Goal: Task Accomplishment & Management: Manage account settings

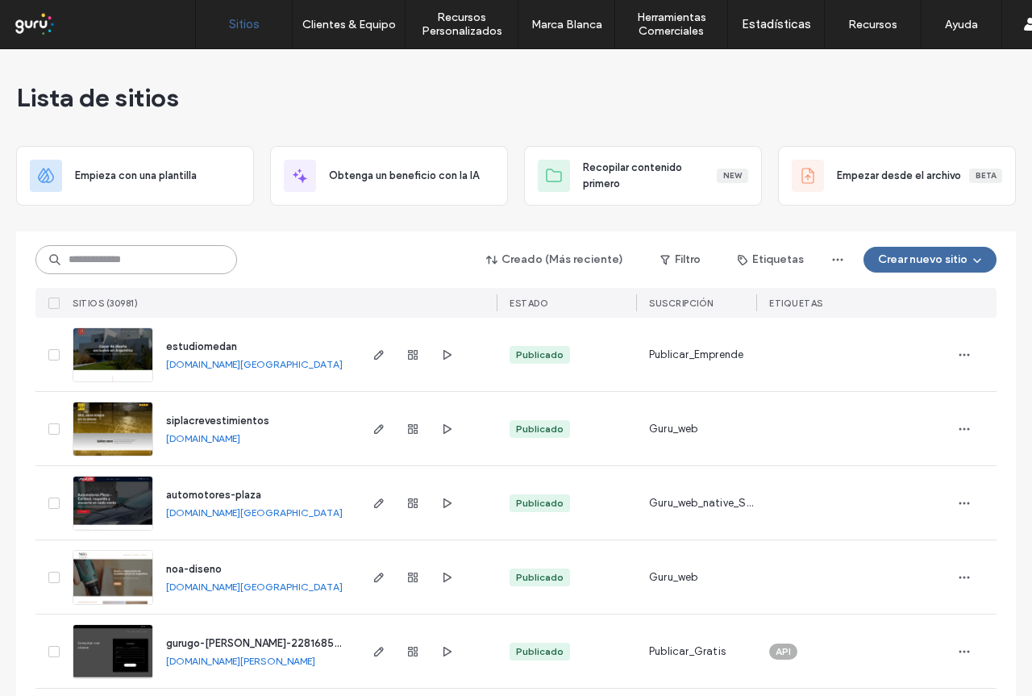
click at [110, 267] on input at bounding box center [136, 259] width 202 height 29
paste input "**********"
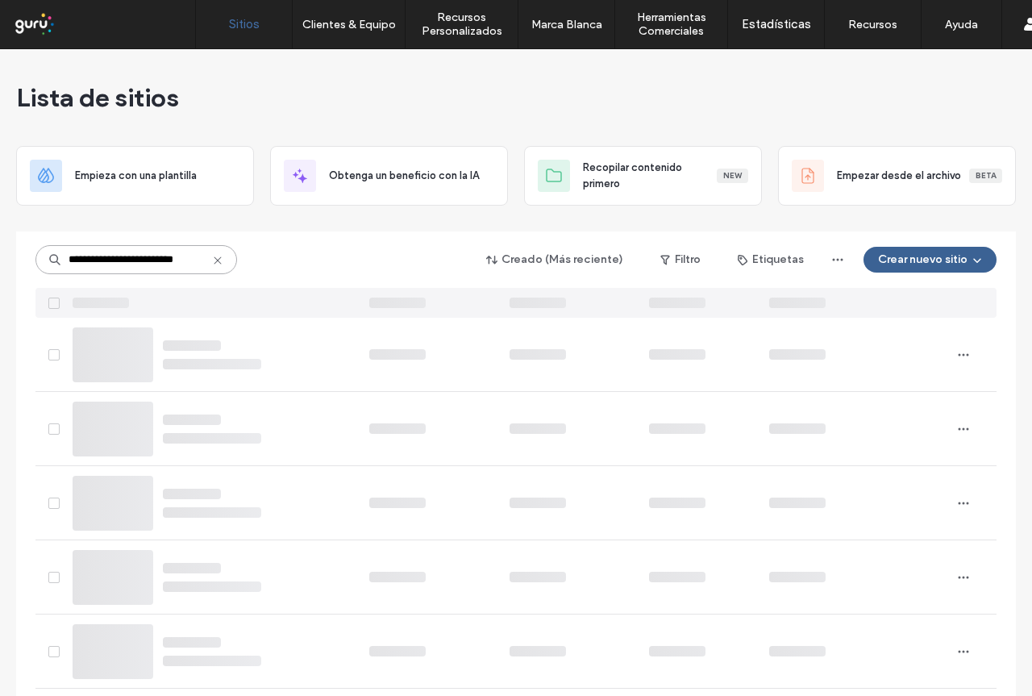
type input "**********"
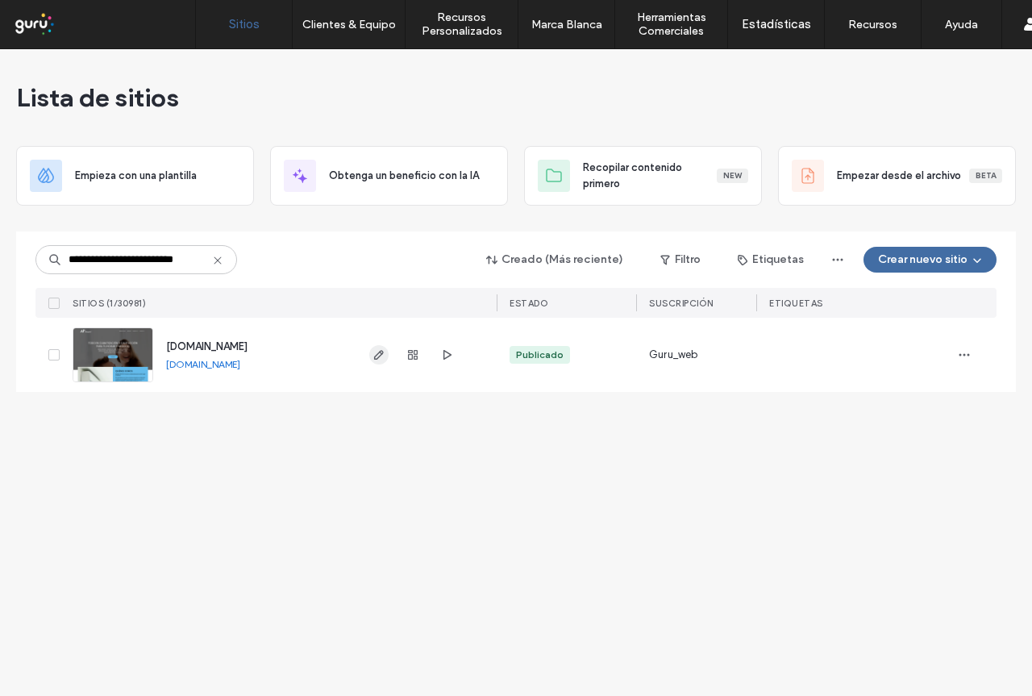
click at [378, 354] on use "button" at bounding box center [379, 355] width 10 height 10
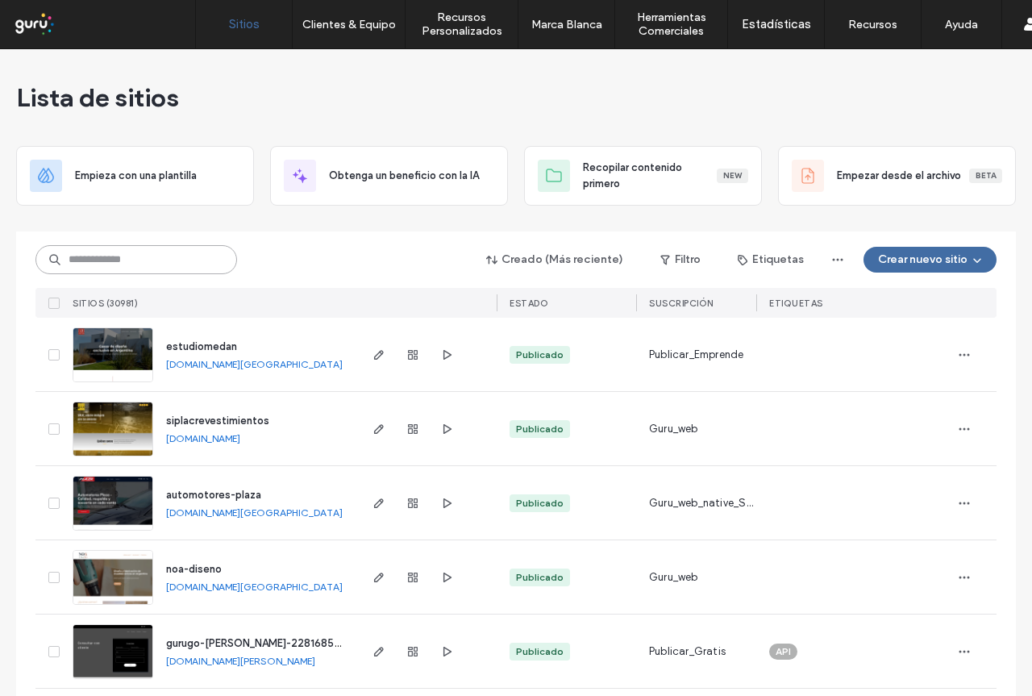
click at [197, 261] on input at bounding box center [136, 259] width 202 height 29
paste input "**********"
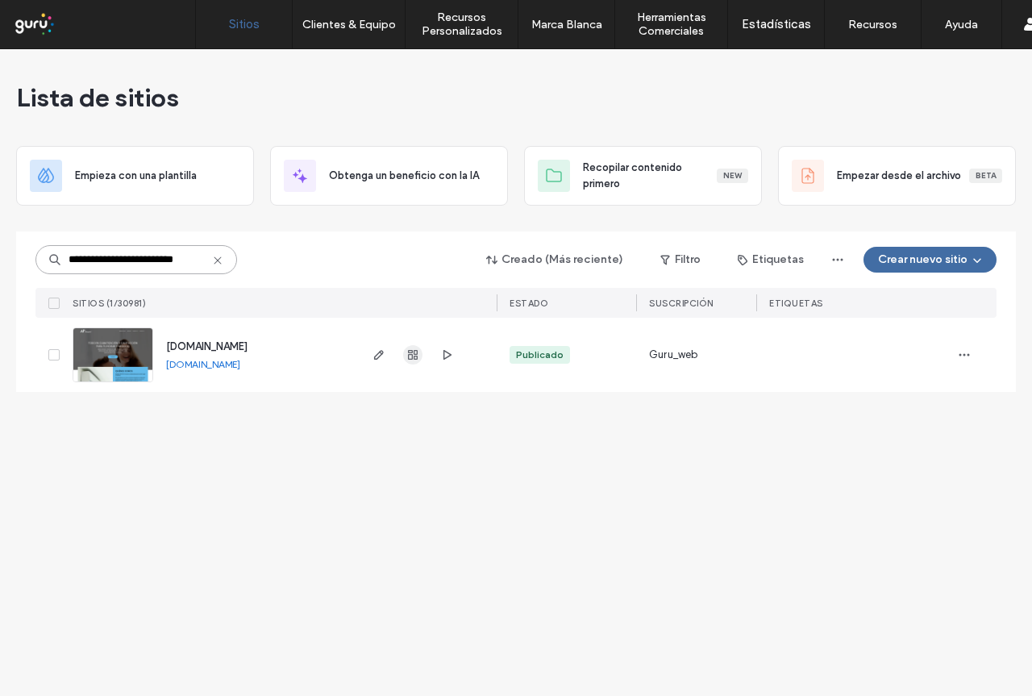
type input "**********"
click at [415, 355] on use "button" at bounding box center [413, 355] width 10 height 10
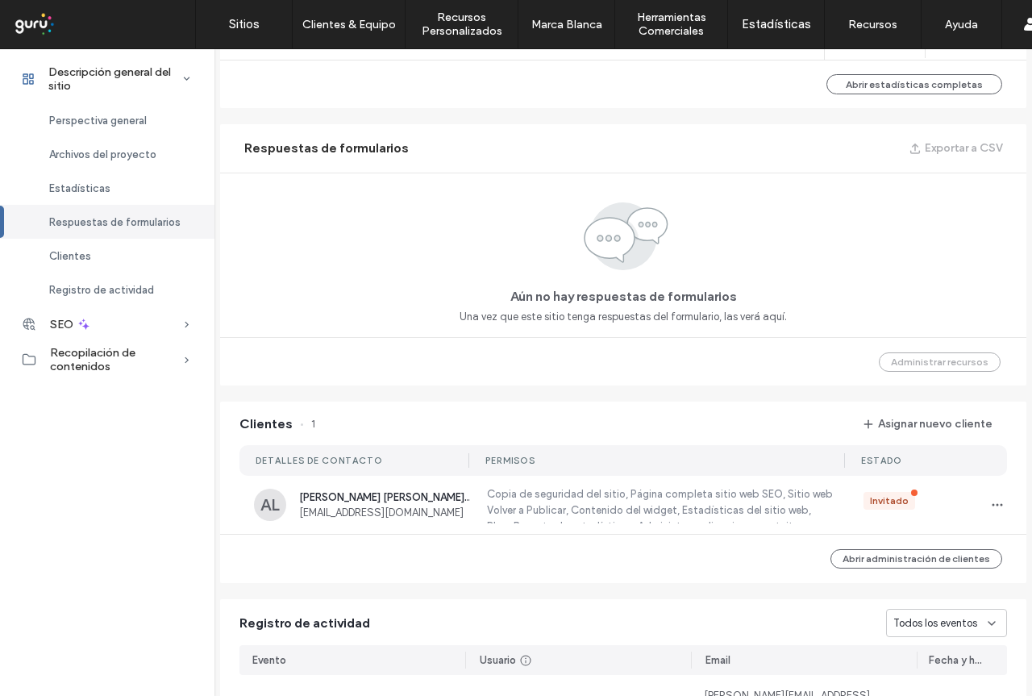
scroll to position [1128, 0]
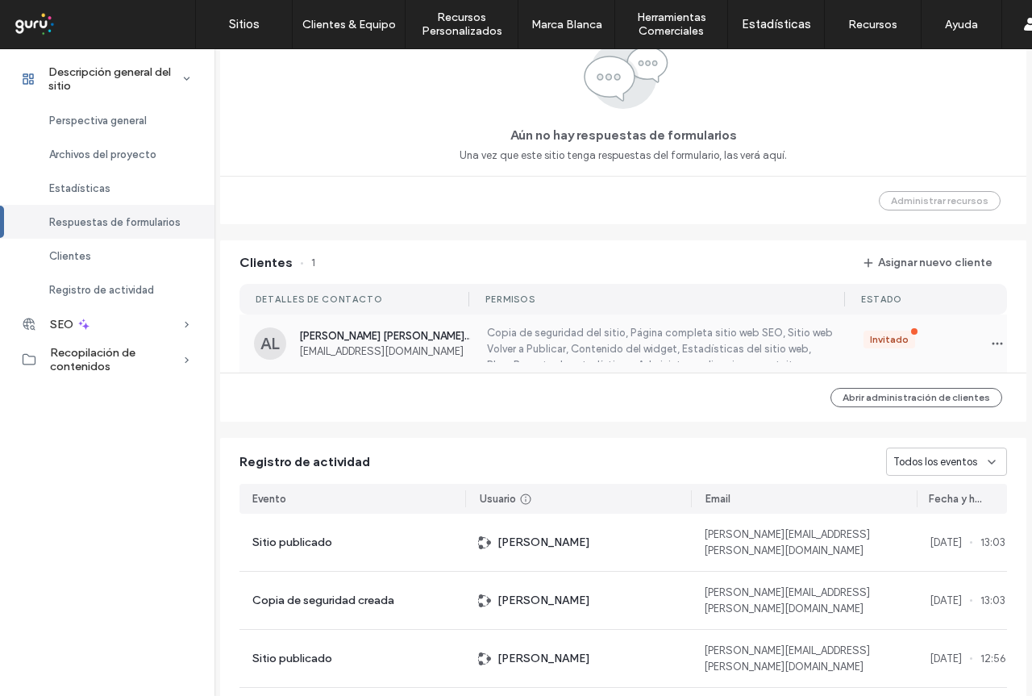
click at [349, 352] on span "electronoall@gmail.com" at bounding box center [384, 351] width 171 height 12
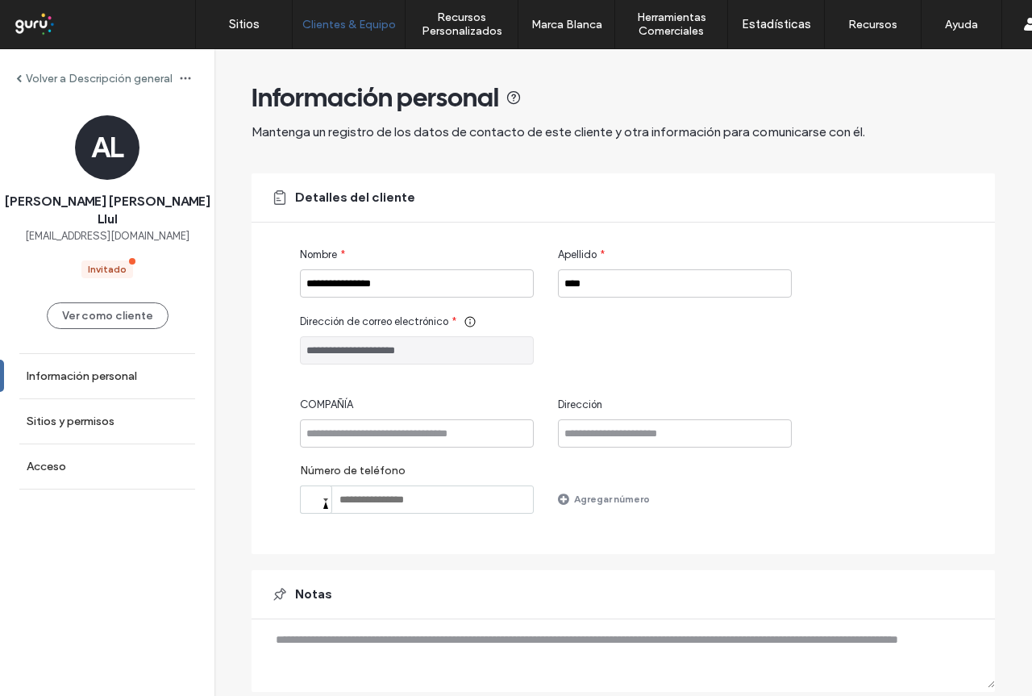
click at [338, 348] on input "**********" at bounding box center [417, 350] width 234 height 28
click at [338, 349] on input "**********" at bounding box center [417, 350] width 234 height 28
click at [106, 447] on link "Acceso" at bounding box center [107, 466] width 214 height 44
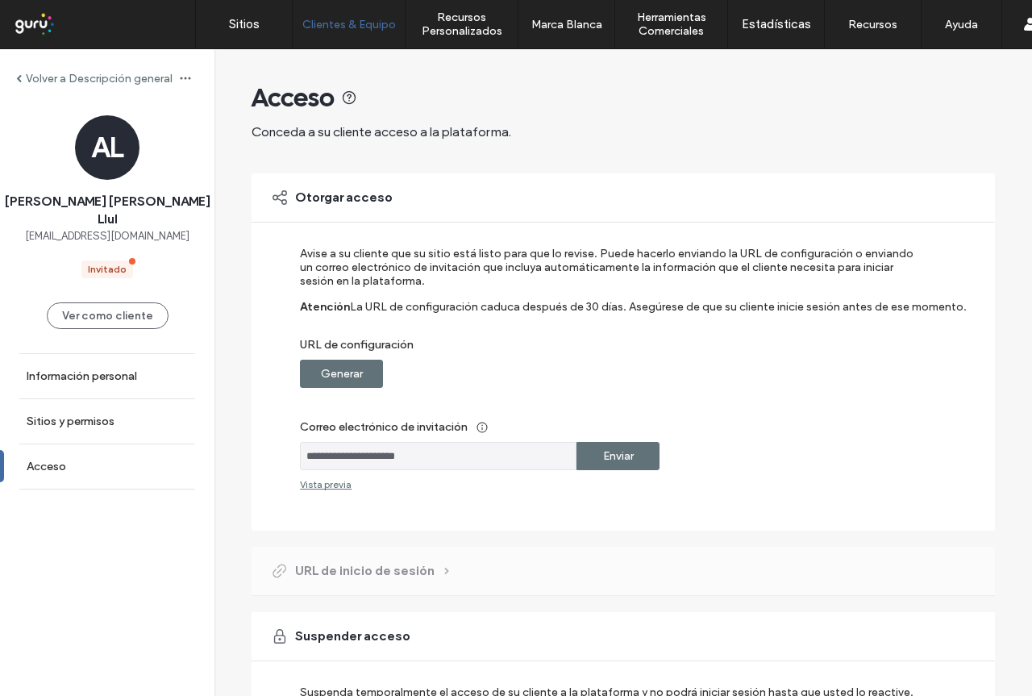
click at [350, 377] on label "Generar" at bounding box center [342, 374] width 42 height 30
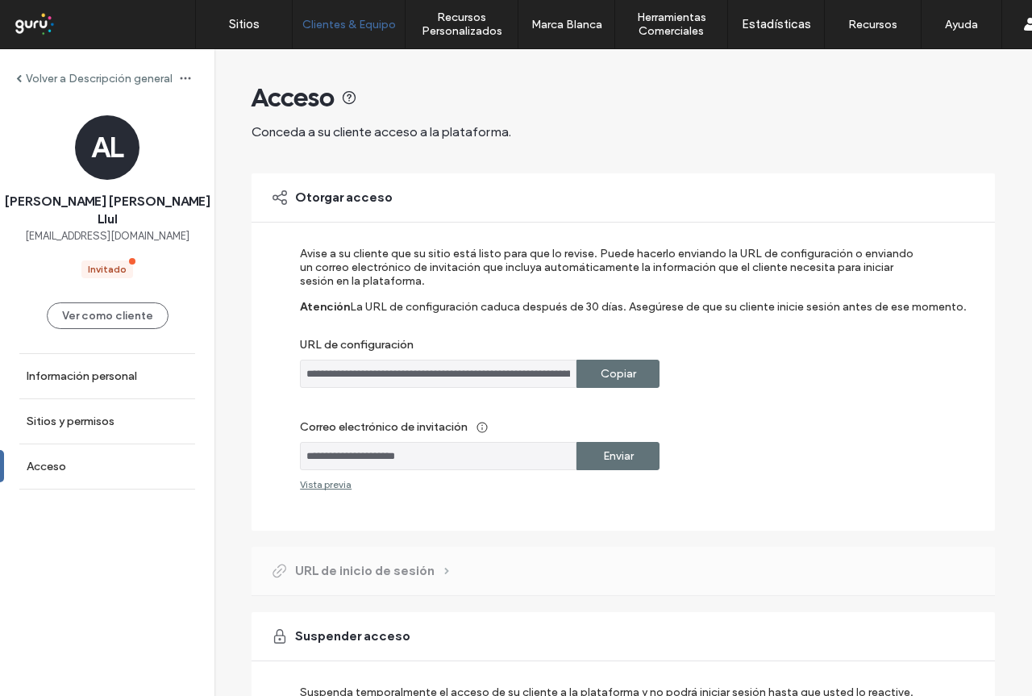
click at [628, 377] on label "Copiar" at bounding box center [618, 374] width 35 height 30
click at [47, 73] on label "Volver a Descripción general" at bounding box center [99, 79] width 147 height 14
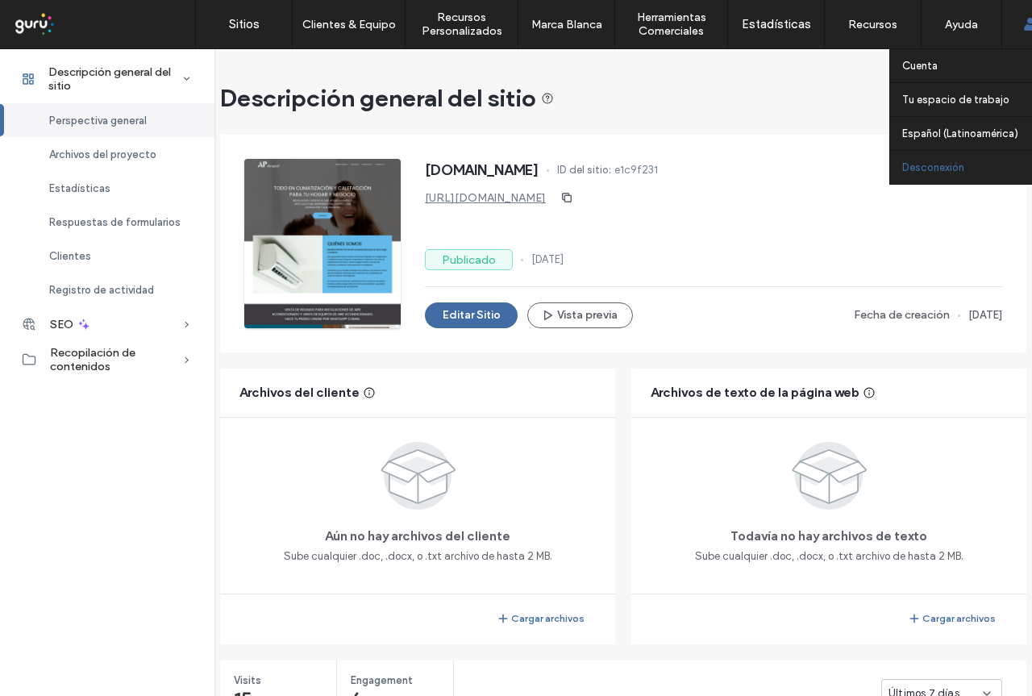
drag, startPoint x: 950, startPoint y: 168, endPoint x: 958, endPoint y: 167, distance: 8.2
click at [950, 168] on label "Desconexión" at bounding box center [933, 167] width 62 height 12
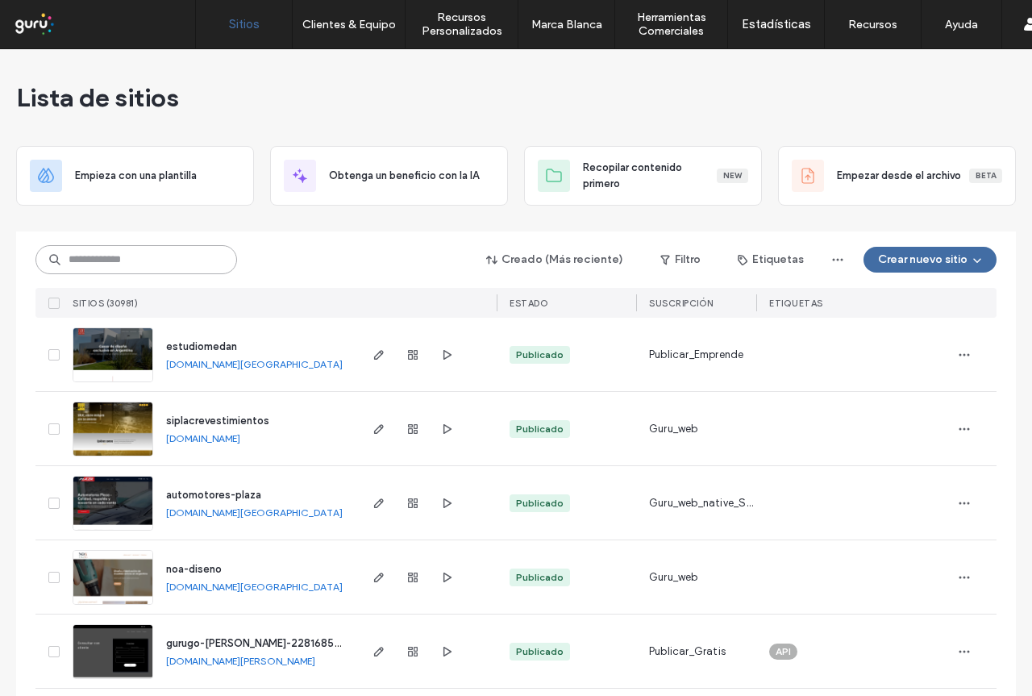
click at [162, 249] on input at bounding box center [136, 259] width 202 height 29
paste input "**********"
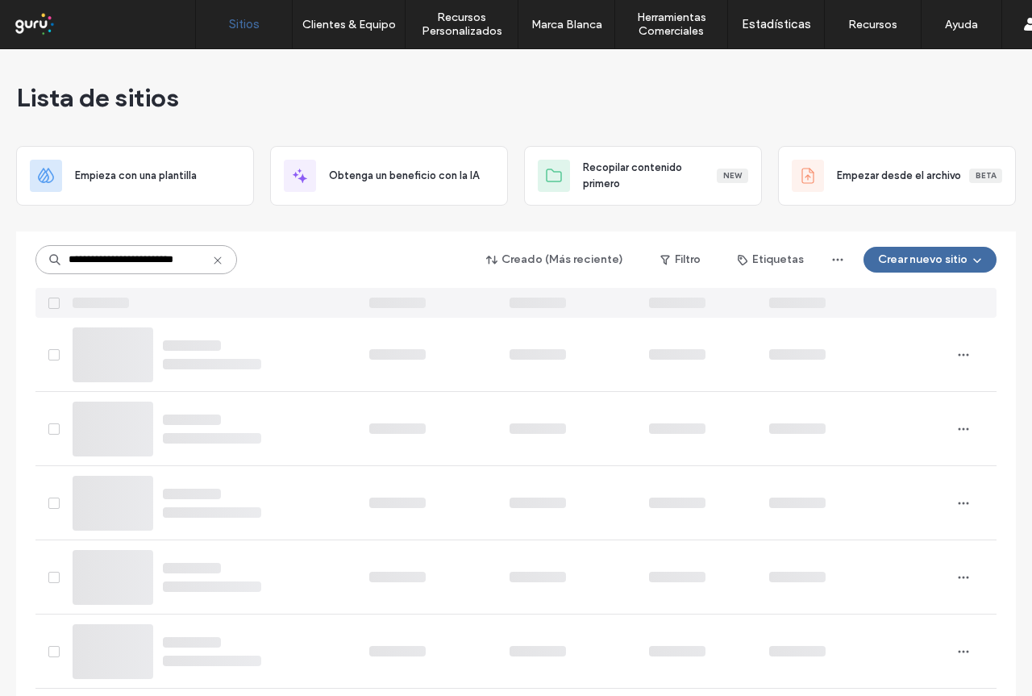
type input "**********"
click at [214, 260] on use at bounding box center [217, 259] width 7 height 7
click at [156, 263] on input at bounding box center [136, 259] width 202 height 29
paste input "**********"
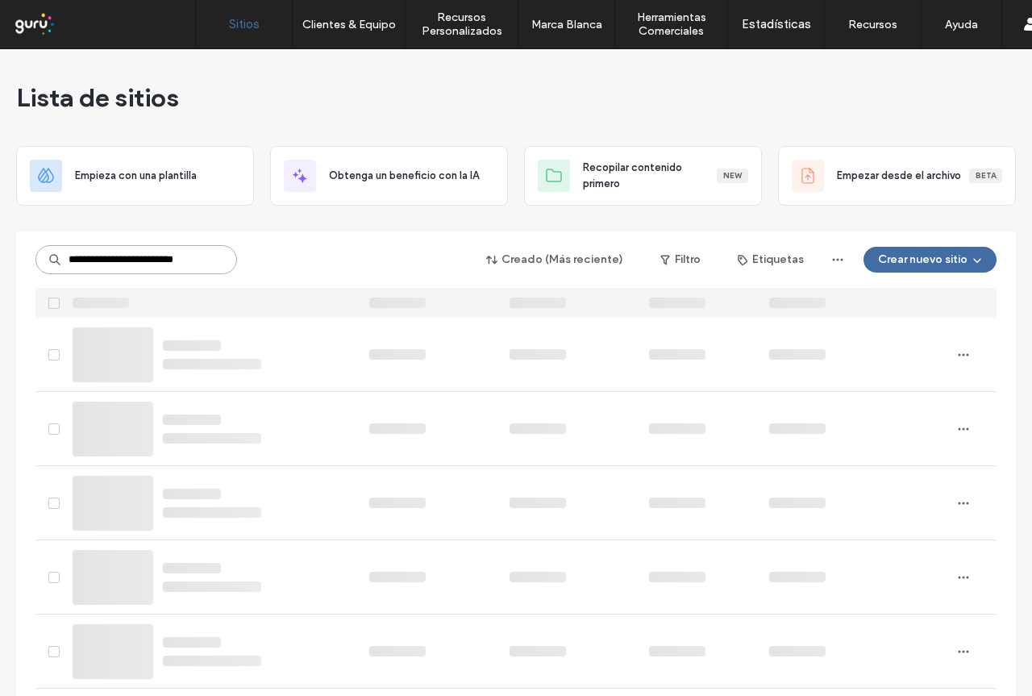
scroll to position [0, 3]
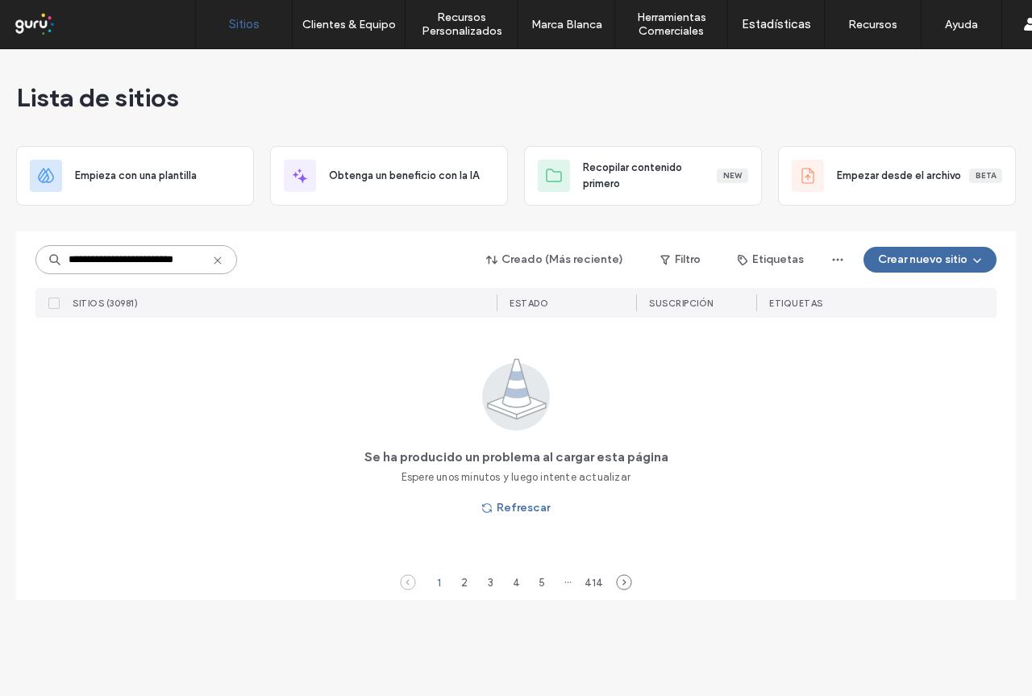
type input "**********"
click at [221, 262] on icon at bounding box center [217, 260] width 13 height 13
paste input "**********"
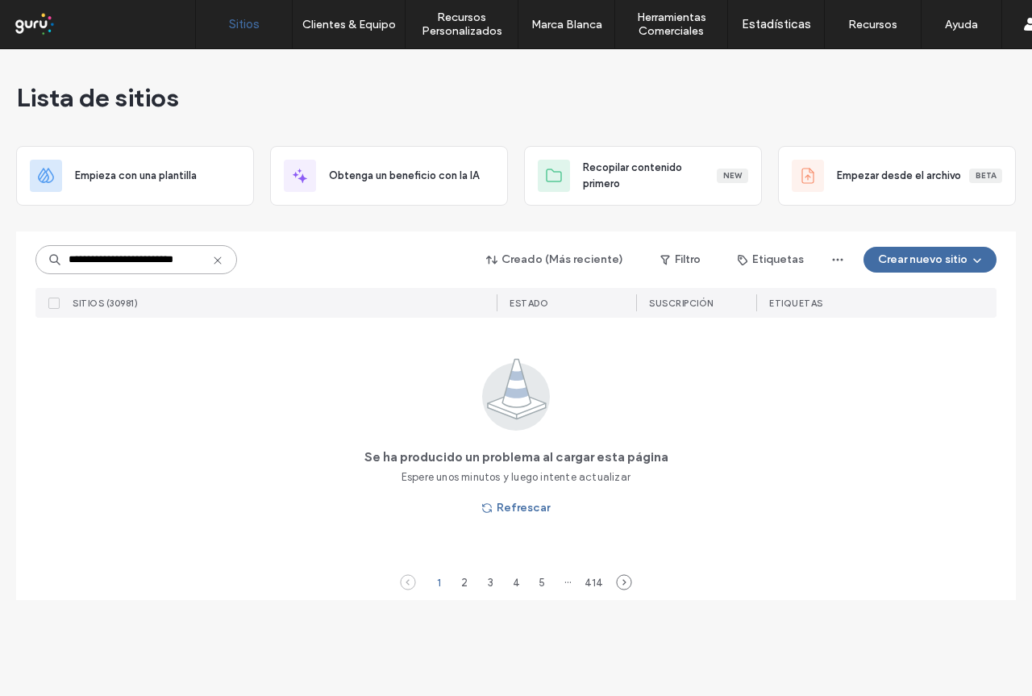
type input "**********"
click at [221, 258] on icon at bounding box center [217, 260] width 13 height 13
click at [132, 267] on input at bounding box center [136, 259] width 202 height 29
click at [3, 267] on div "**********" at bounding box center [516, 372] width 1032 height 646
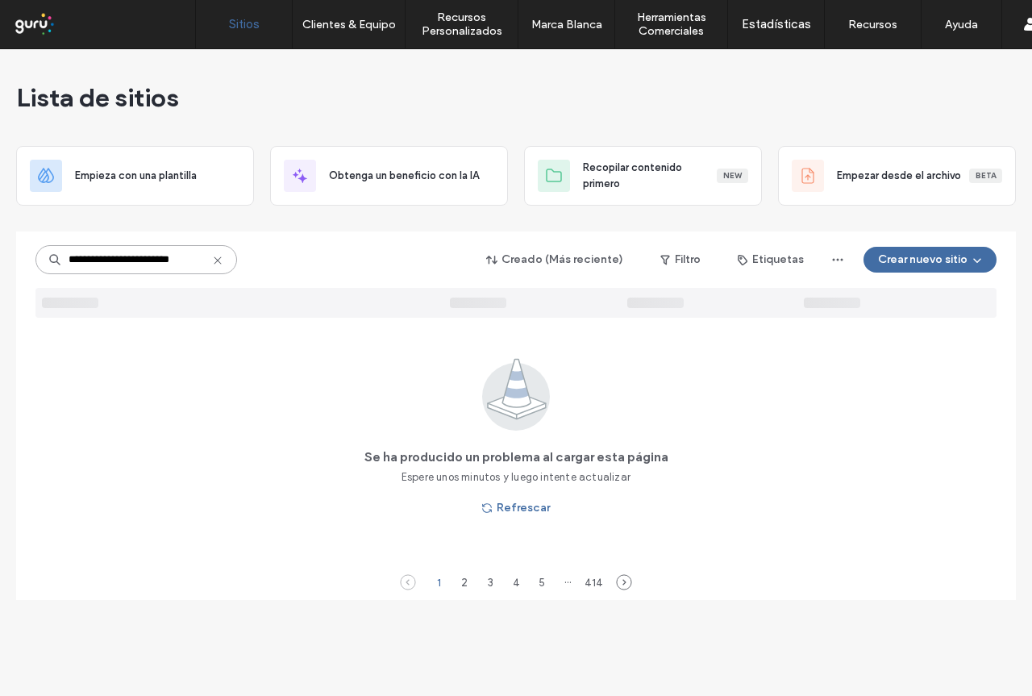
click at [112, 267] on input "**********" at bounding box center [136, 259] width 202 height 29
click at [111, 259] on input "**********" at bounding box center [136, 259] width 202 height 29
type input "**********"
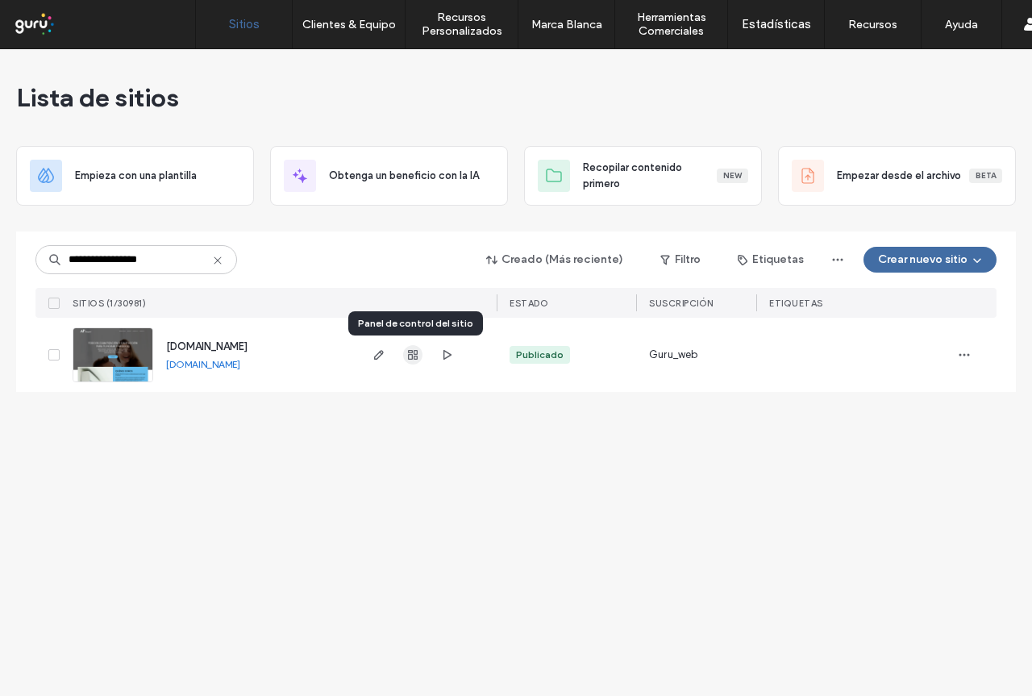
click at [409, 355] on icon "button" at bounding box center [412, 354] width 13 height 13
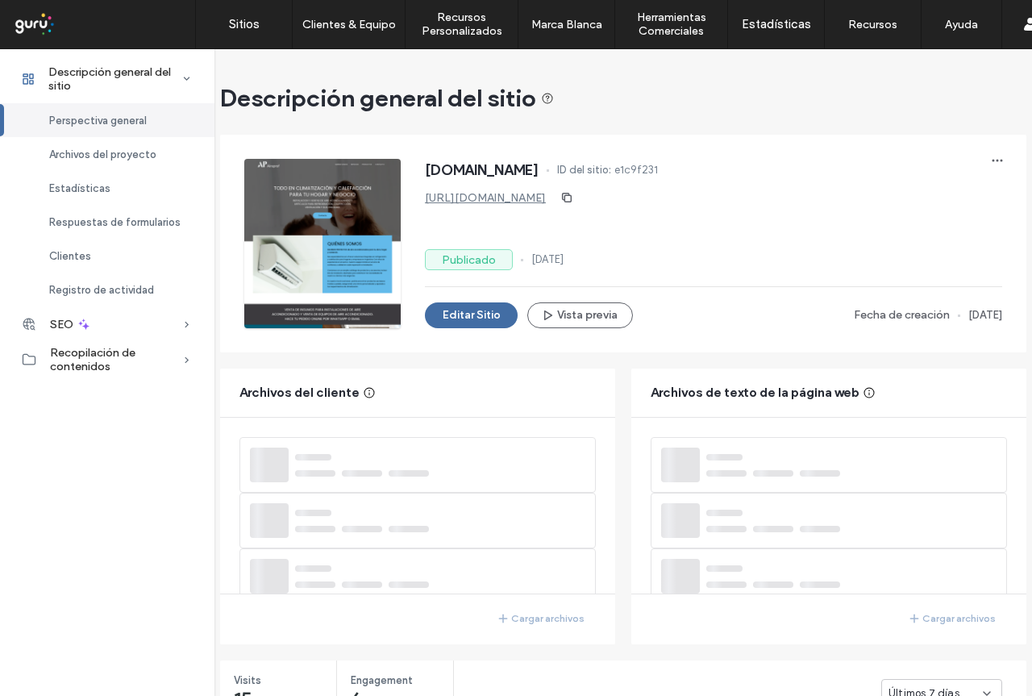
scroll to position [603, 8]
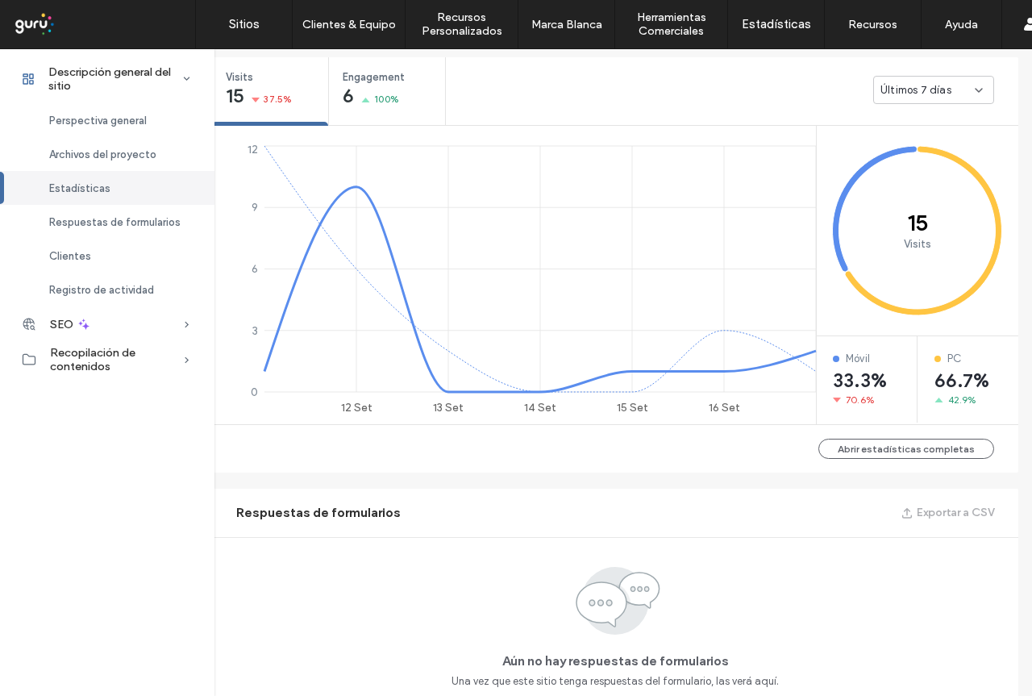
scroll to position [119, 8]
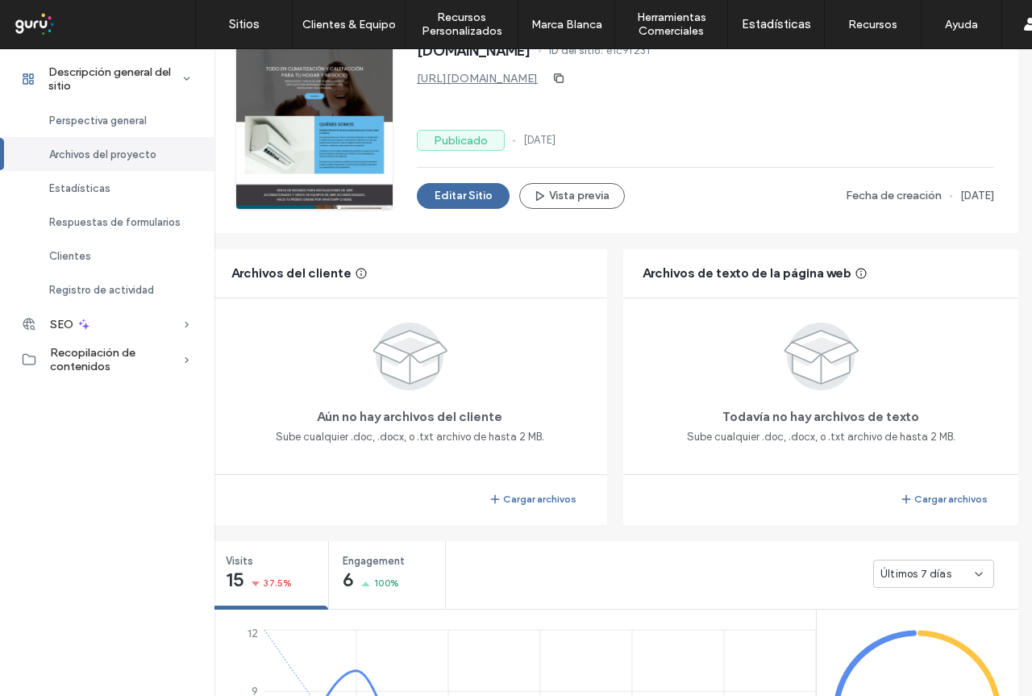
scroll to position [442, 8]
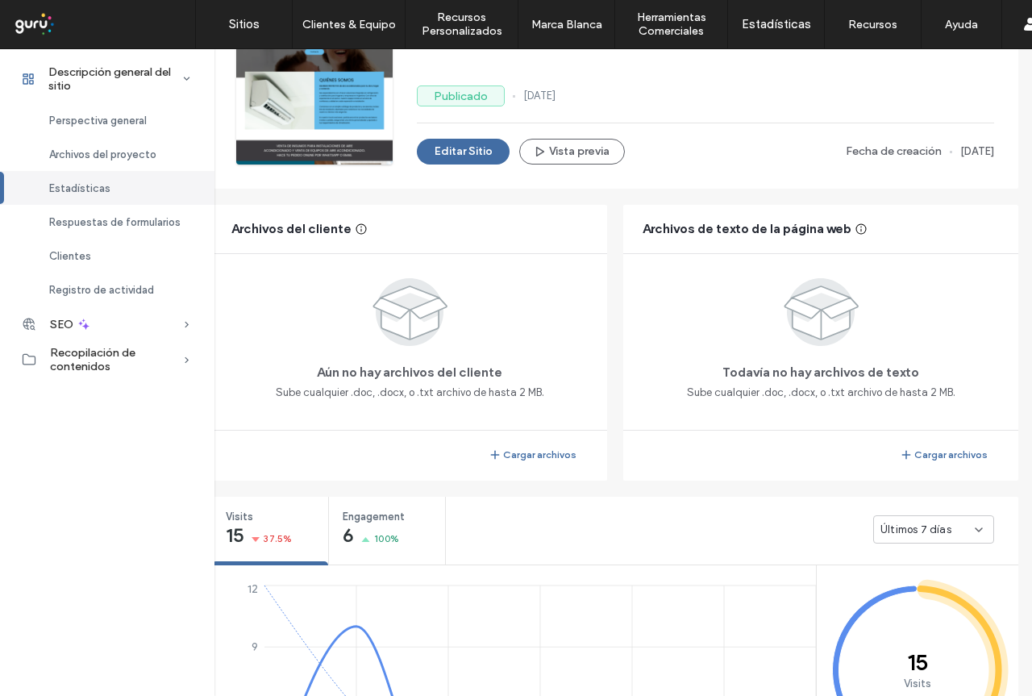
scroll to position [119, 8]
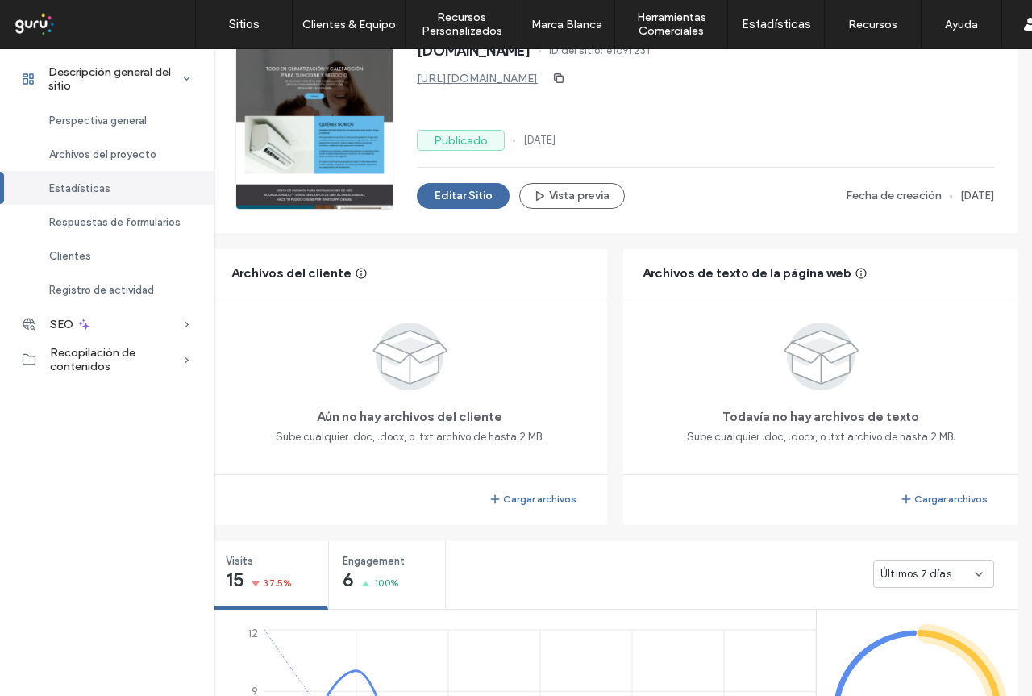
scroll to position [0, 8]
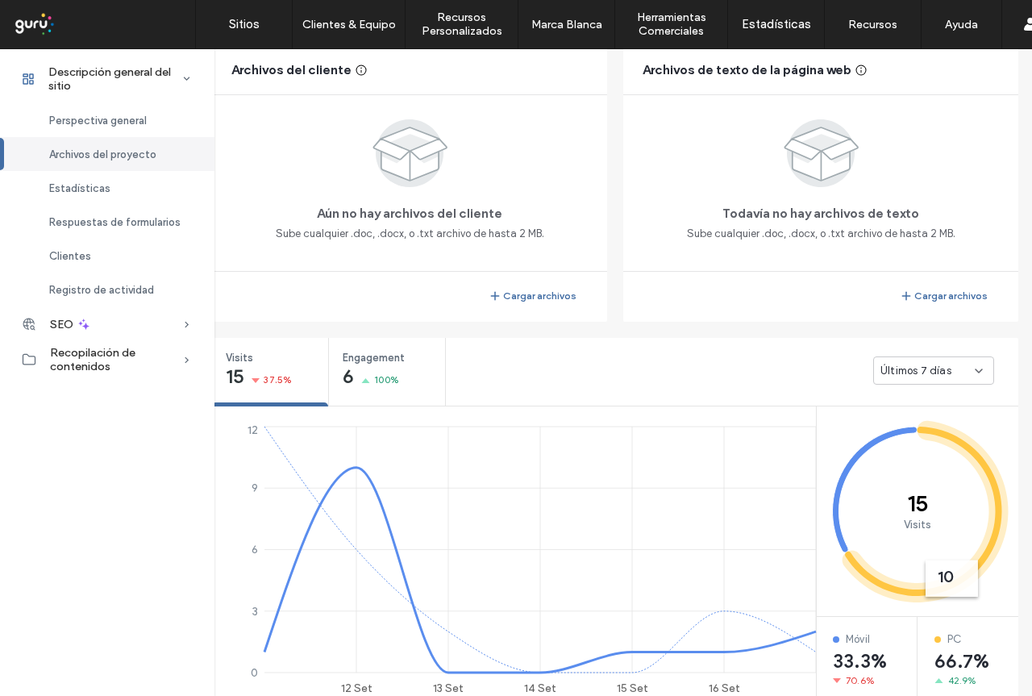
scroll to position [81, 8]
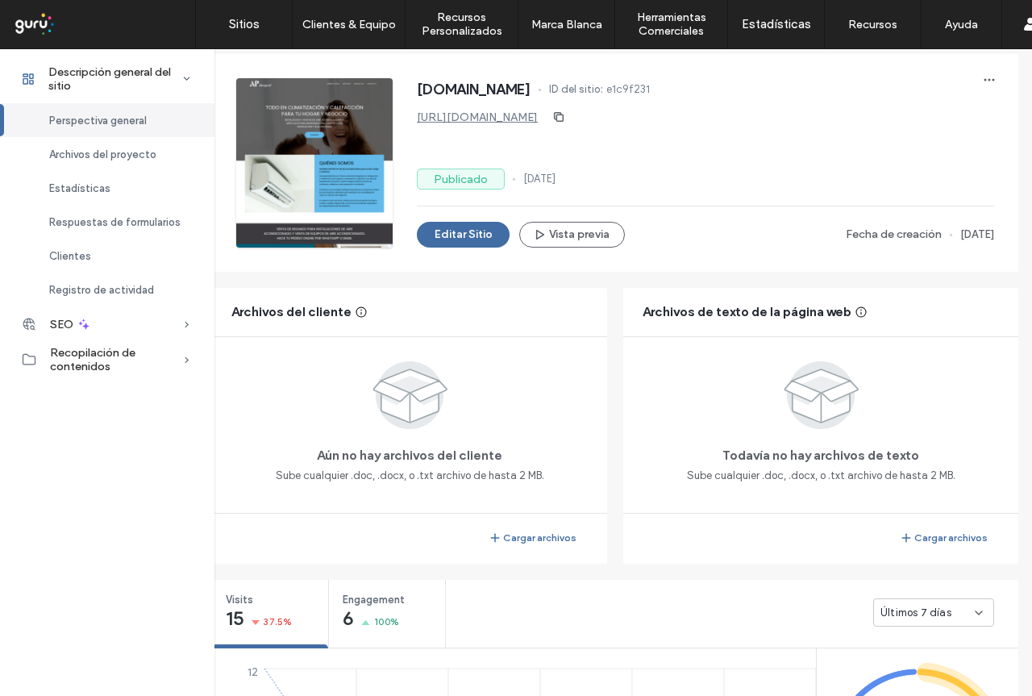
scroll to position [0, 8]
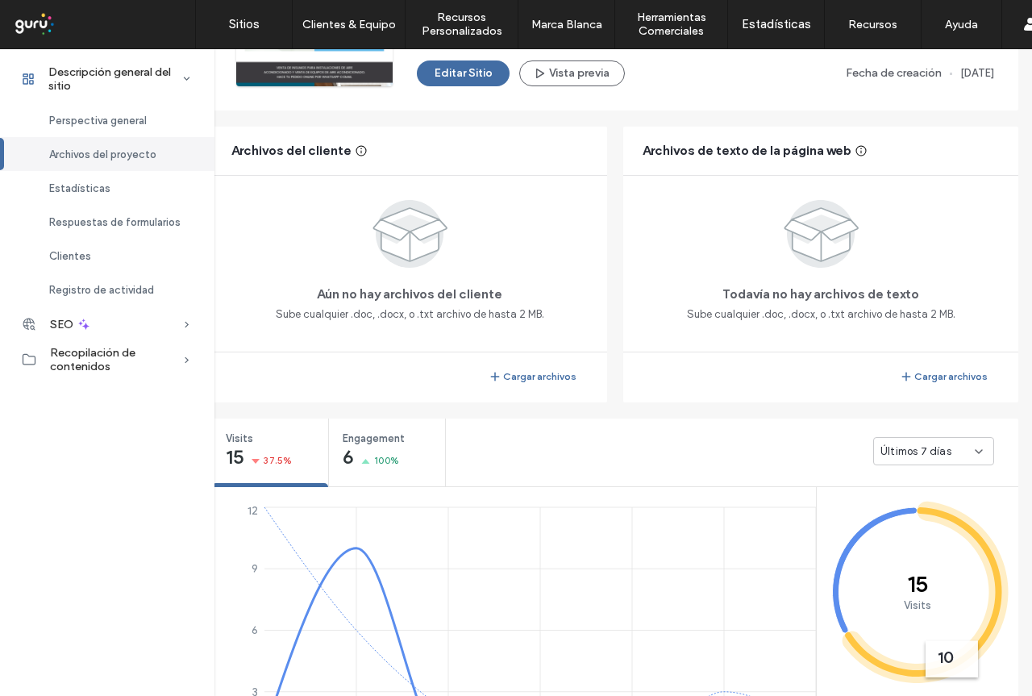
scroll to position [484, 8]
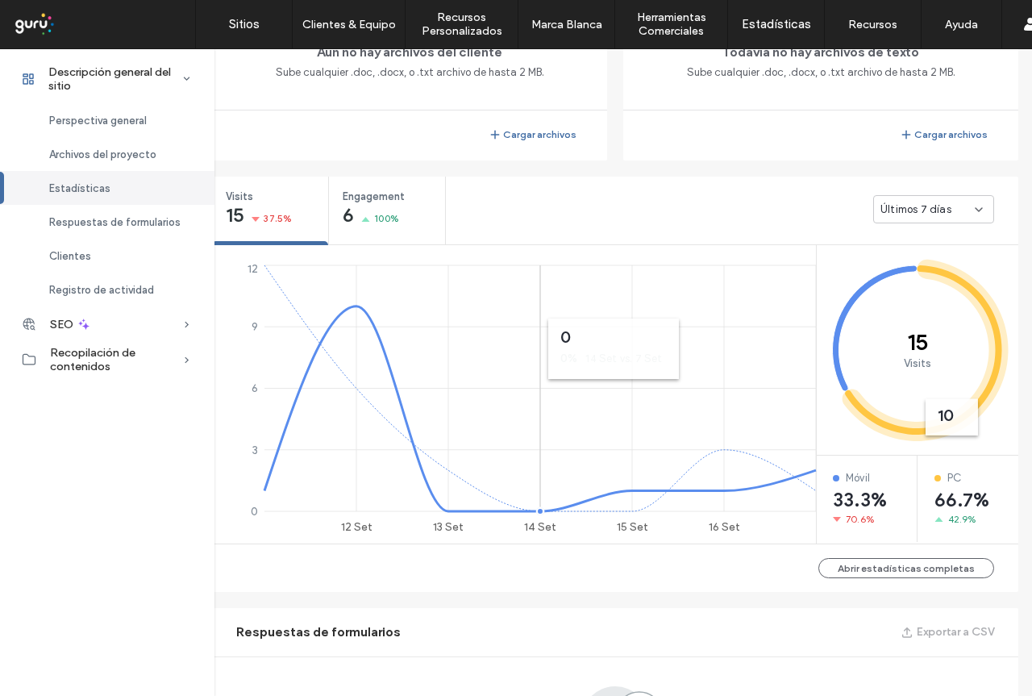
scroll to position [403, 8]
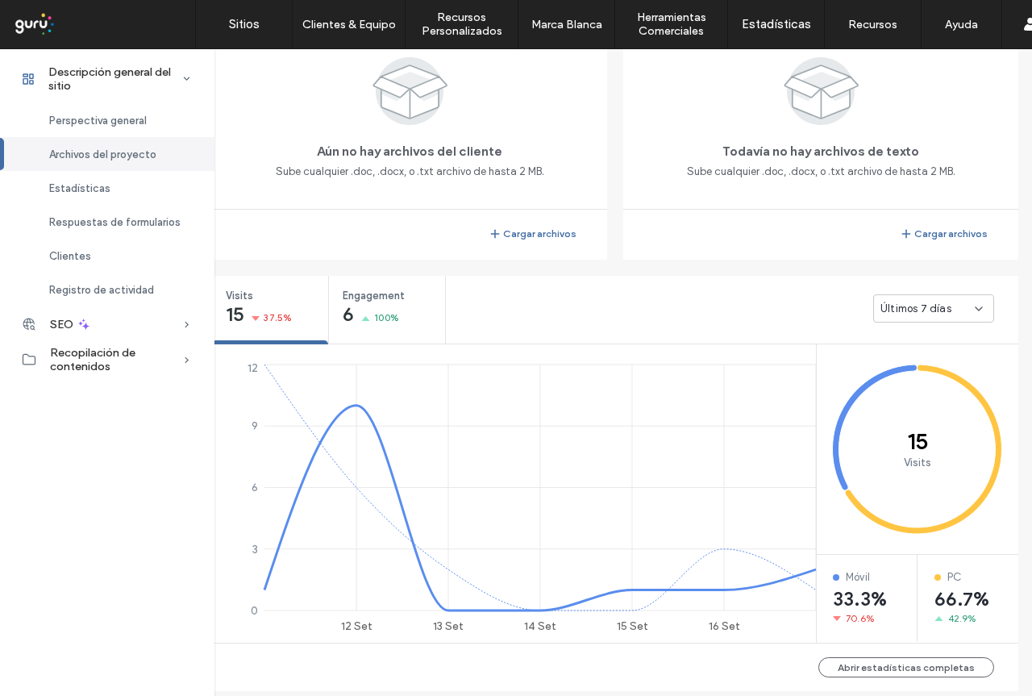
scroll to position [403, 8]
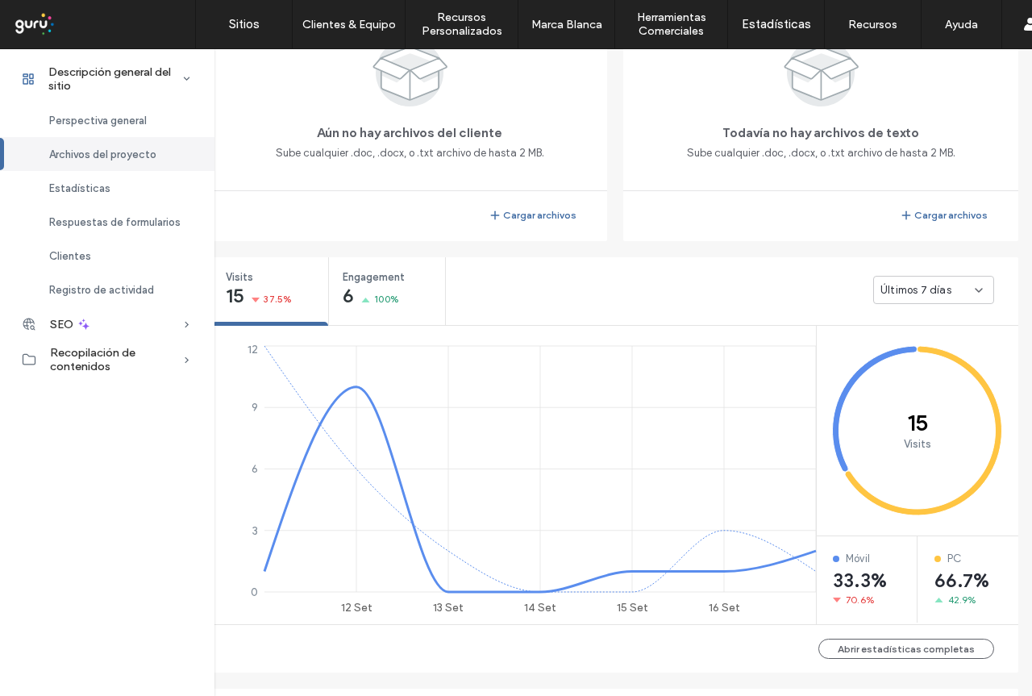
click at [962, 287] on div "Últimos 7 días" at bounding box center [927, 290] width 94 height 16
click at [911, 373] on span "Últimos 30 días" at bounding box center [913, 375] width 77 height 16
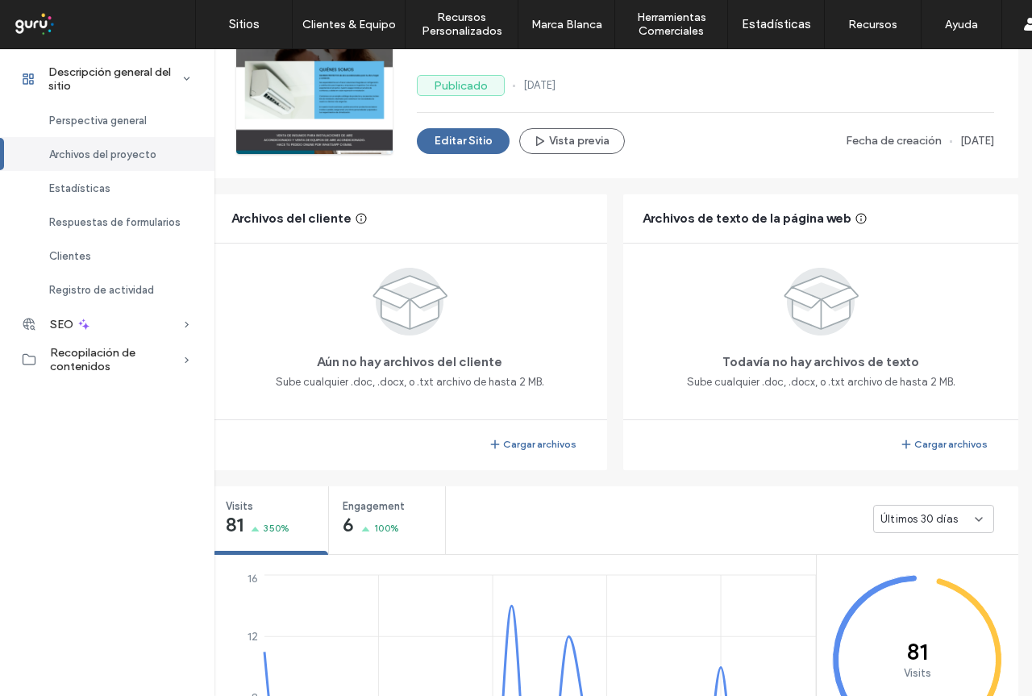
scroll to position [81, 8]
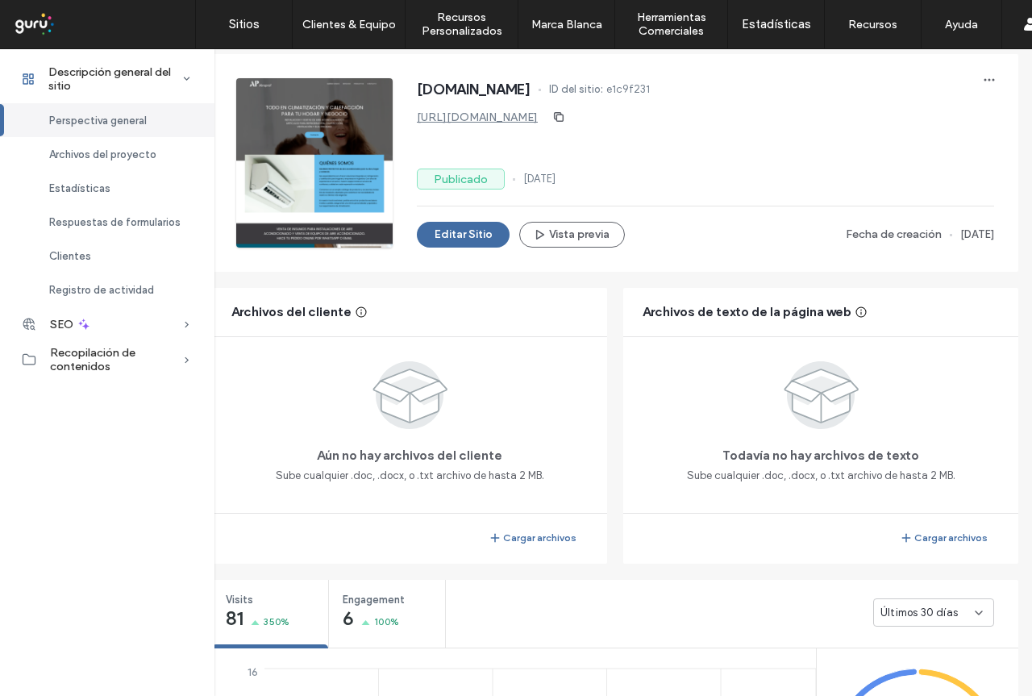
scroll to position [0, 8]
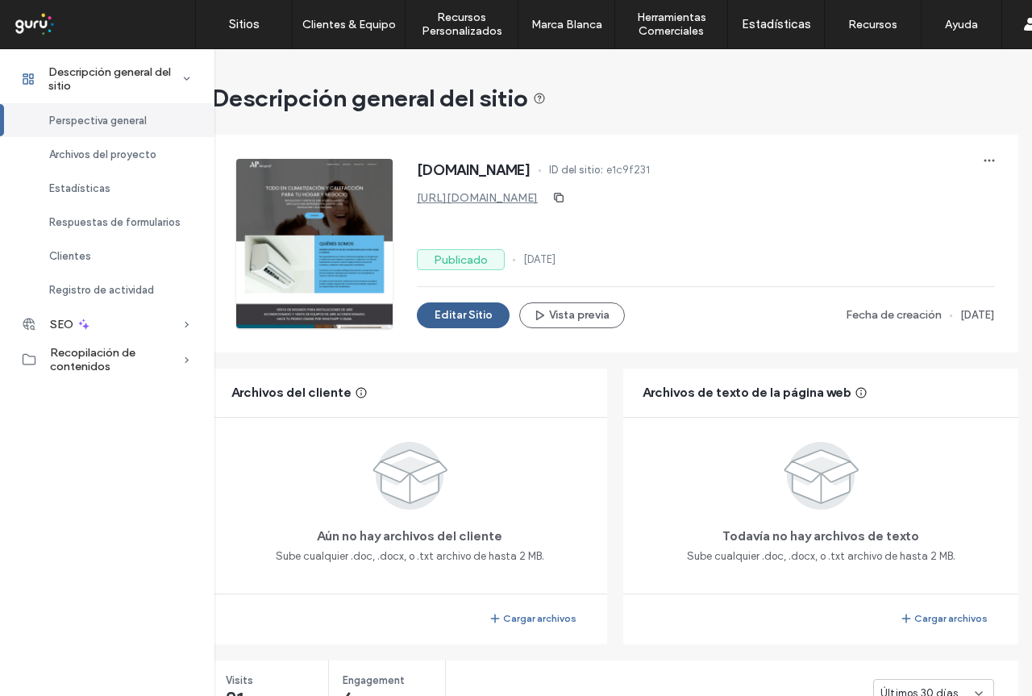
click at [454, 317] on button "Editar Sitio" at bounding box center [463, 315] width 93 height 26
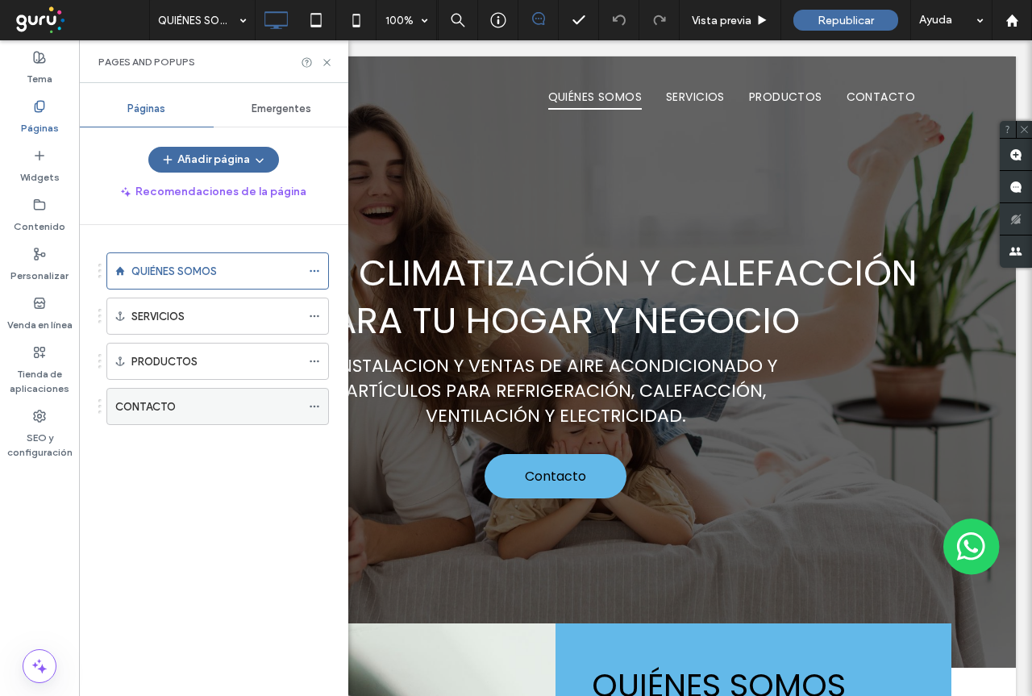
click at [179, 408] on div "CONTACTO" at bounding box center [207, 406] width 185 height 17
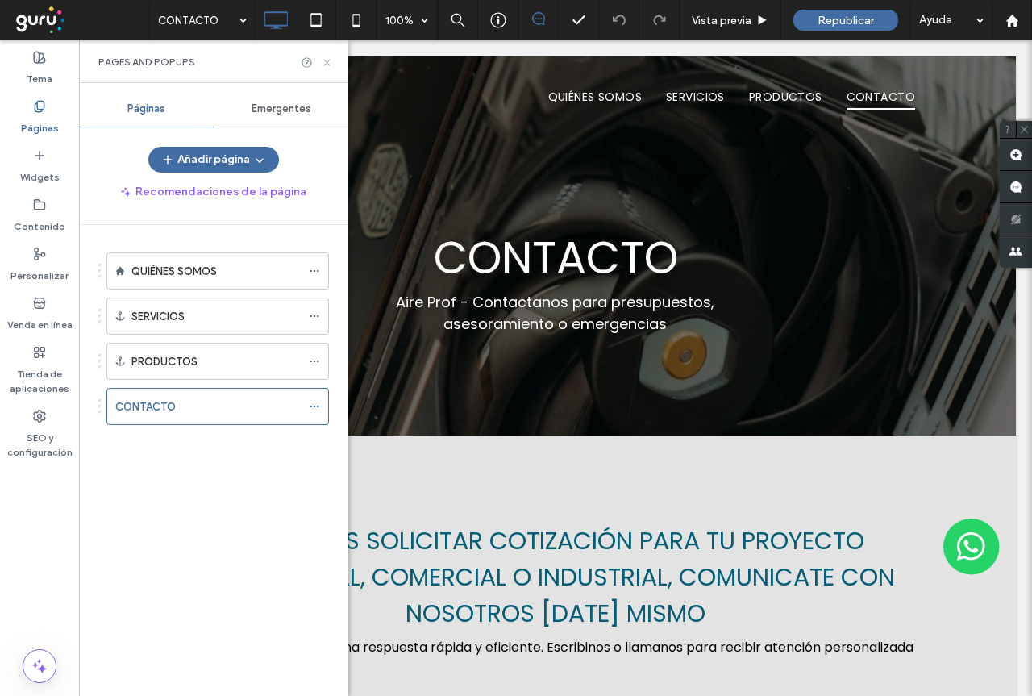
click at [328, 62] on icon at bounding box center [327, 62] width 12 height 12
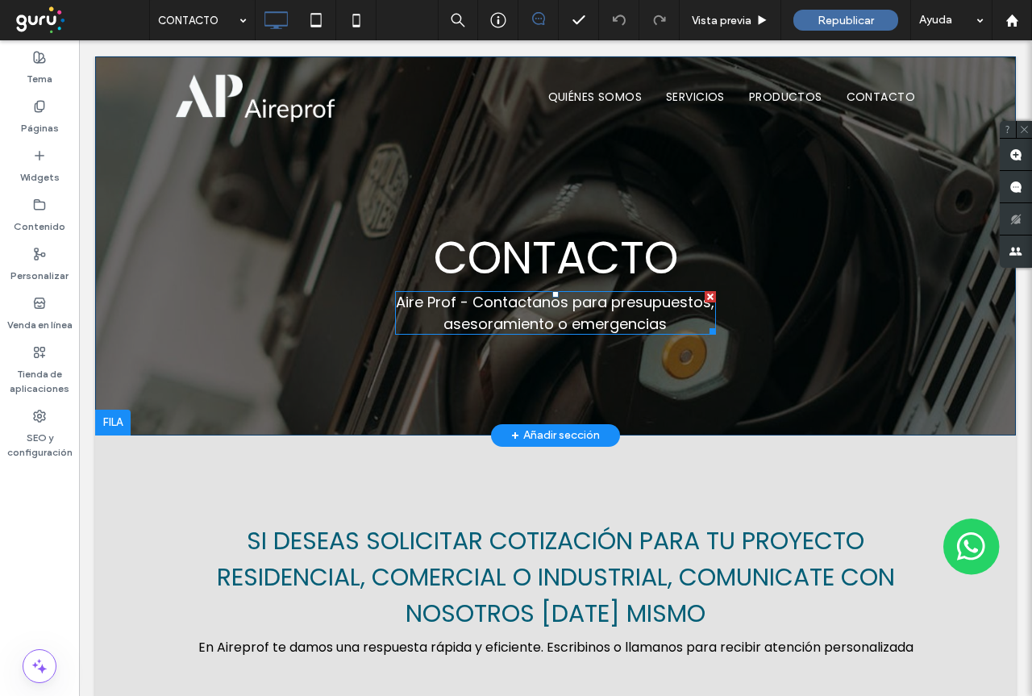
click at [454, 310] on span "Aire Prof - Contactanos para presupuestos, asesoramiento o emergencias" at bounding box center [555, 313] width 318 height 42
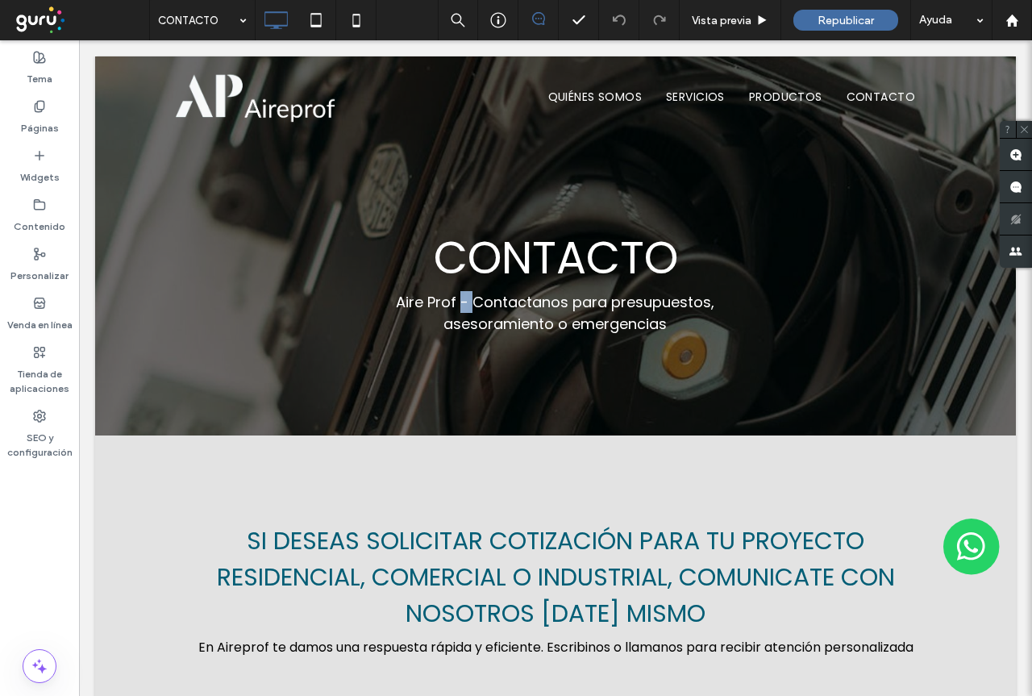
click at [454, 310] on span "Aire Prof - Contactanos para presupuestos, asesoramiento o emergencias" at bounding box center [555, 313] width 318 height 42
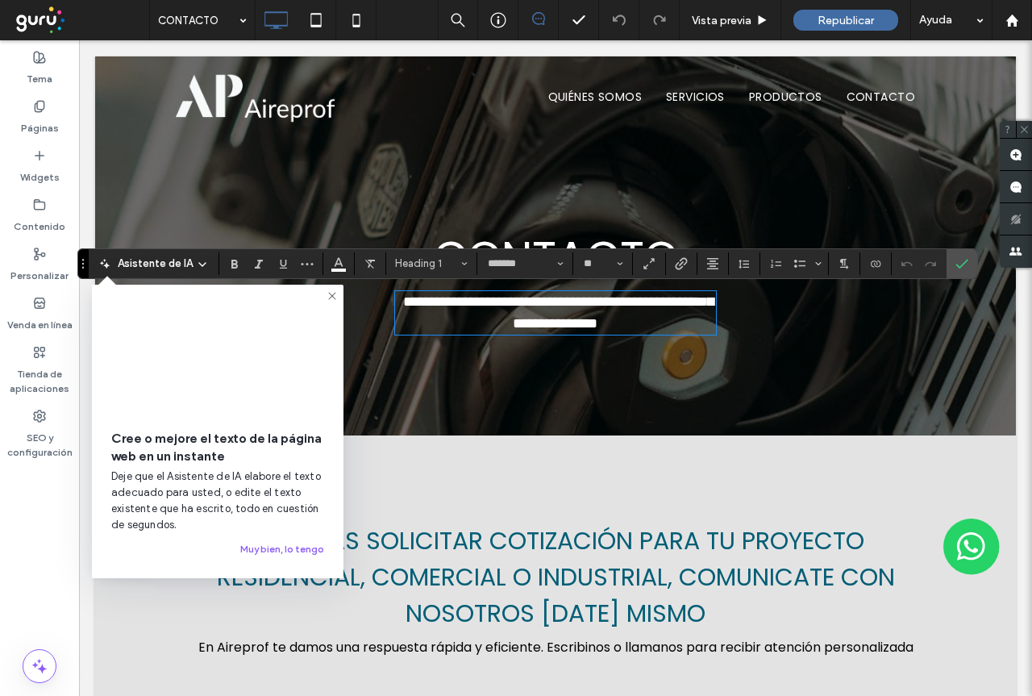
type input "*******"
type input "**"
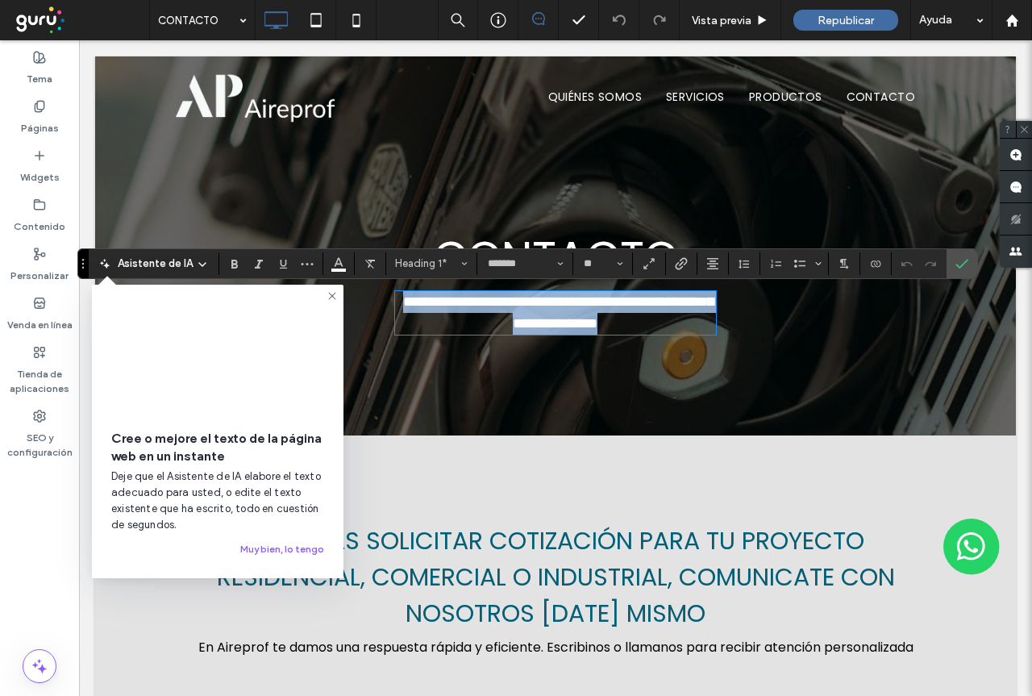
click at [452, 310] on span "**********" at bounding box center [558, 312] width 310 height 36
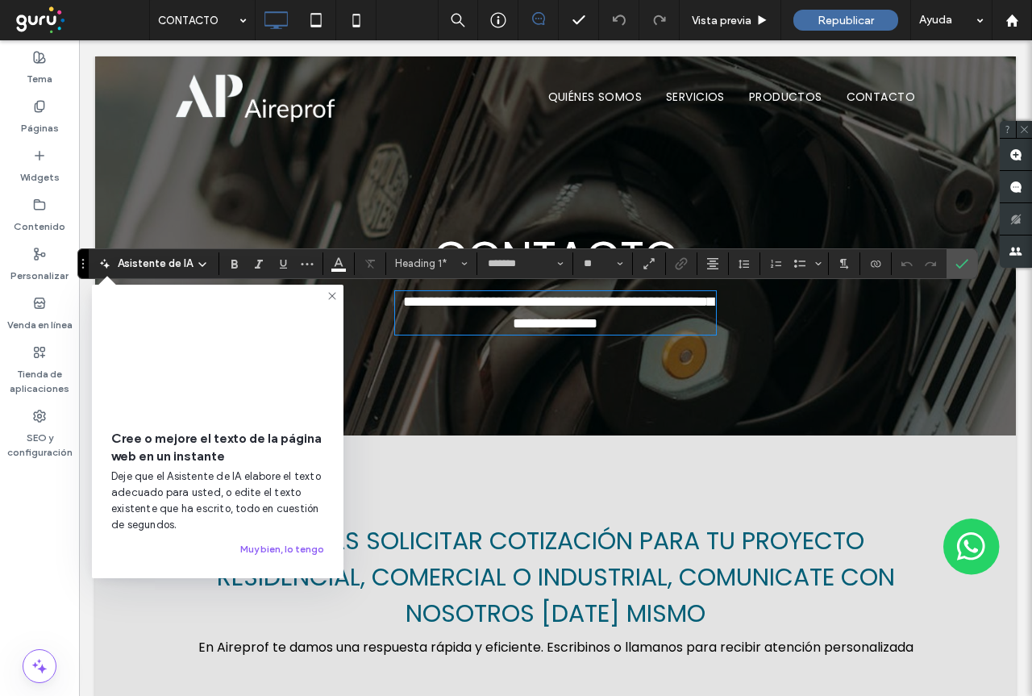
click at [425, 303] on span "**********" at bounding box center [558, 312] width 310 height 36
click at [959, 267] on use "Confirmar" at bounding box center [961, 264] width 13 height 10
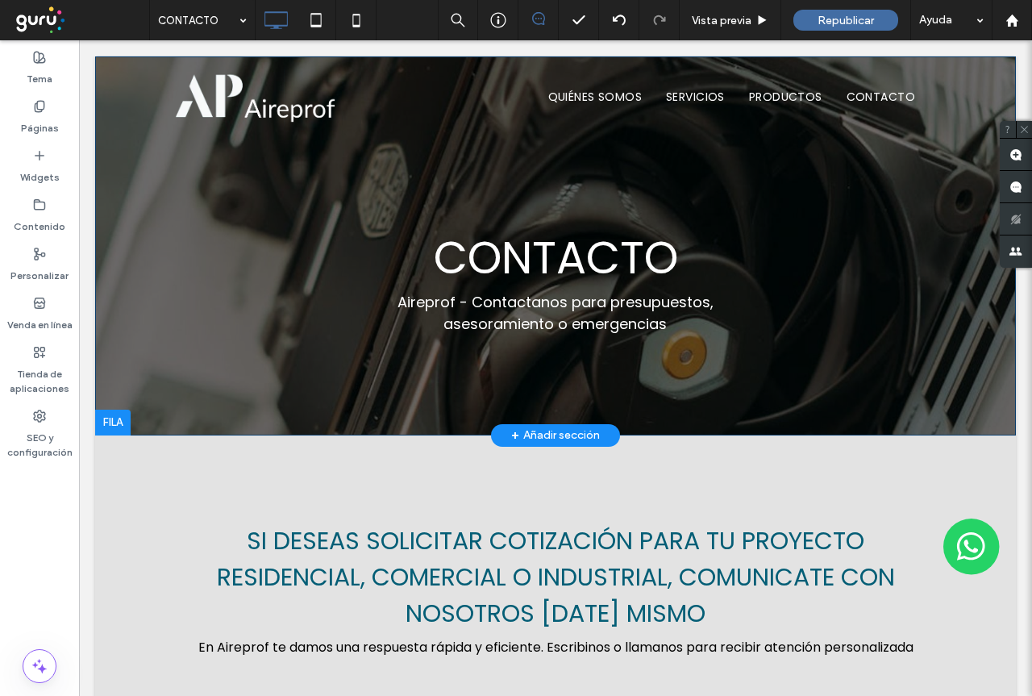
click at [160, 297] on div "Contacto Aireprof - Contactanos para presupuestos, asesoramiento o emergencias …" at bounding box center [555, 245] width 921 height 379
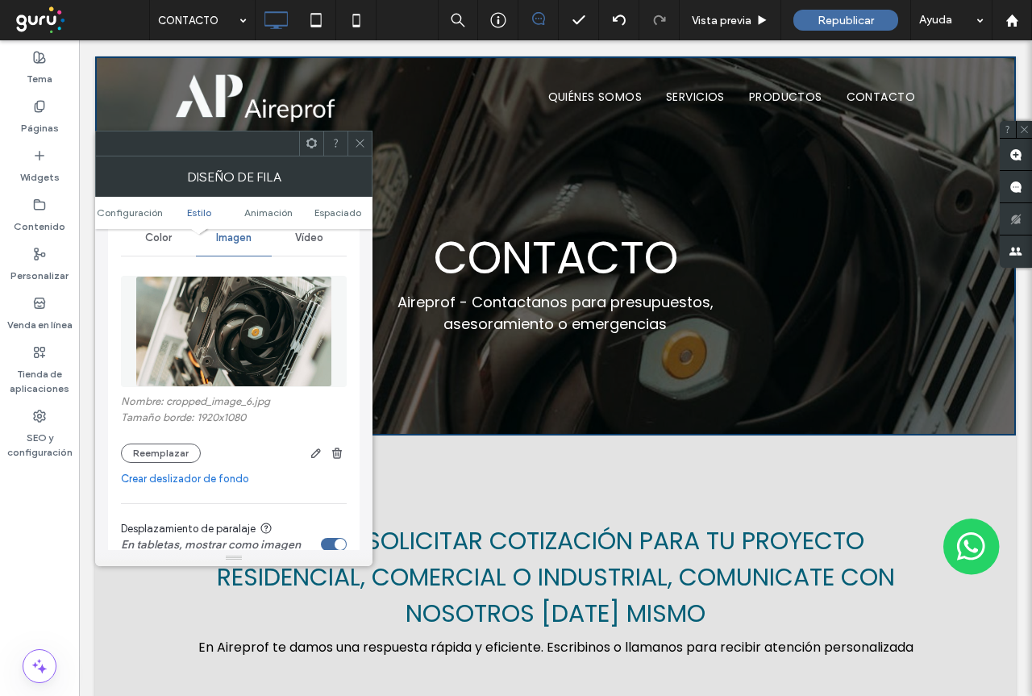
scroll to position [242, 0]
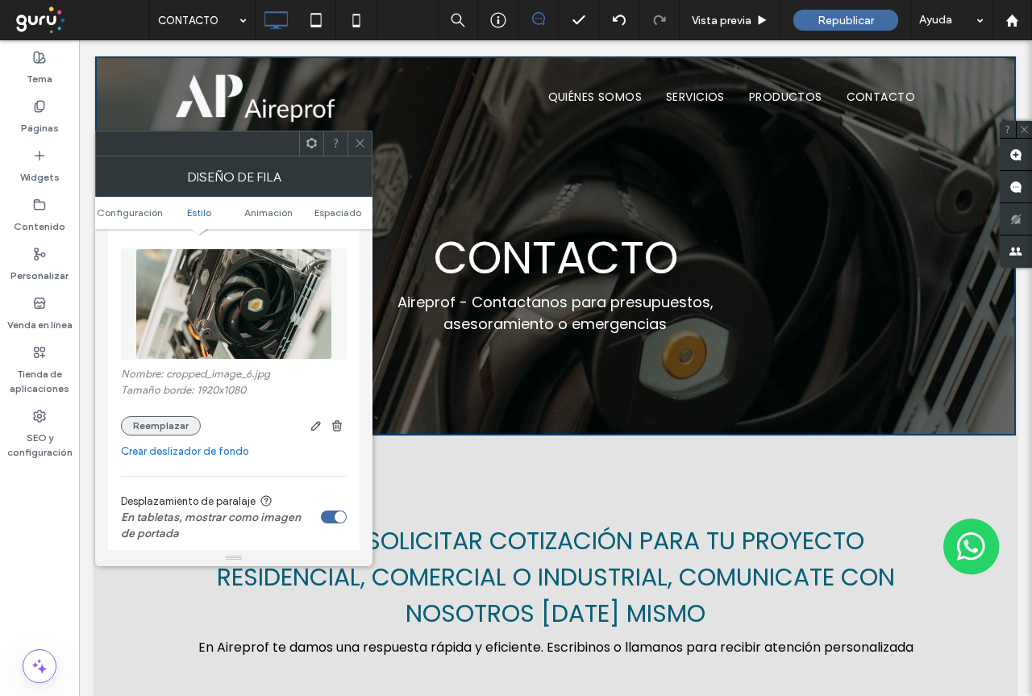
click at [164, 423] on button "Reemplazar" at bounding box center [161, 425] width 80 height 19
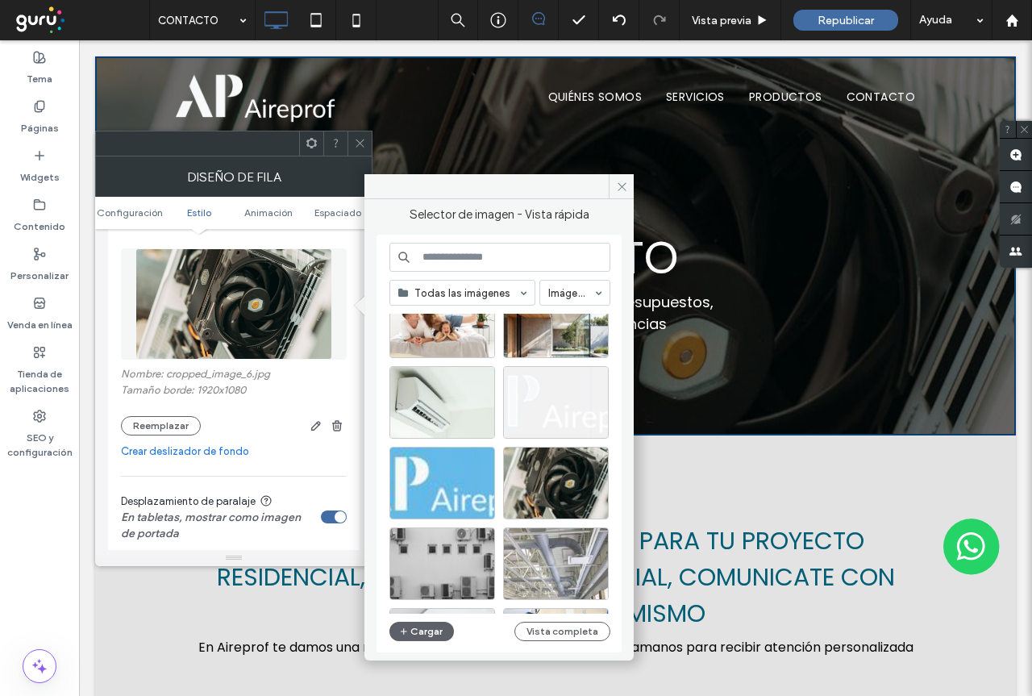
scroll to position [81, 0]
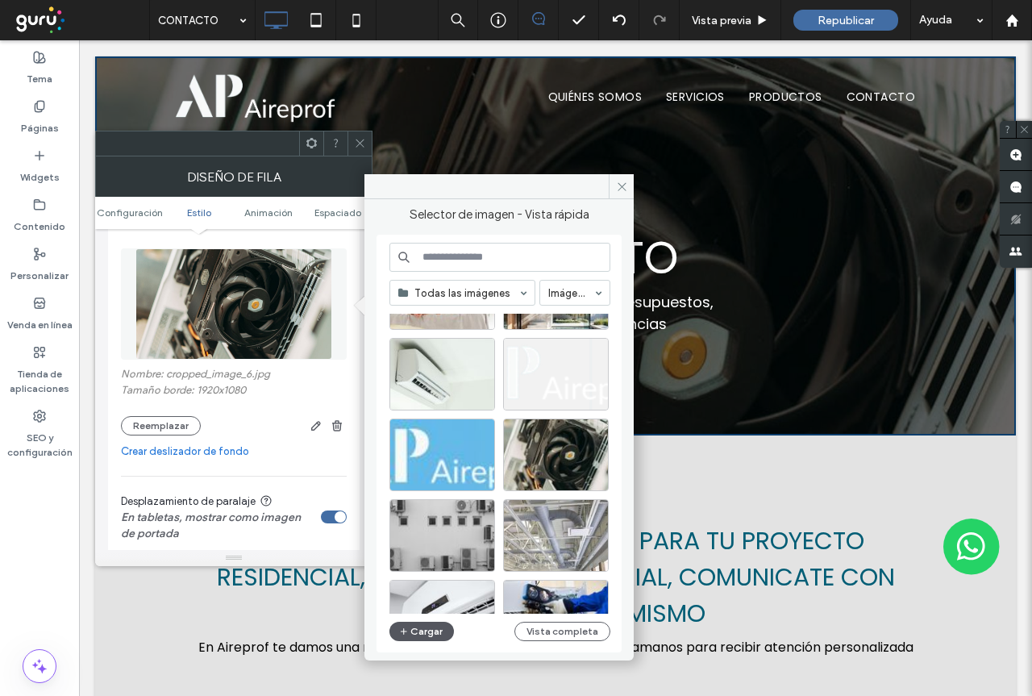
click at [433, 634] on button "Cargar" at bounding box center [421, 630] width 64 height 19
click at [620, 189] on icon at bounding box center [622, 187] width 12 height 12
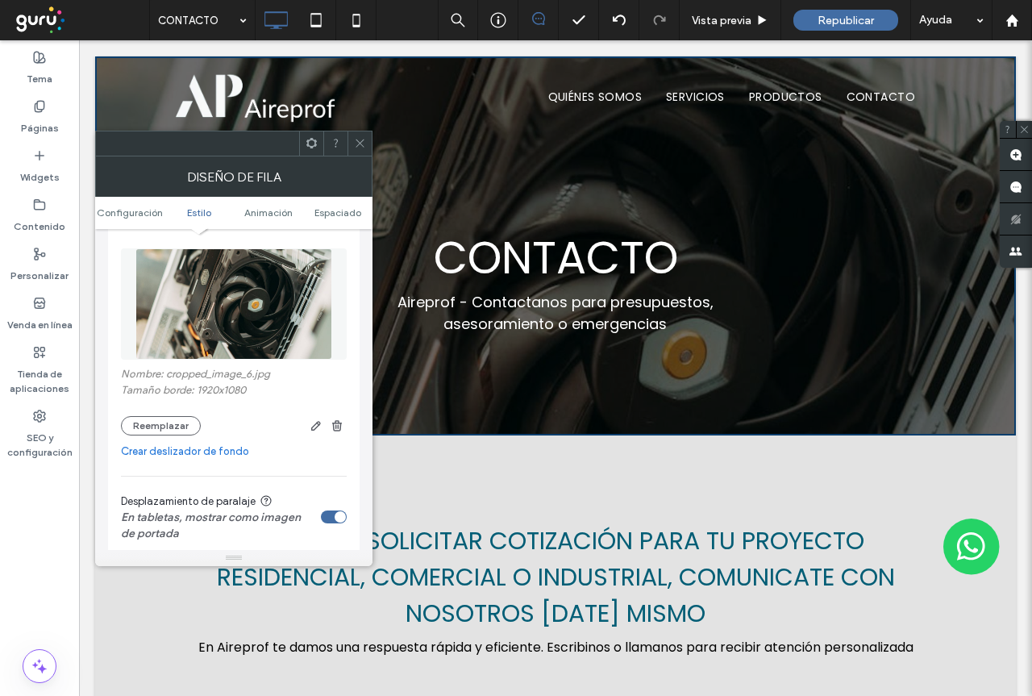
click at [181, 451] on link "Crear deslizador de fondo" at bounding box center [234, 451] width 226 height 16
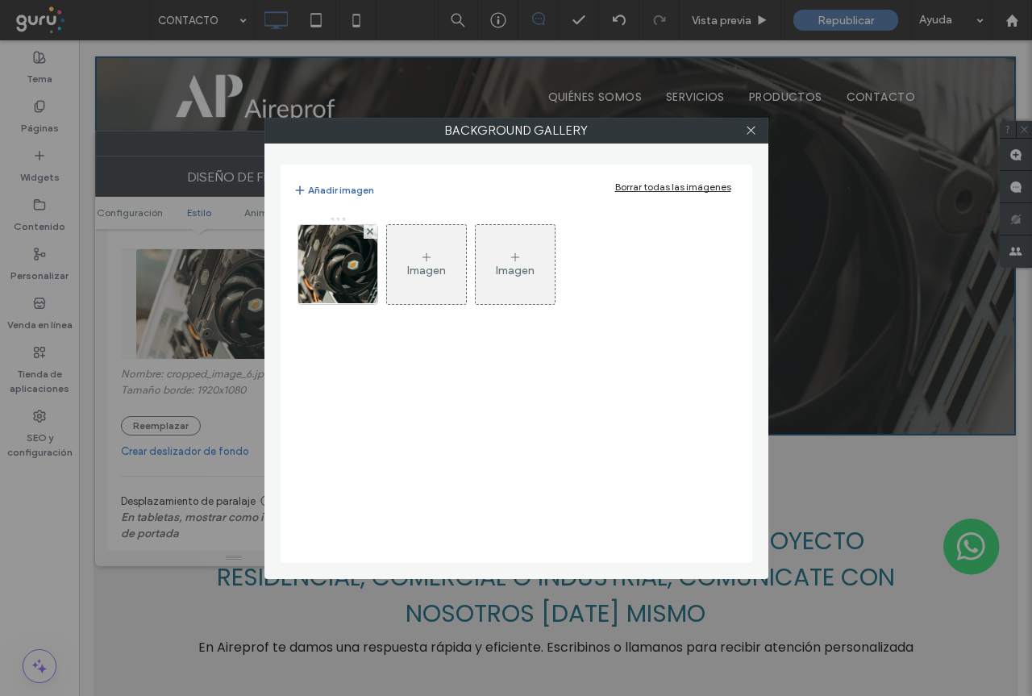
click at [420, 260] on icon at bounding box center [426, 257] width 13 height 13
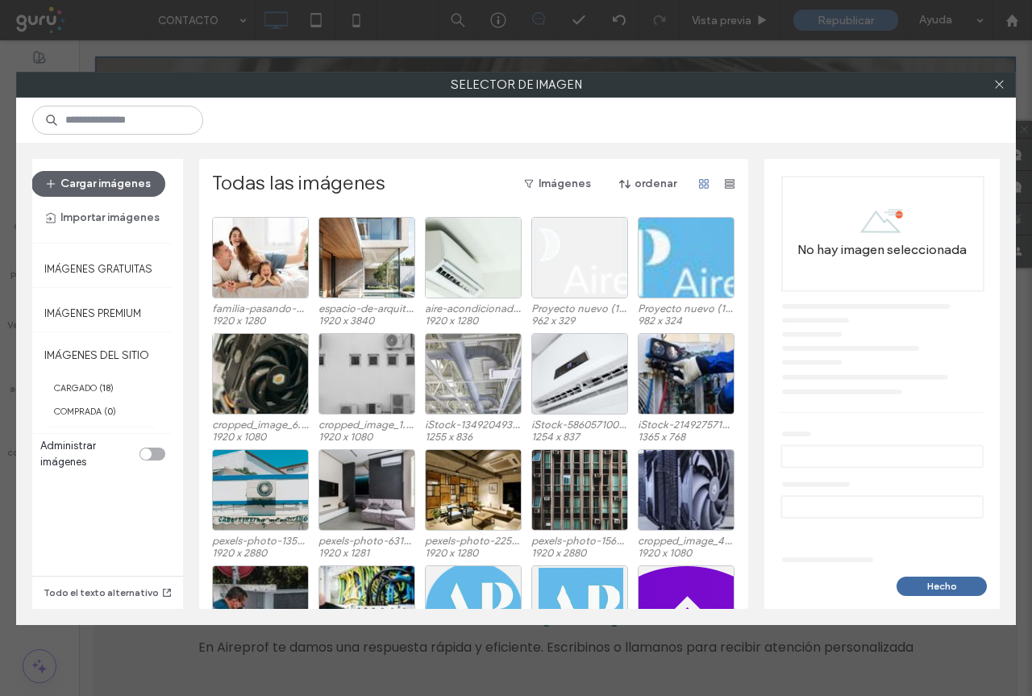
scroll to position [0, 0]
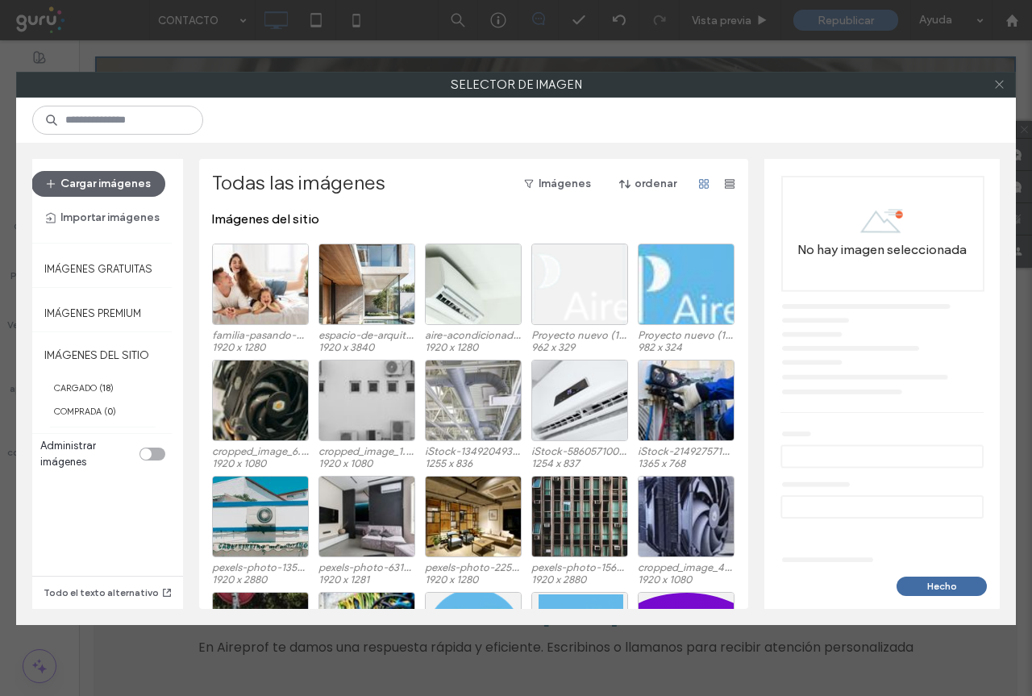
click at [1000, 85] on icon at bounding box center [999, 84] width 12 height 12
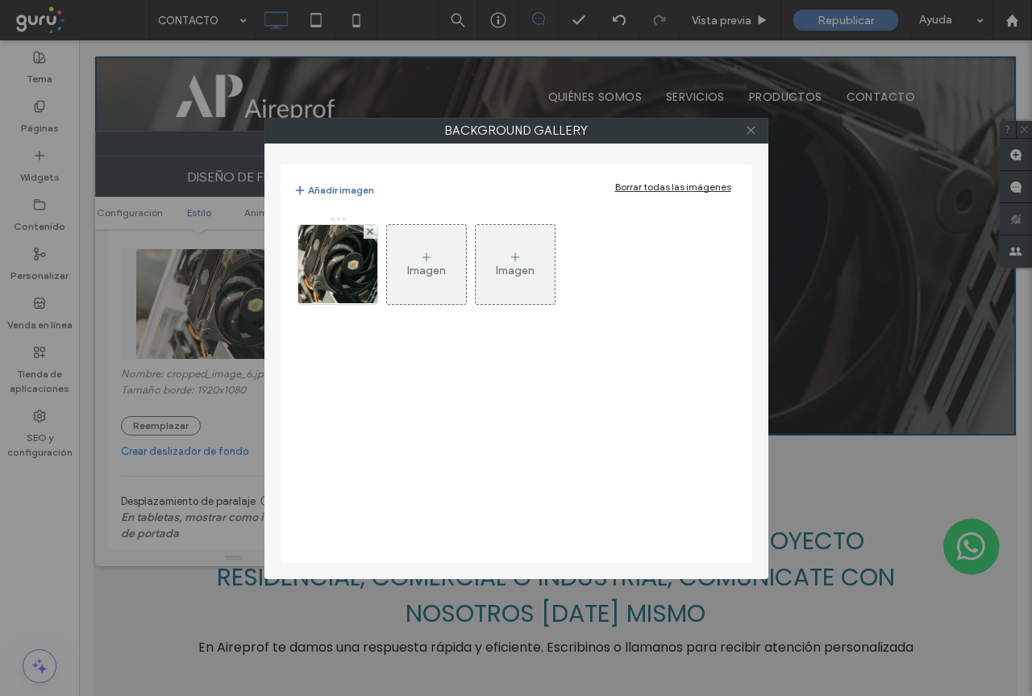
click at [751, 131] on icon at bounding box center [751, 130] width 12 height 12
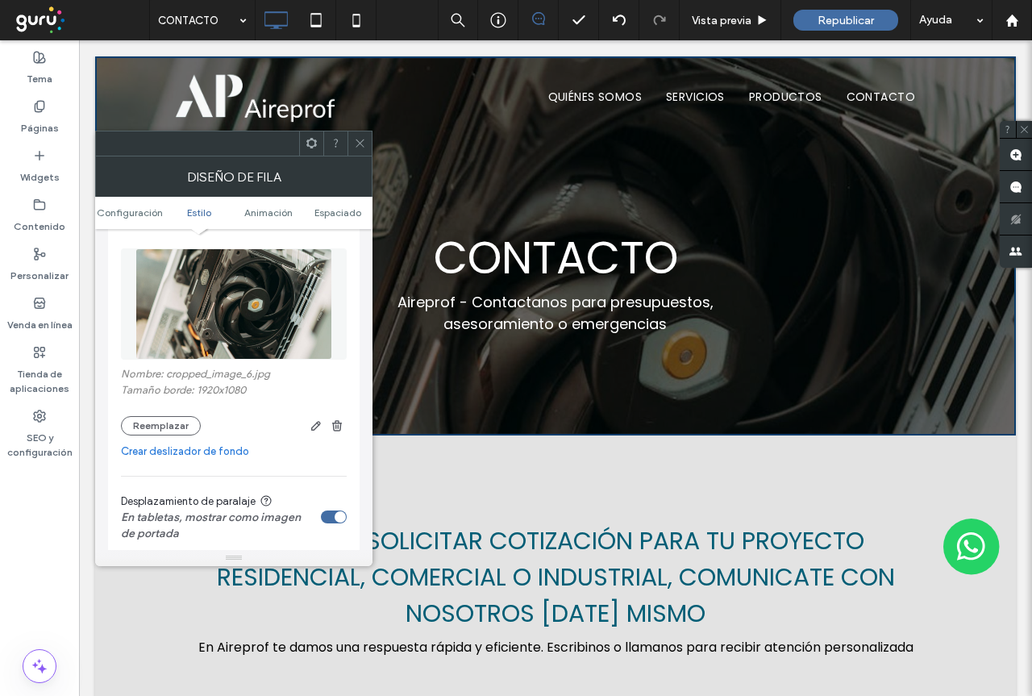
click at [363, 145] on icon at bounding box center [360, 143] width 12 height 12
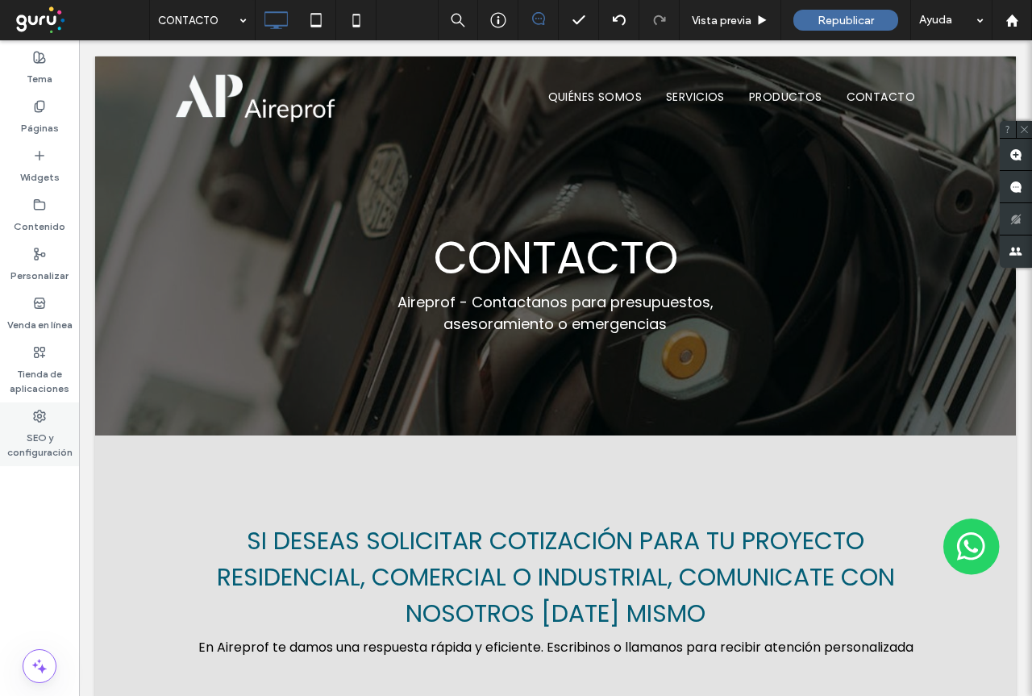
click at [42, 443] on label "SEO y configuración" at bounding box center [39, 440] width 79 height 37
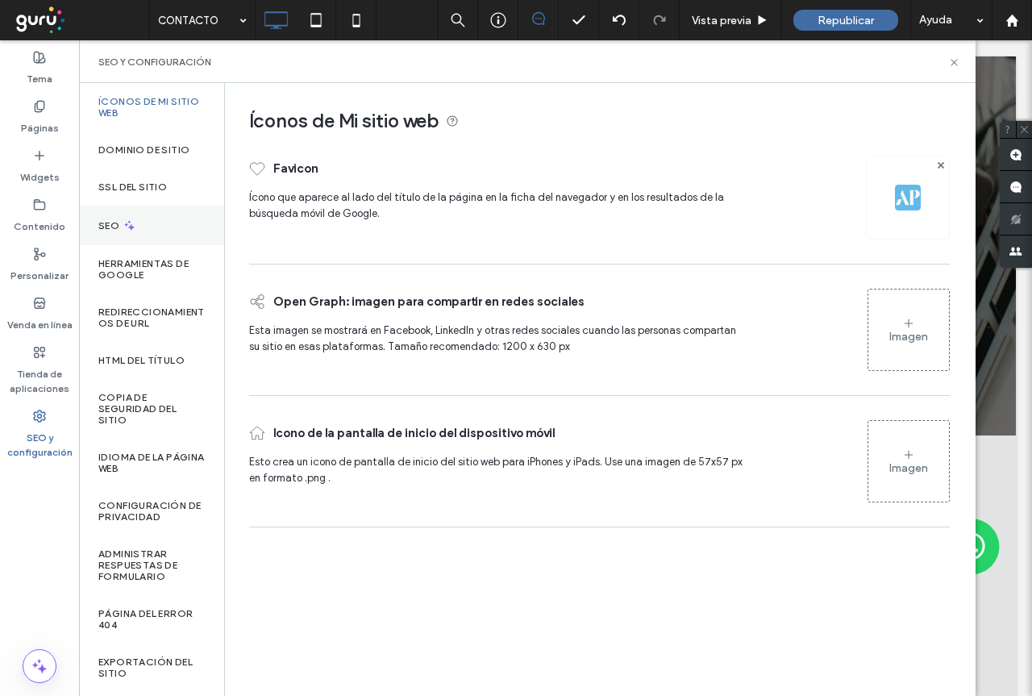
click at [118, 230] on label "SEO" at bounding box center [110, 225] width 24 height 11
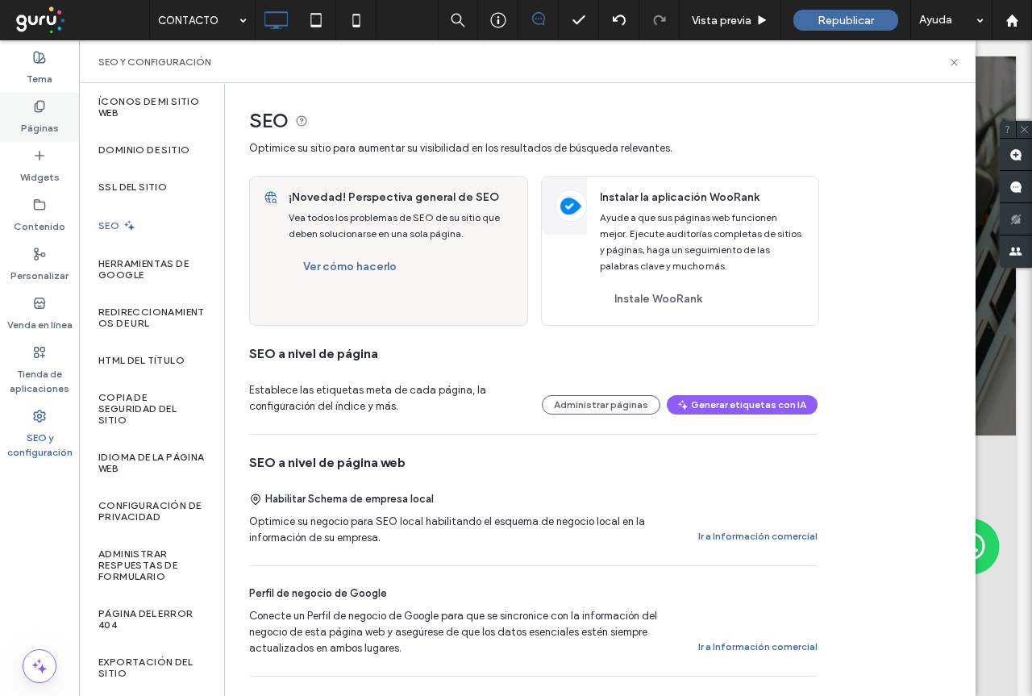
click at [38, 128] on label "Páginas" at bounding box center [40, 124] width 38 height 23
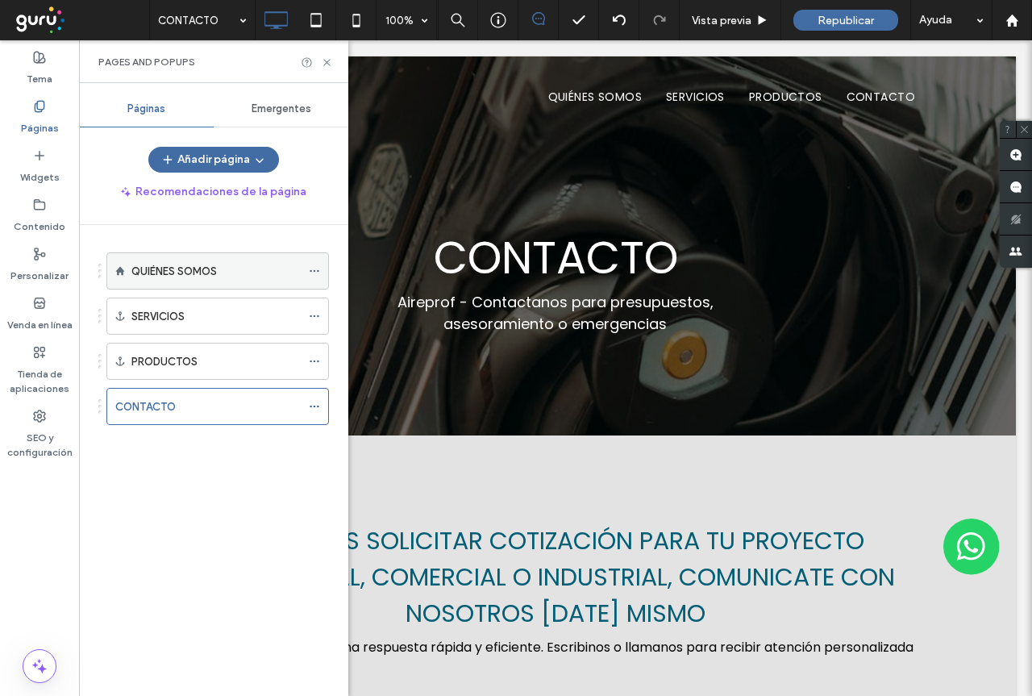
click at [314, 272] on use at bounding box center [314, 271] width 9 height 2
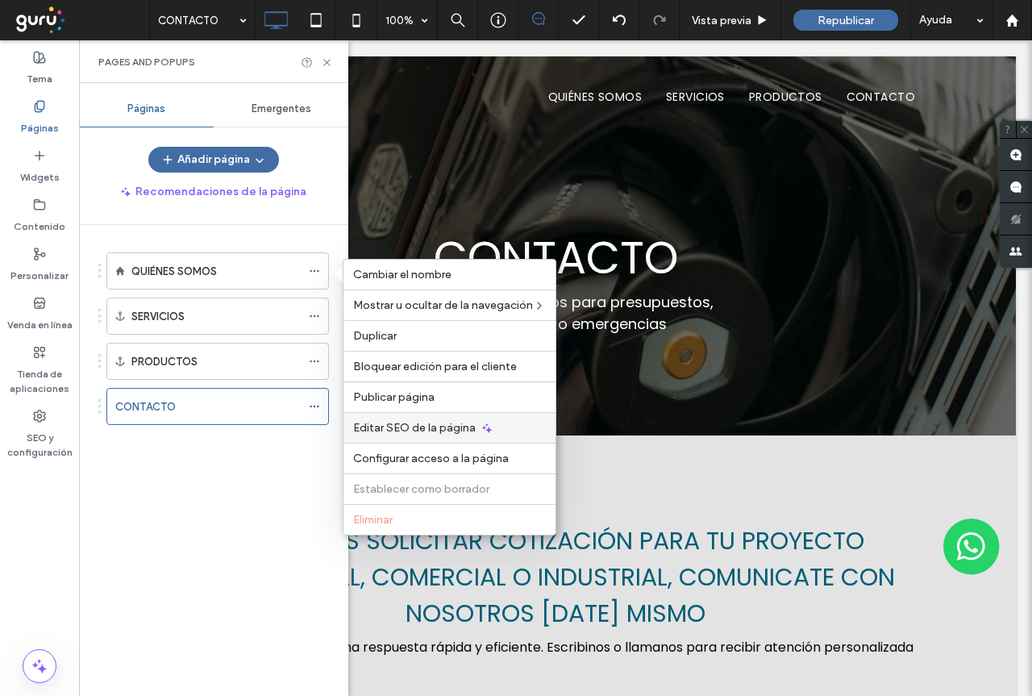
click at [405, 430] on span "Editar SEO de la página" at bounding box center [414, 428] width 123 height 14
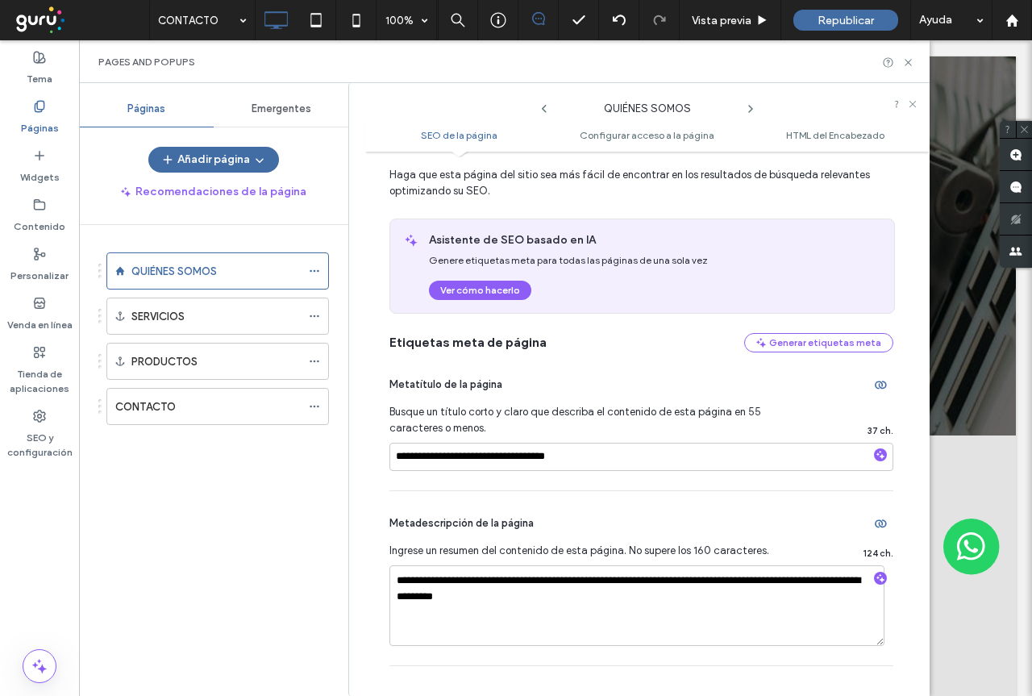
scroll to position [81, 0]
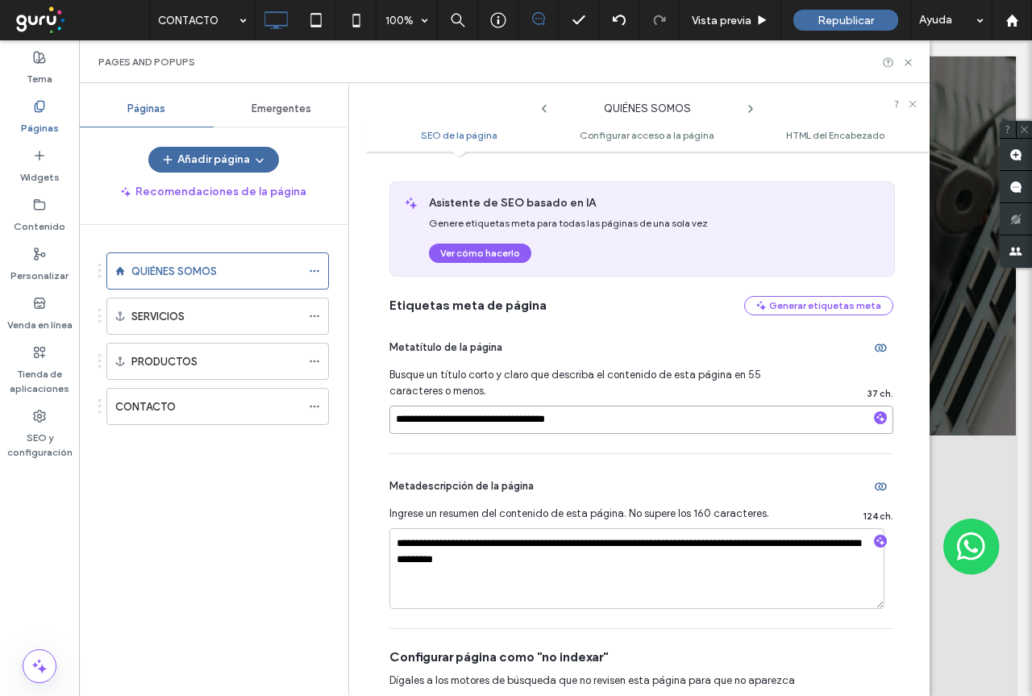
click at [418, 422] on input "**********" at bounding box center [641, 419] width 504 height 28
type input "**********"
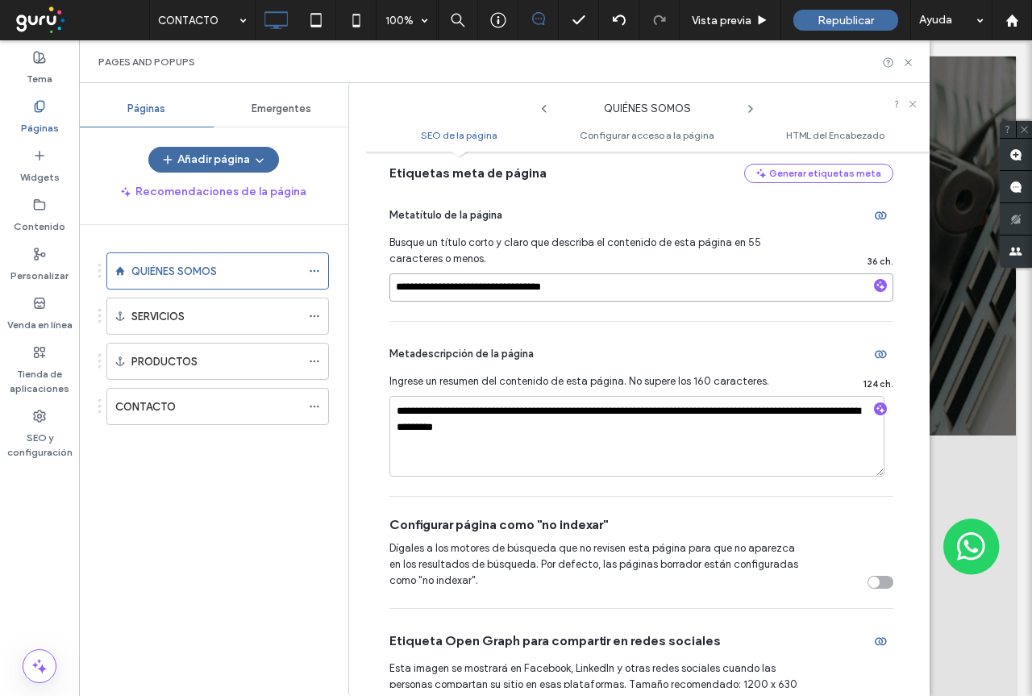
scroll to position [242, 0]
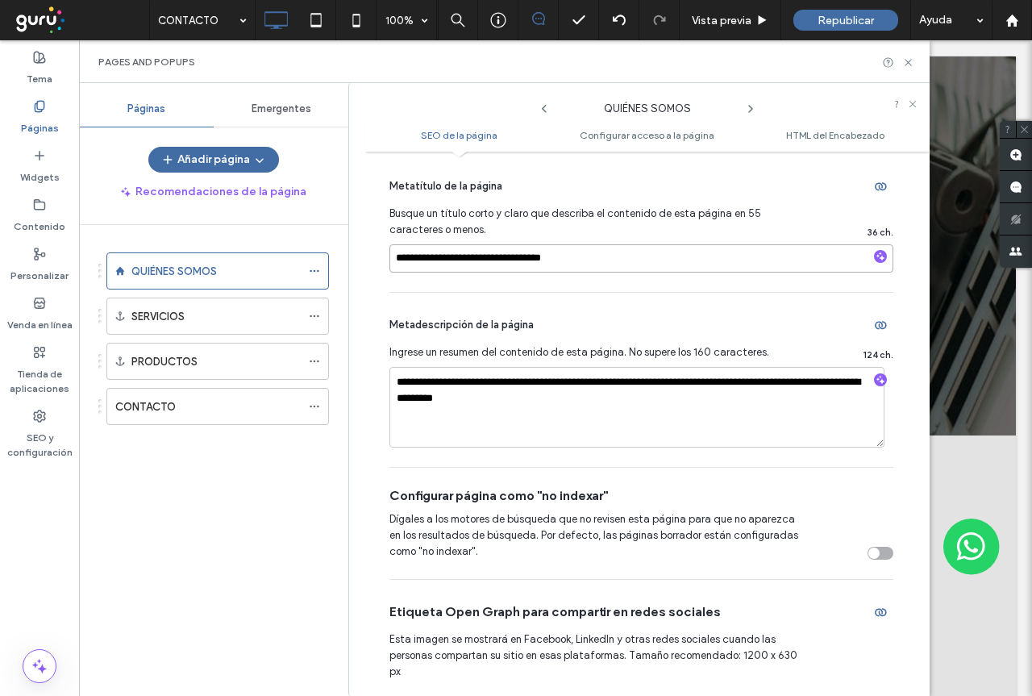
drag, startPoint x: 434, startPoint y: 261, endPoint x: 388, endPoint y: 264, distance: 46.9
click at [388, 264] on div "**********" at bounding box center [647, 424] width 564 height 528
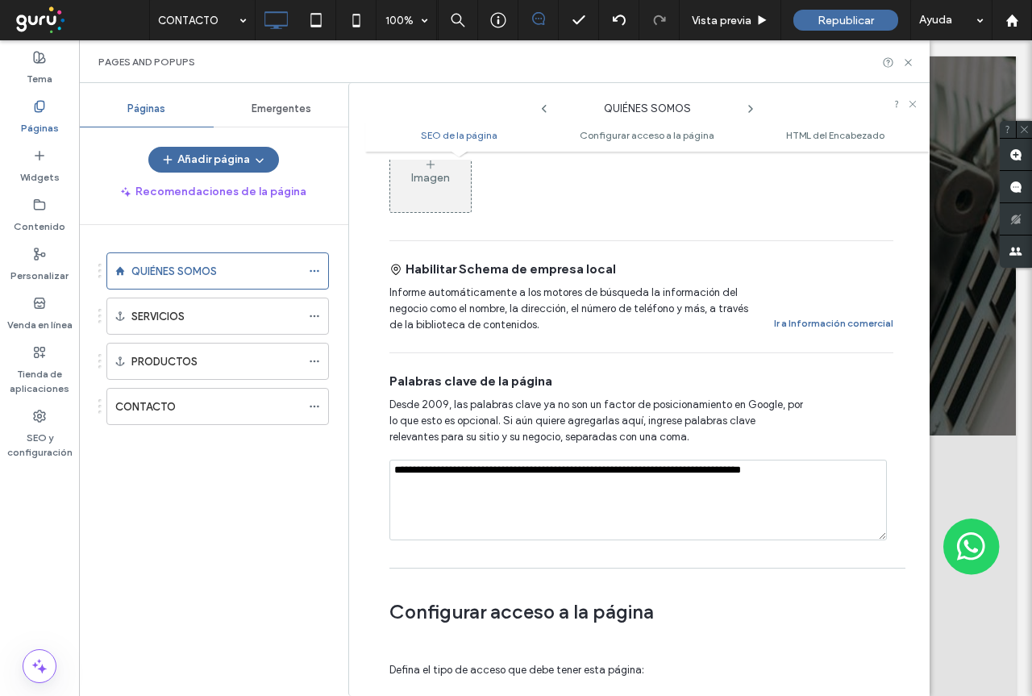
scroll to position [484, 0]
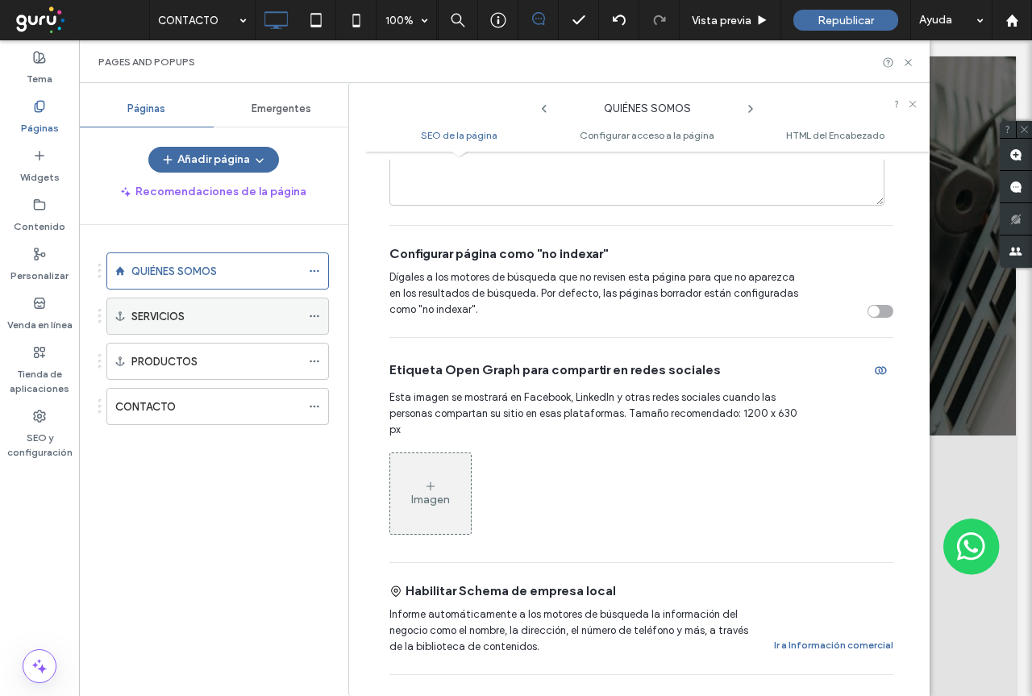
drag, startPoint x: 218, startPoint y: 320, endPoint x: 256, endPoint y: 313, distance: 38.6
click at [218, 321] on div "SERVICIOS" at bounding box center [215, 316] width 169 height 17
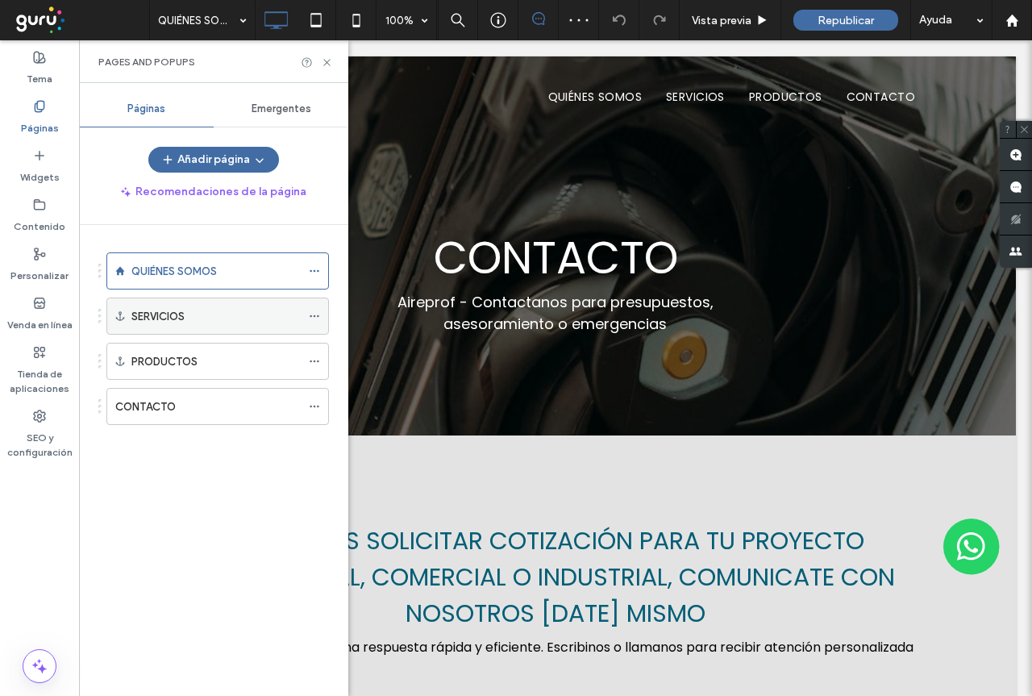
click at [314, 314] on icon at bounding box center [314, 315] width 11 height 11
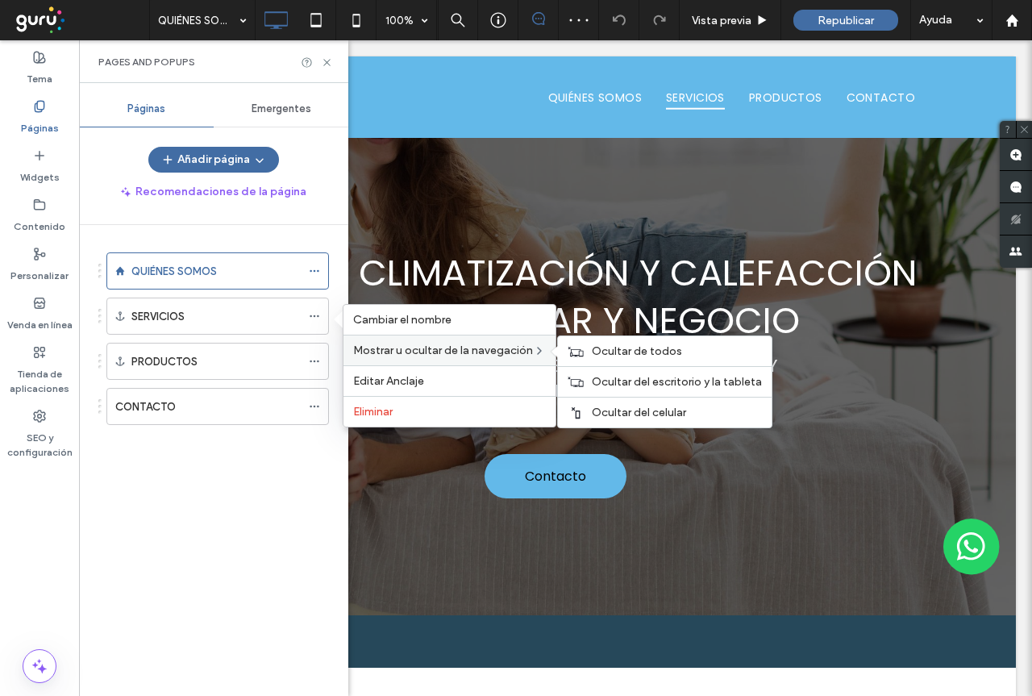
scroll to position [1261, 0]
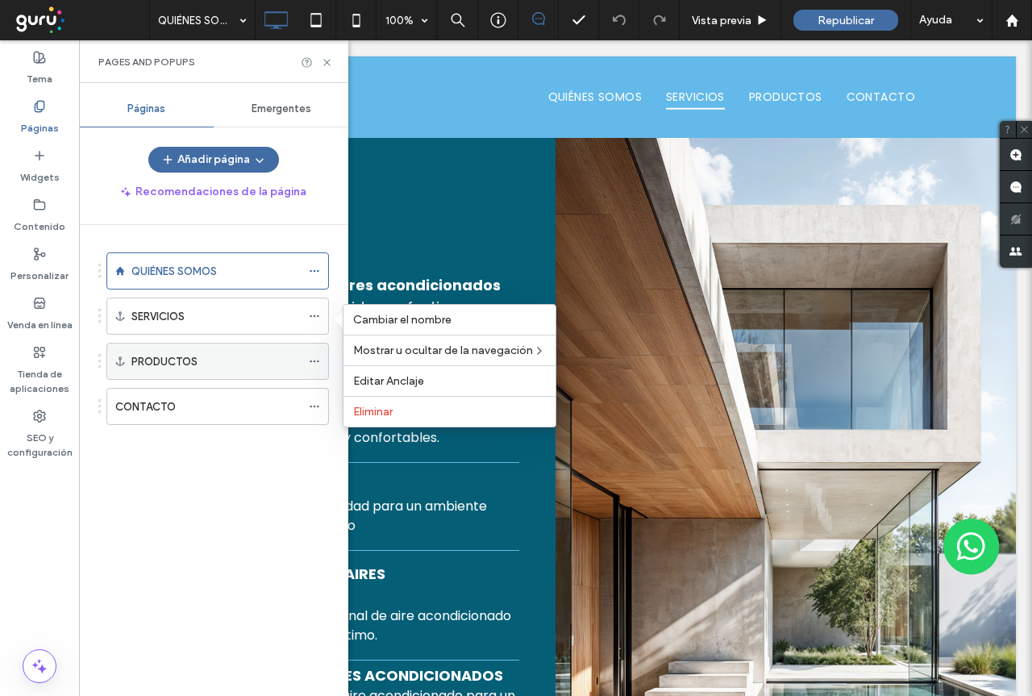
click at [318, 360] on icon at bounding box center [314, 360] width 11 height 11
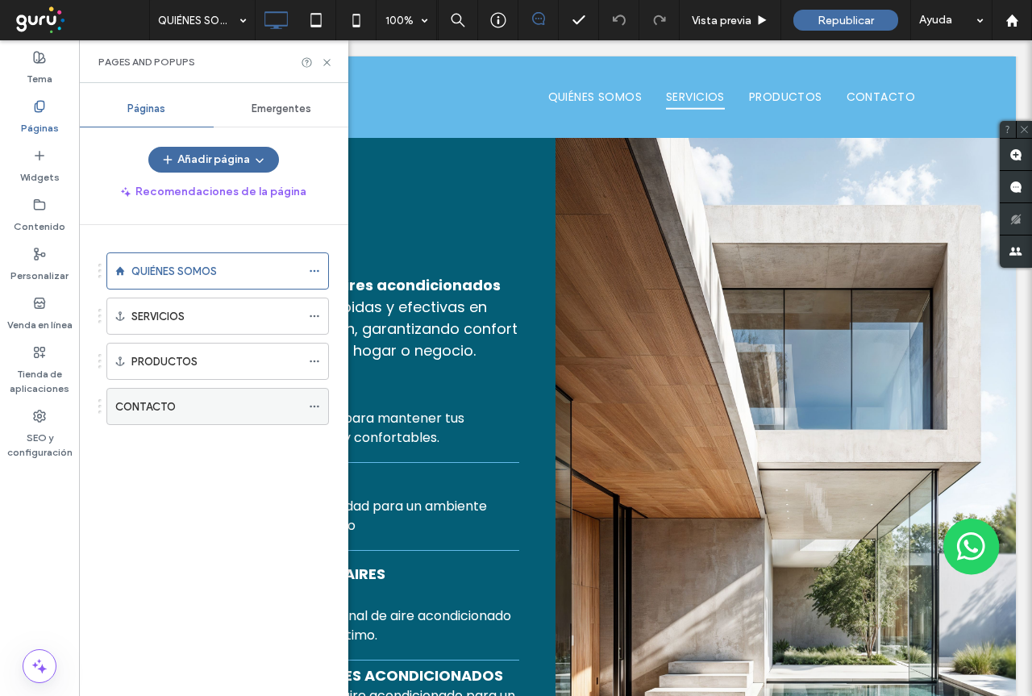
click at [311, 405] on icon at bounding box center [314, 406] width 11 height 11
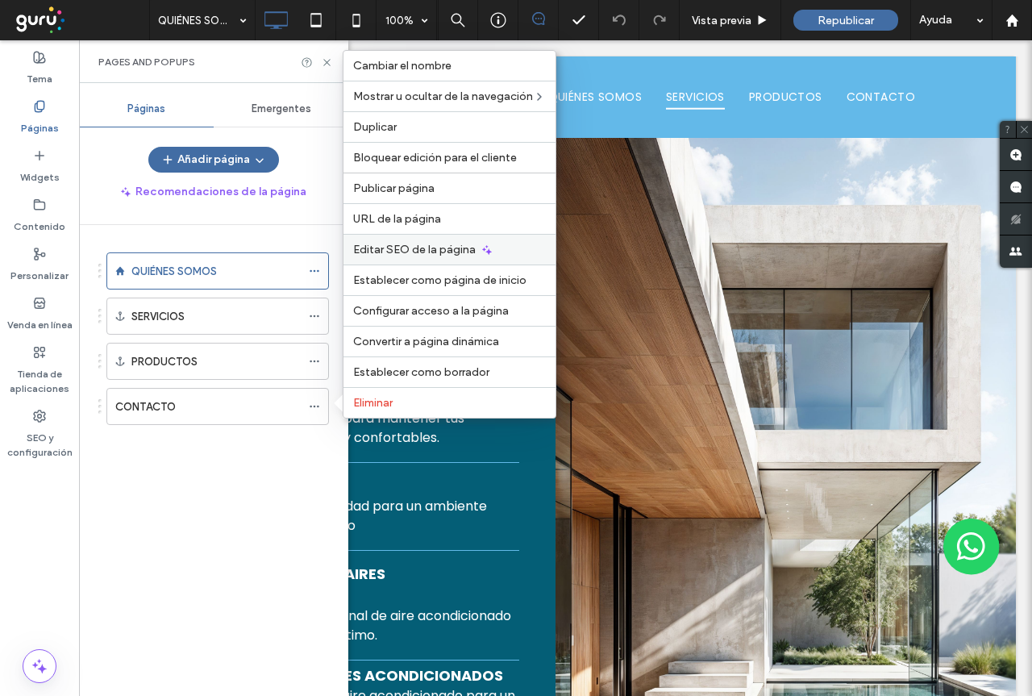
click at [393, 252] on span "Editar SEO de la página" at bounding box center [414, 250] width 123 height 14
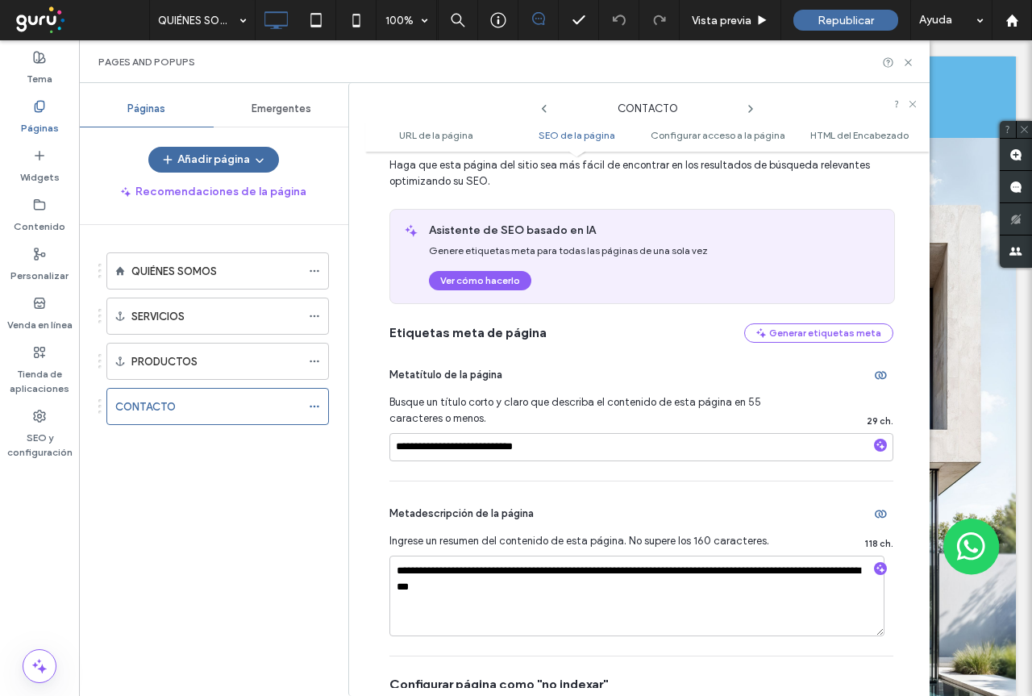
scroll to position [322, 0]
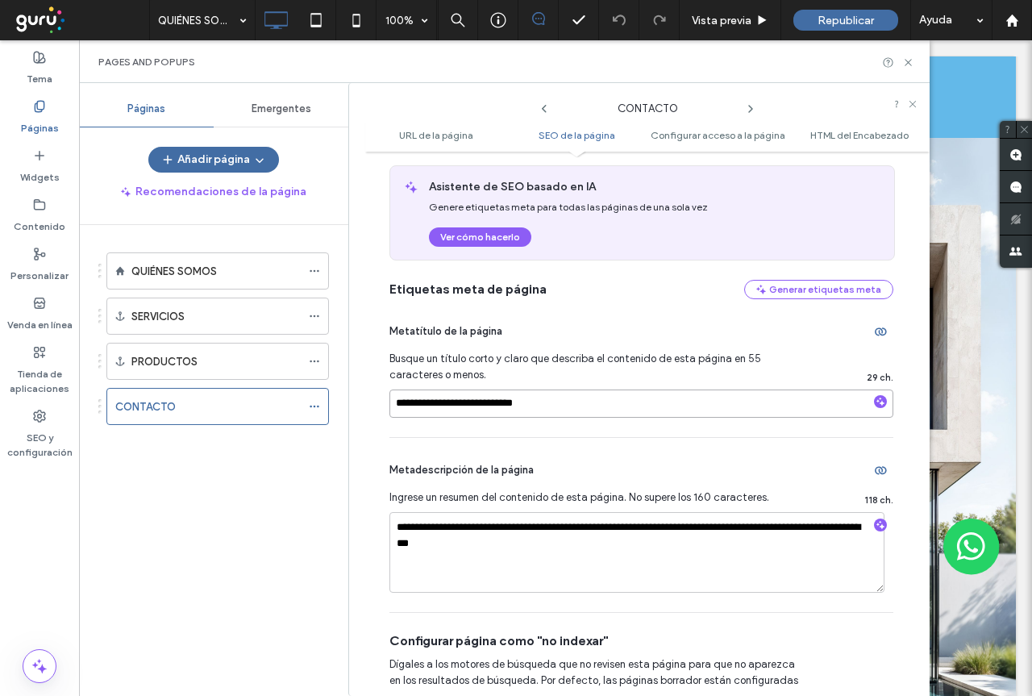
click at [422, 407] on input "**********" at bounding box center [641, 403] width 504 height 28
type input "**********"
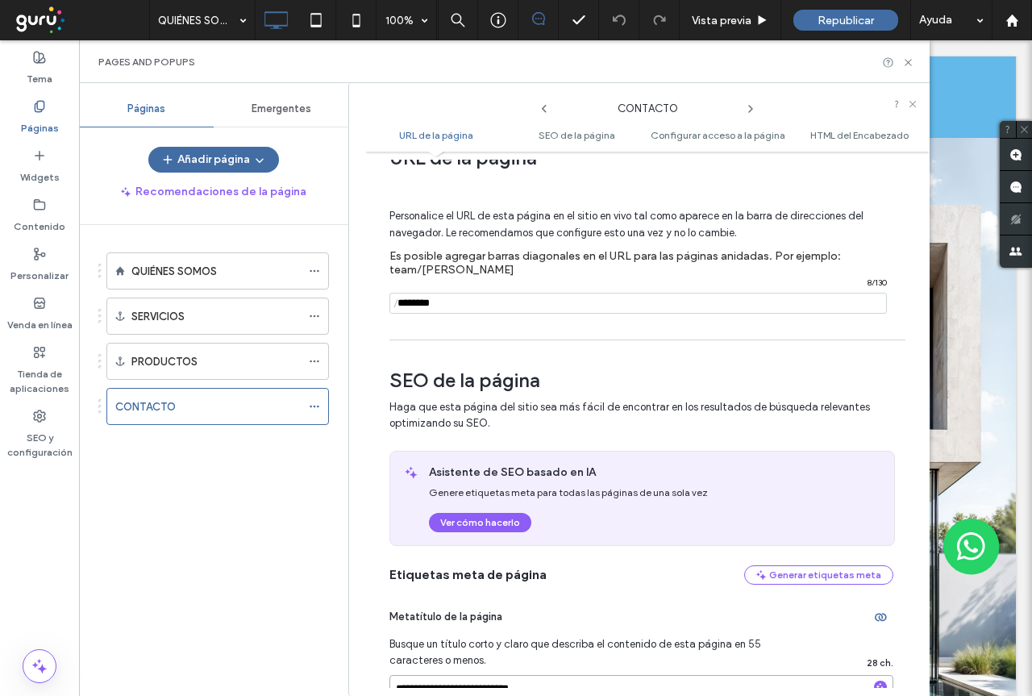
scroll to position [0, 0]
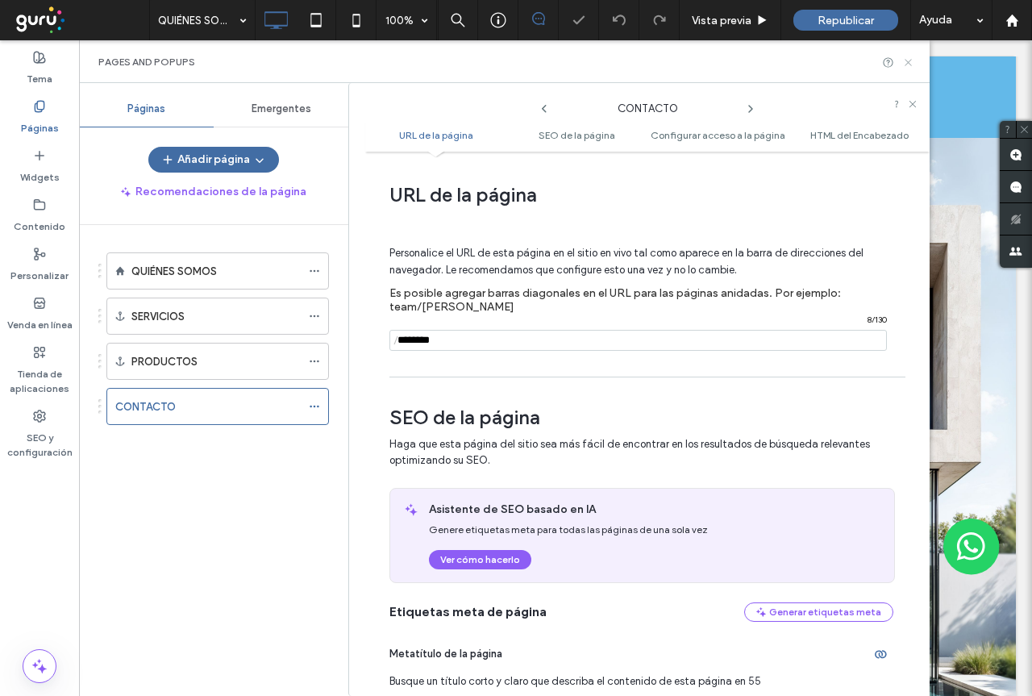
click at [908, 60] on icon at bounding box center [908, 62] width 12 height 12
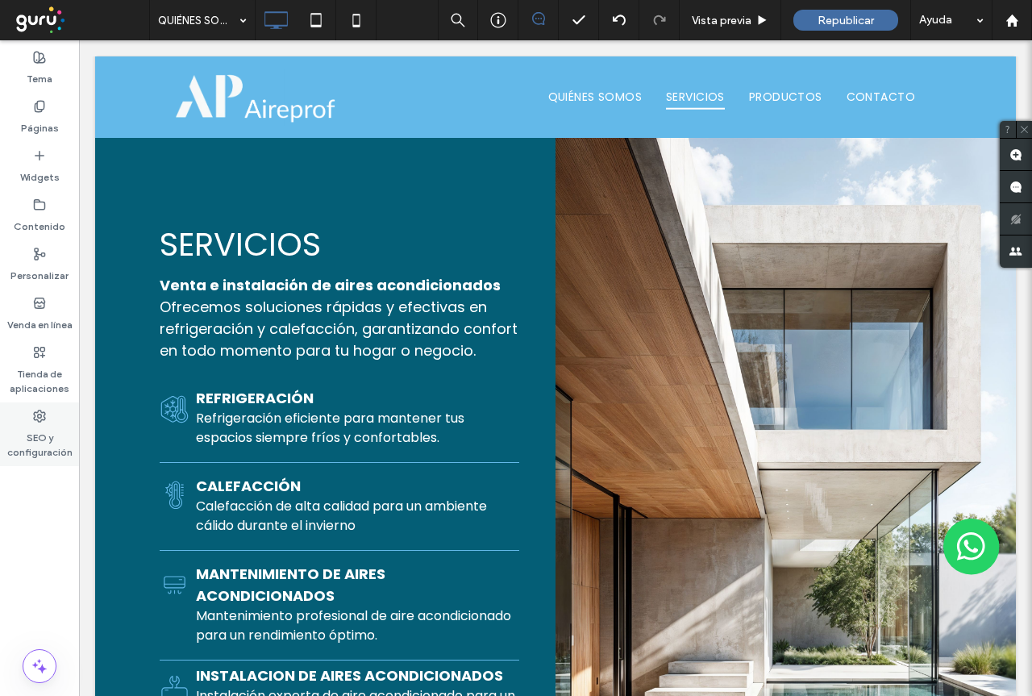
click at [44, 446] on label "SEO y configuración" at bounding box center [39, 440] width 79 height 37
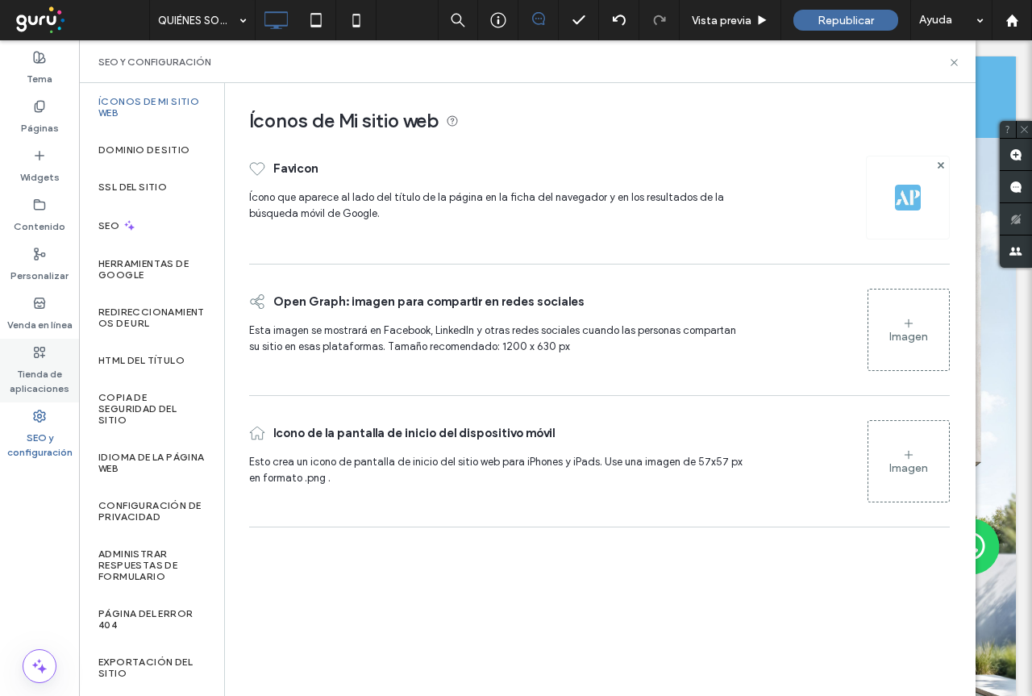
click at [36, 374] on label "Tienda de aplicaciones" at bounding box center [39, 377] width 79 height 37
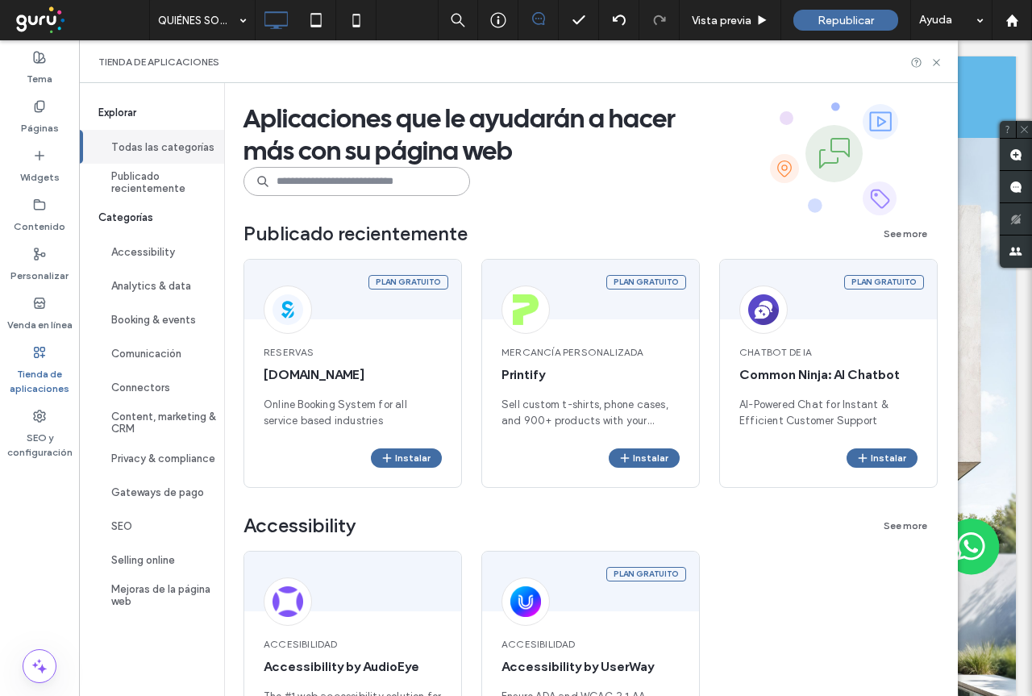
click at [335, 180] on input at bounding box center [356, 181] width 227 height 29
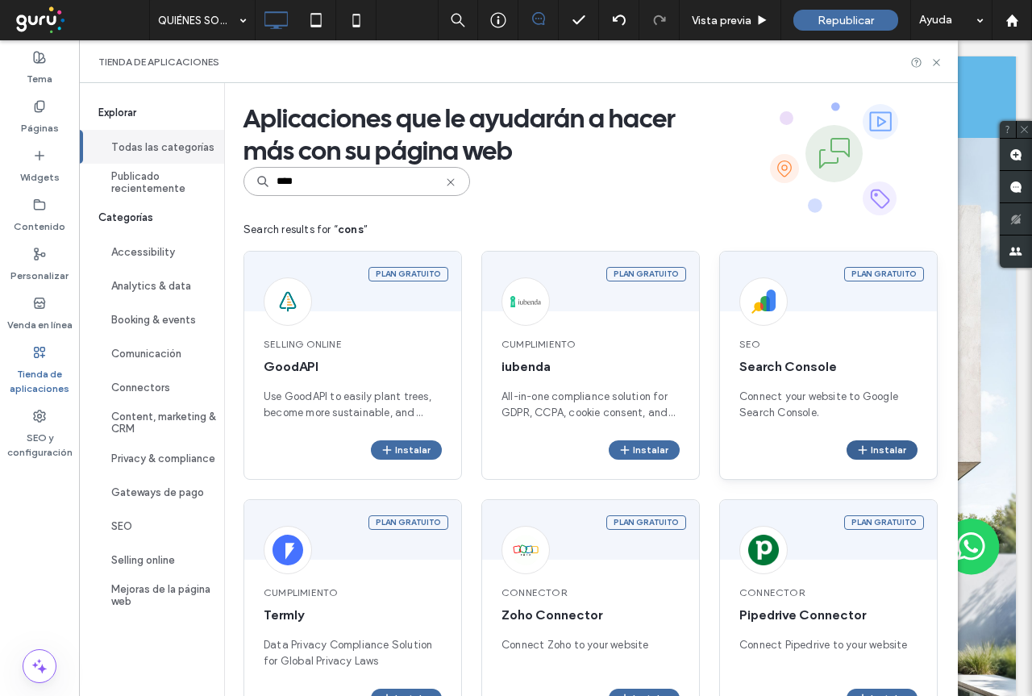
type input "****"
click at [879, 447] on button "Instalar" at bounding box center [881, 449] width 71 height 19
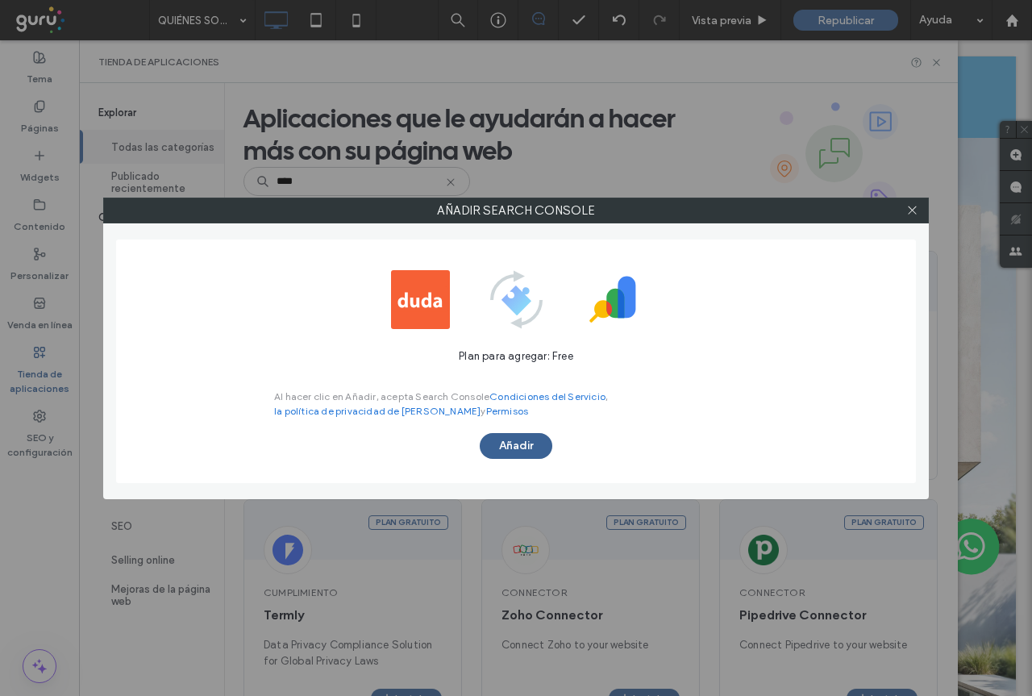
click at [513, 436] on button "Añadir" at bounding box center [516, 446] width 73 height 26
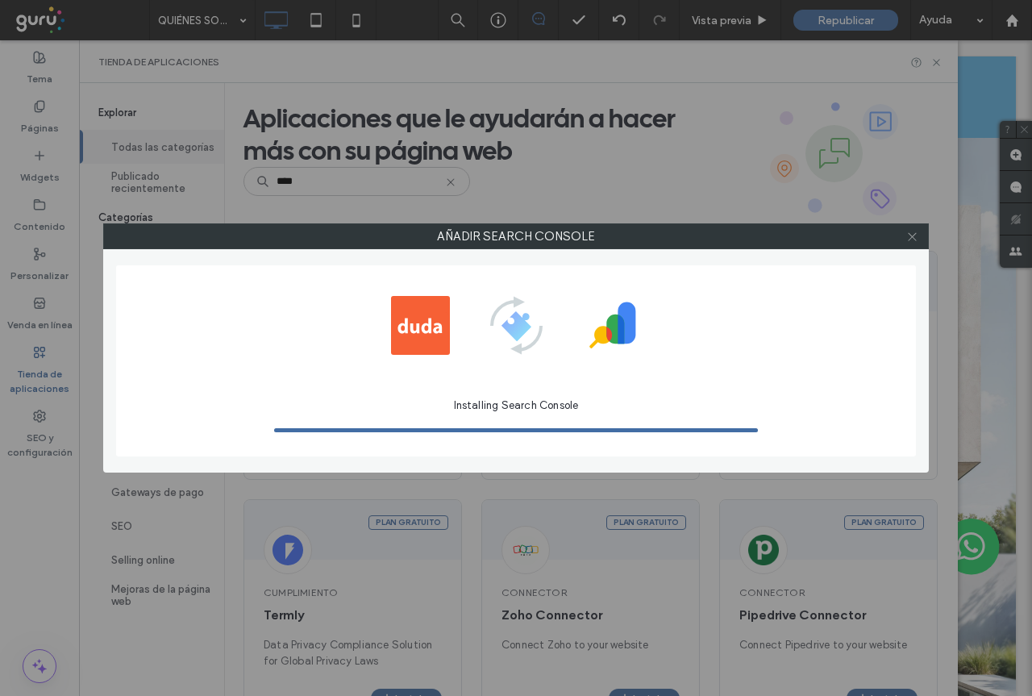
click at [912, 238] on icon at bounding box center [912, 237] width 12 height 12
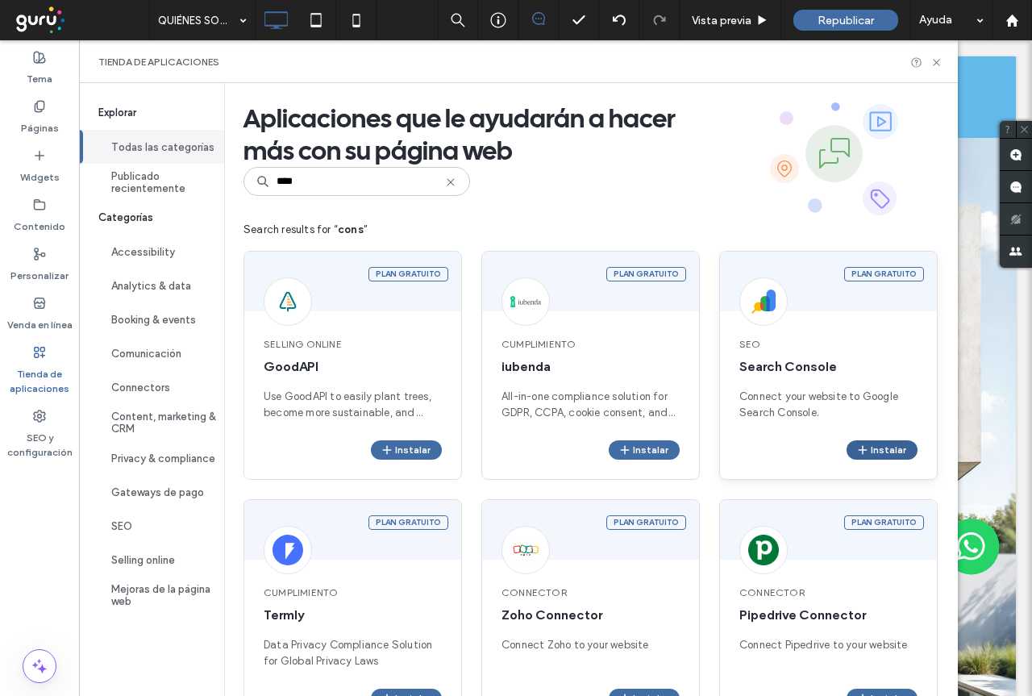
click at [877, 447] on button "Instalar" at bounding box center [881, 449] width 71 height 19
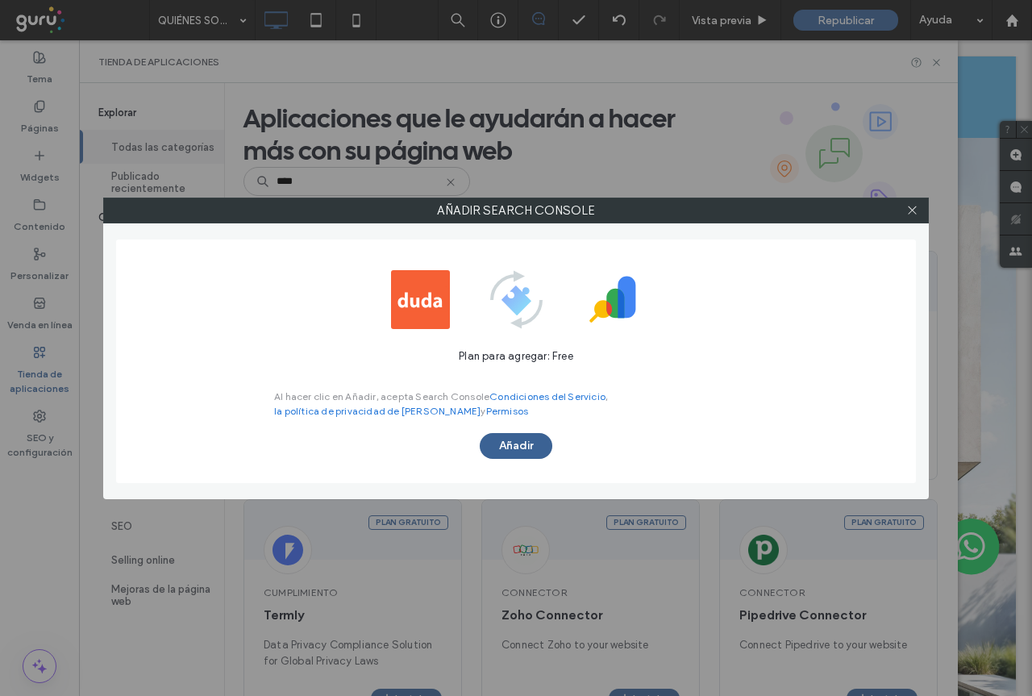
click at [500, 439] on button "Añadir" at bounding box center [516, 446] width 73 height 26
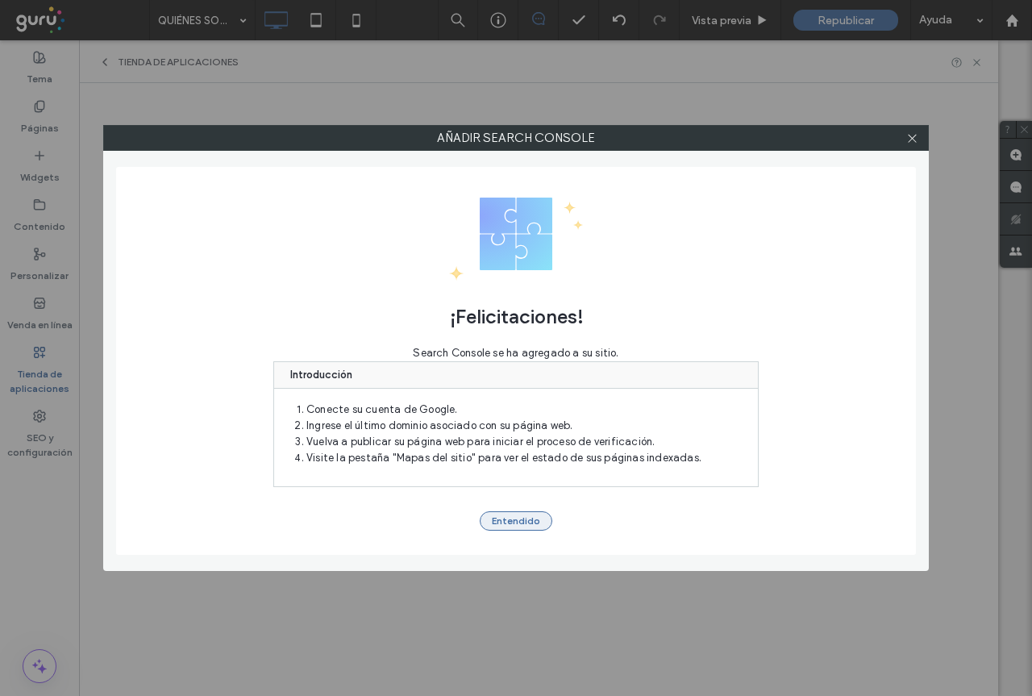
click at [529, 522] on button "Entendido" at bounding box center [516, 520] width 73 height 19
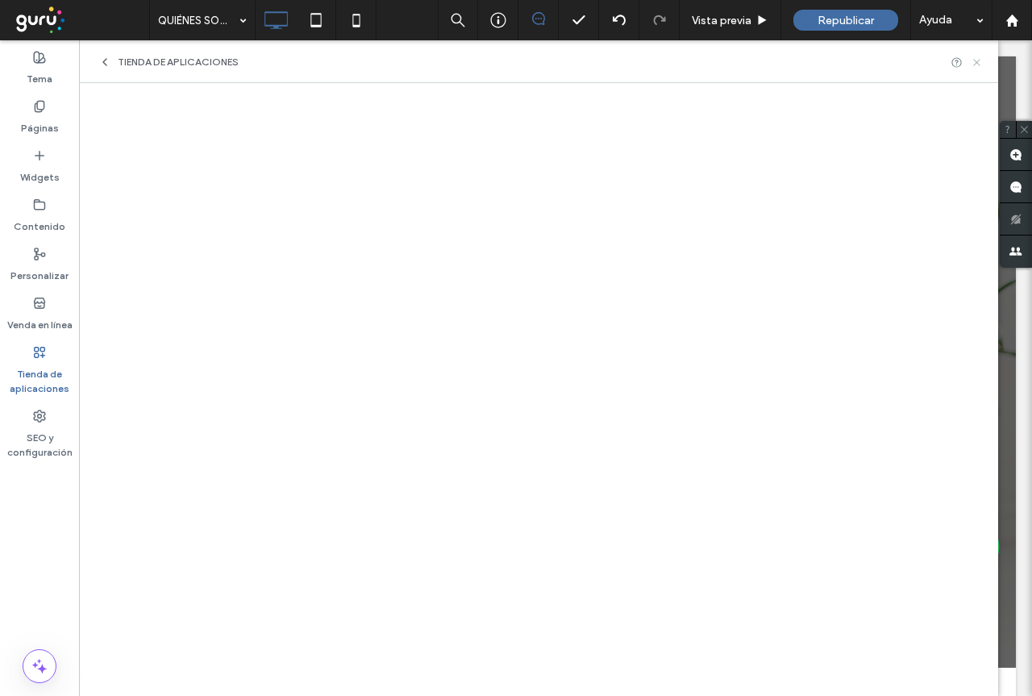
click at [975, 63] on use at bounding box center [976, 62] width 6 height 6
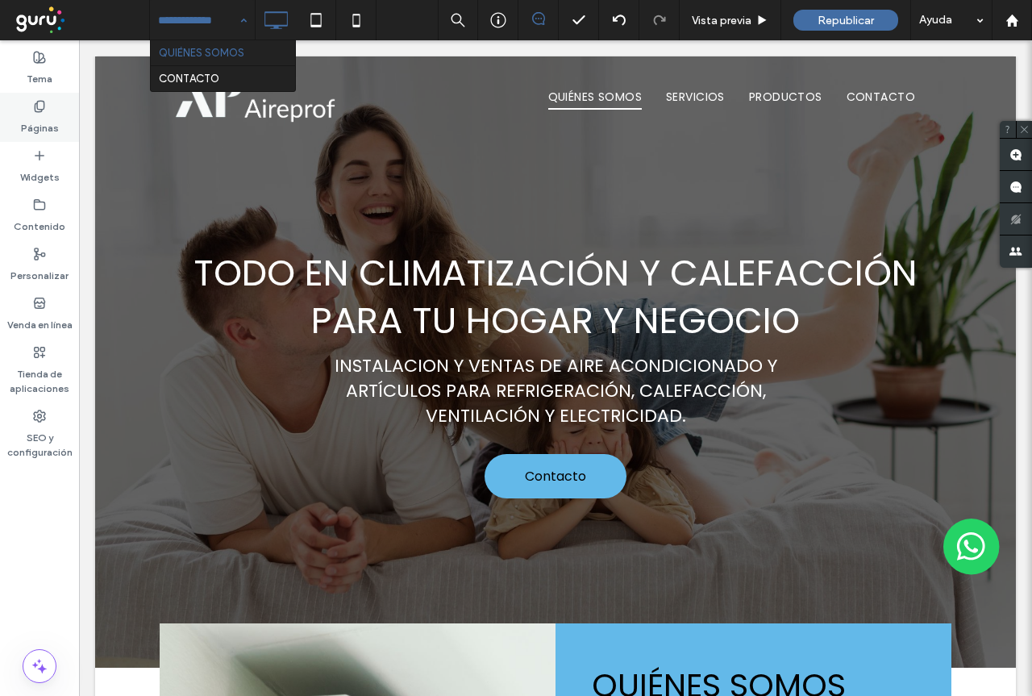
click at [32, 123] on label "Páginas" at bounding box center [40, 124] width 38 height 23
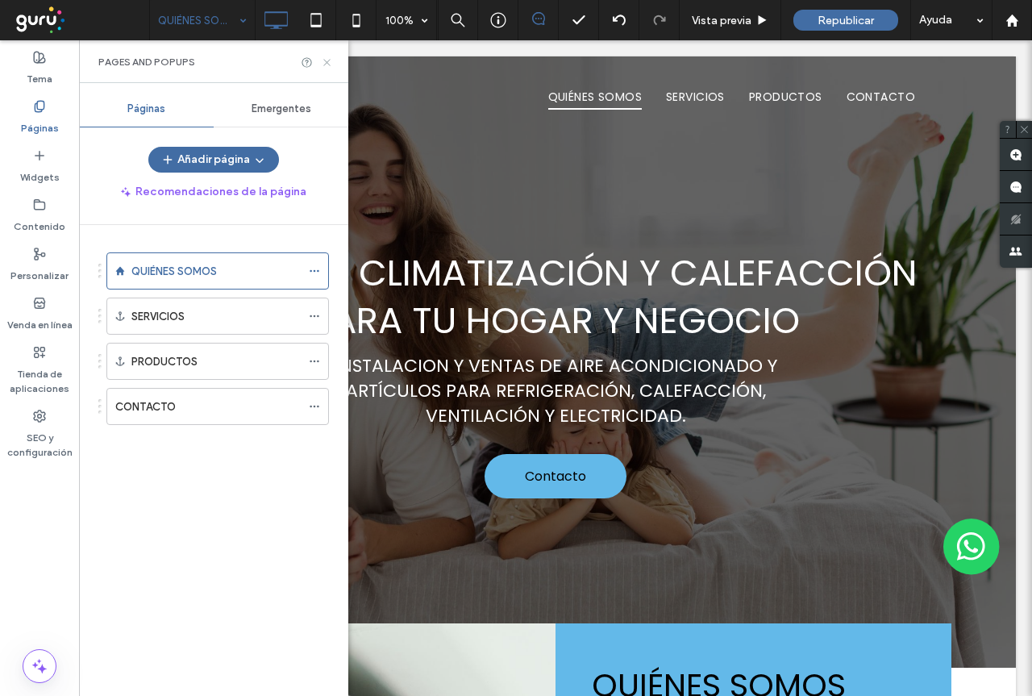
click at [326, 62] on use at bounding box center [326, 62] width 6 height 6
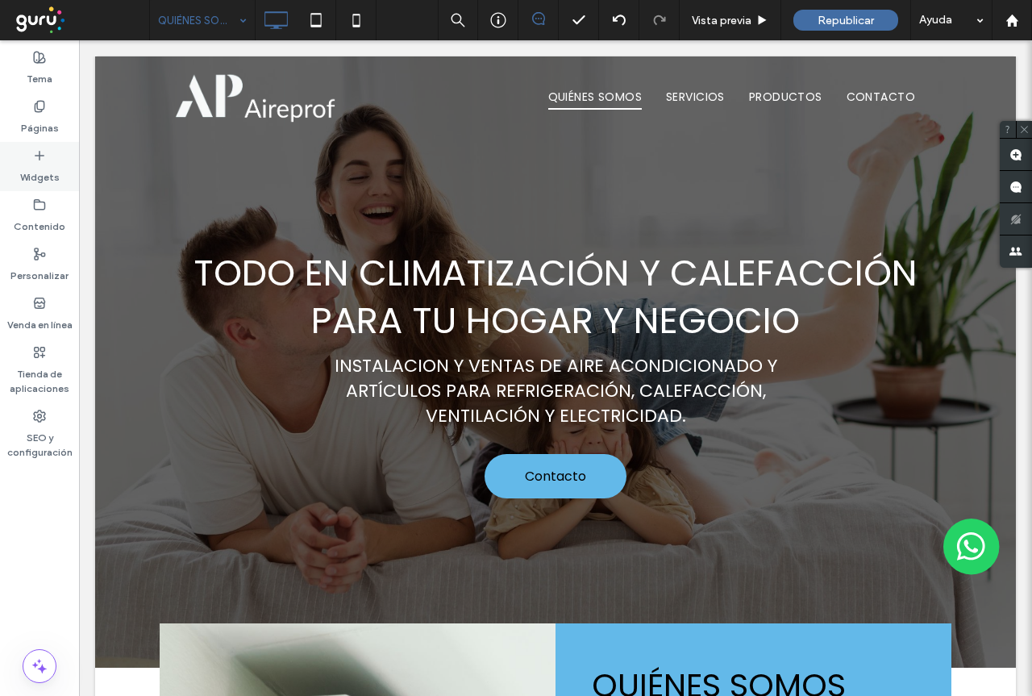
click at [45, 172] on label "Widgets" at bounding box center [39, 173] width 39 height 23
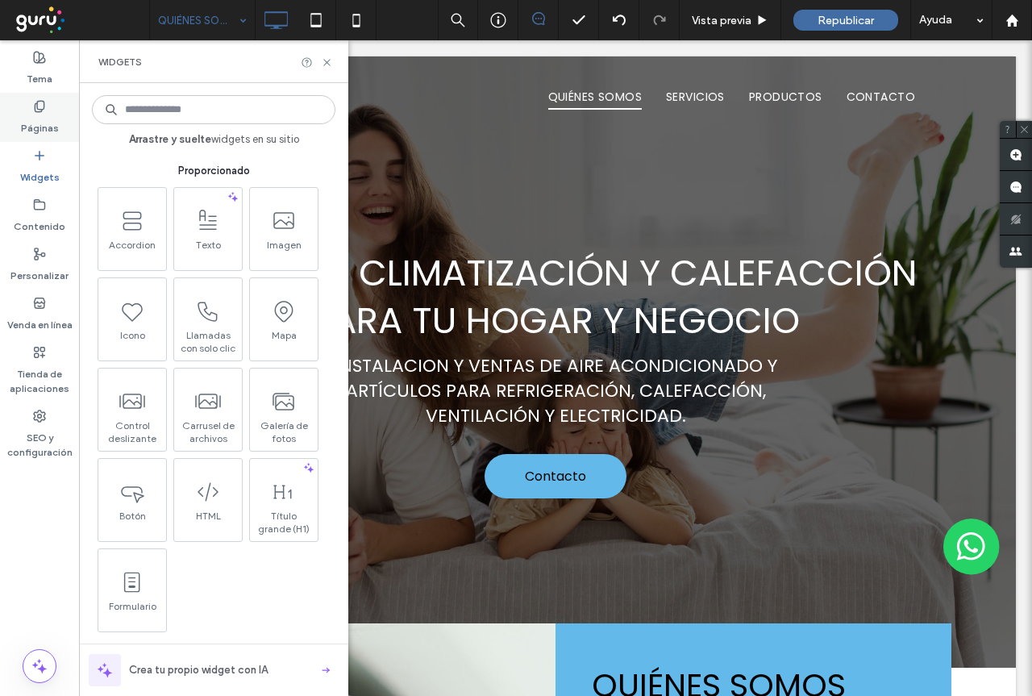
click at [32, 127] on label "Páginas" at bounding box center [40, 124] width 38 height 23
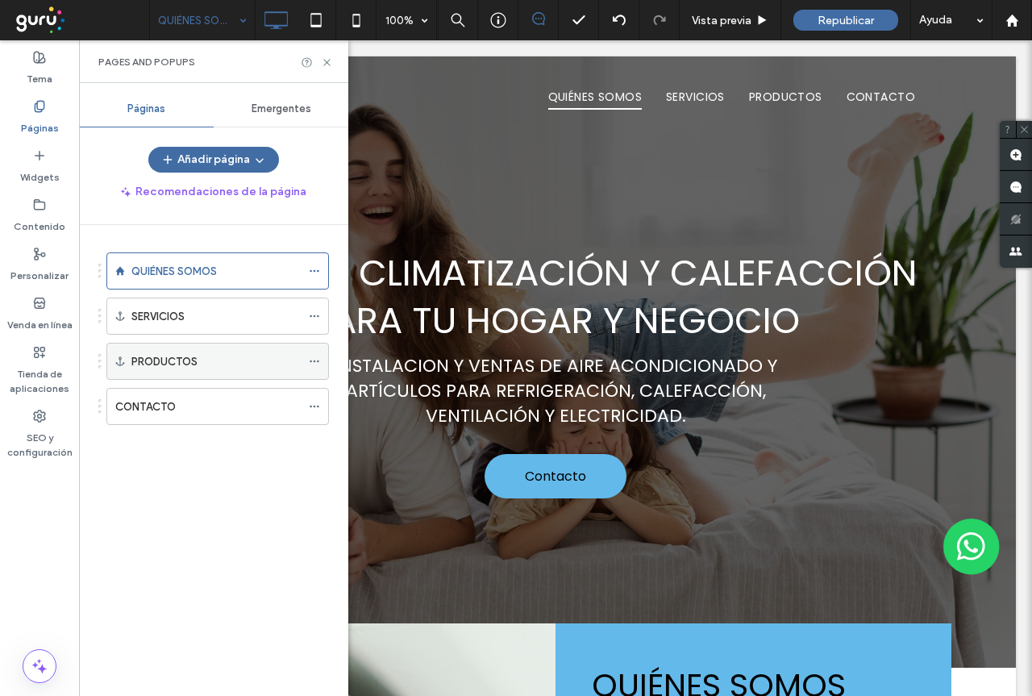
click at [166, 360] on label "PRODUCTOS" at bounding box center [164, 361] width 66 height 28
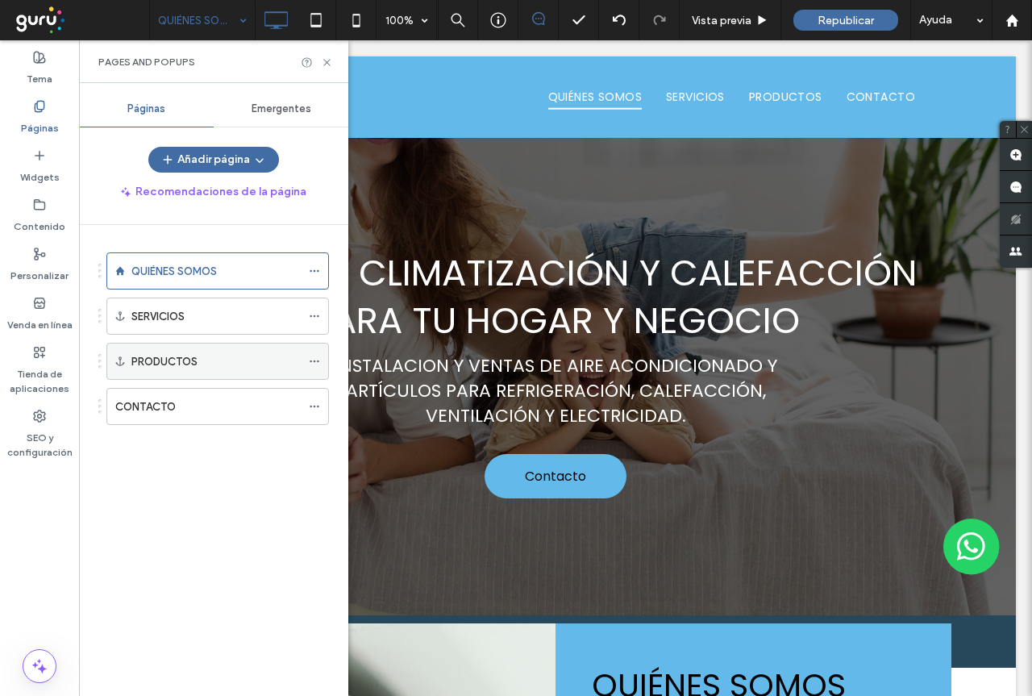
scroll to position [2175, 0]
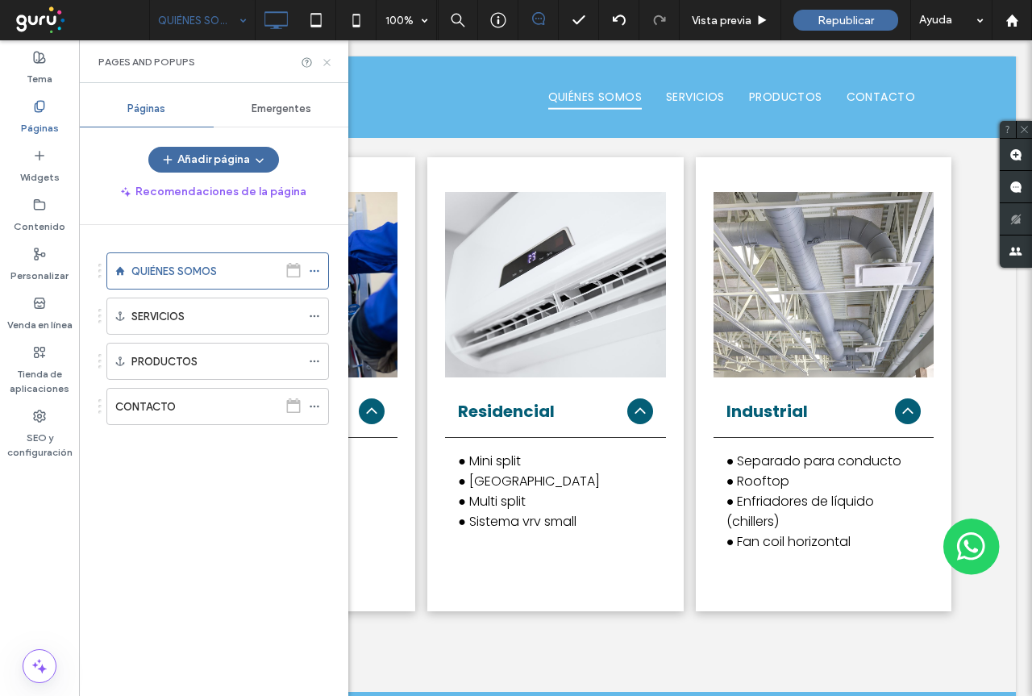
drag, startPoint x: 324, startPoint y: 62, endPoint x: 630, endPoint y: 152, distance: 318.6
click at [324, 62] on icon at bounding box center [327, 62] width 12 height 12
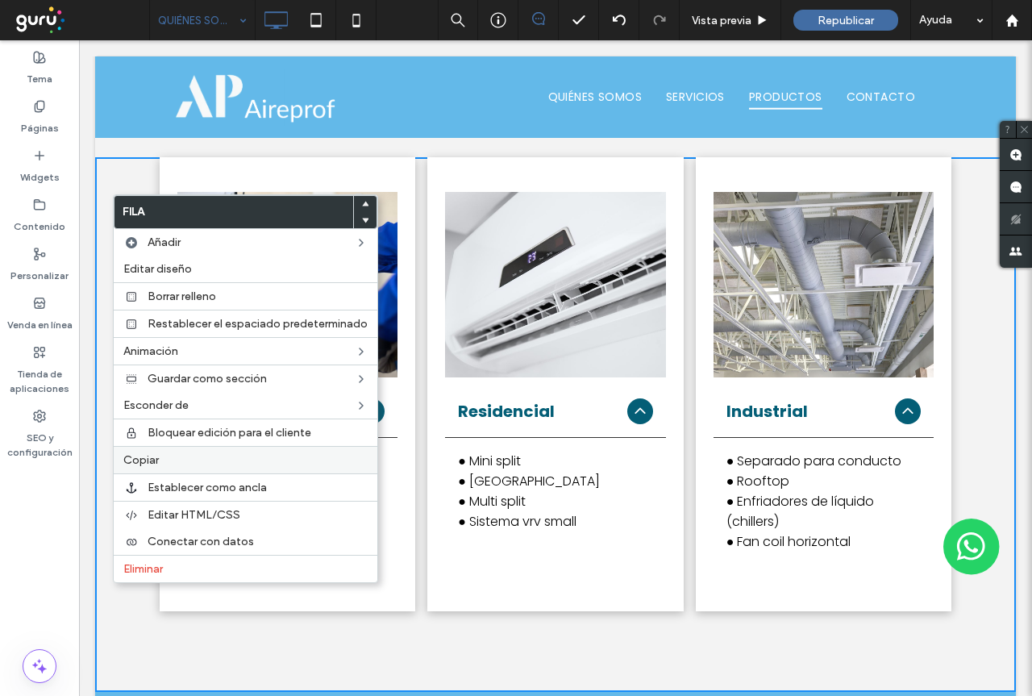
click at [156, 460] on span "Copiar" at bounding box center [140, 460] width 35 height 14
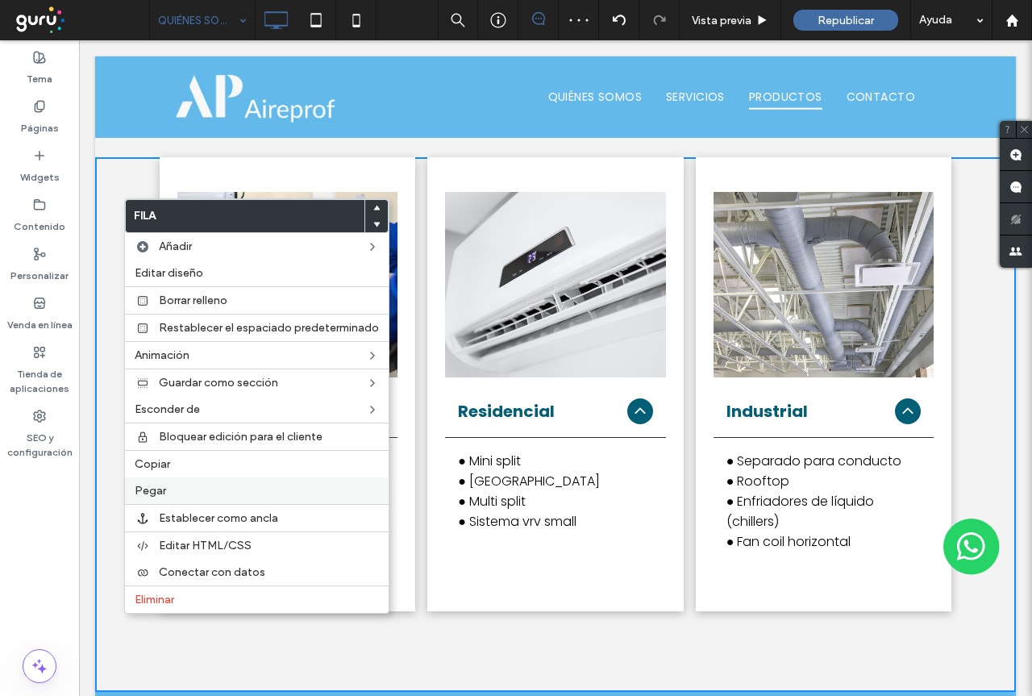
click at [183, 493] on label "Pegar" at bounding box center [257, 491] width 244 height 14
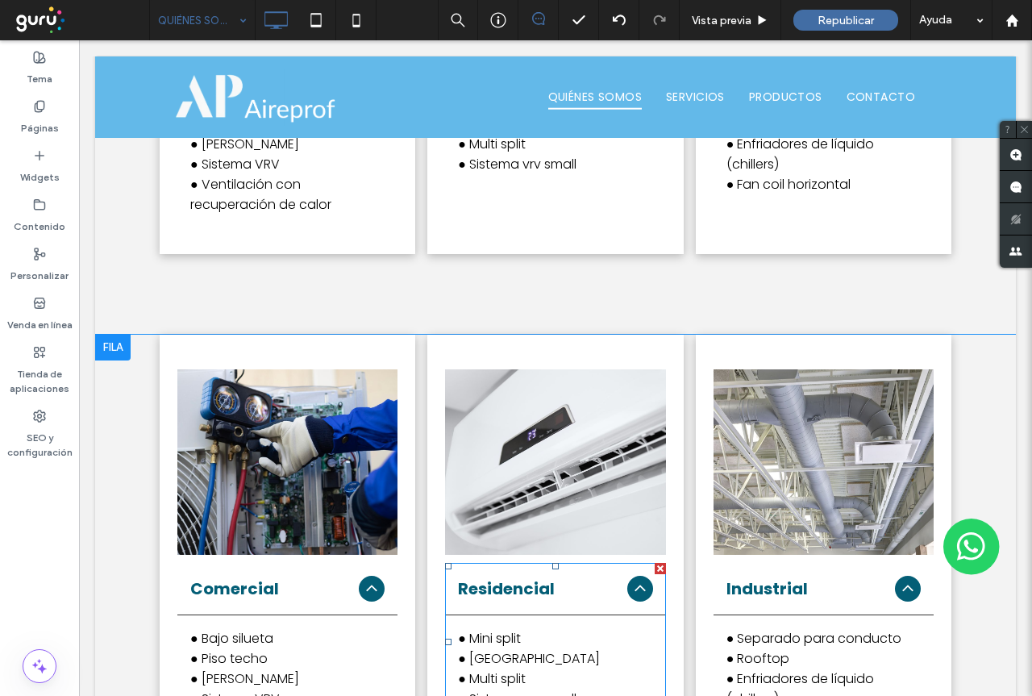
scroll to position [2658, 0]
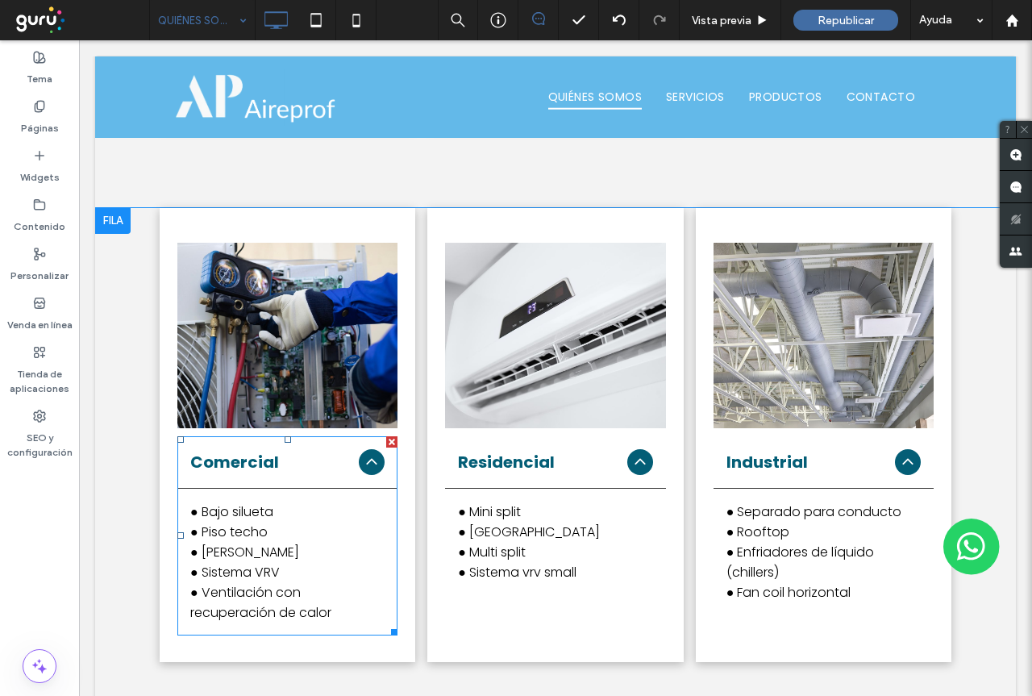
click at [277, 474] on span "Comercial" at bounding box center [271, 462] width 162 height 24
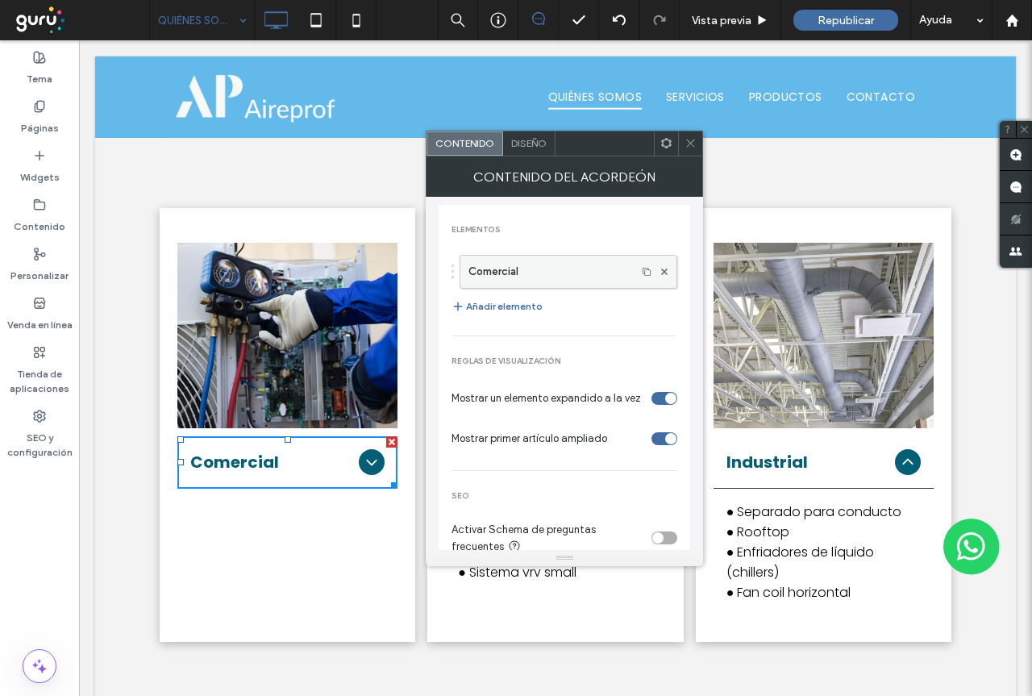
click at [530, 270] on label "Comercial" at bounding box center [548, 272] width 160 height 32
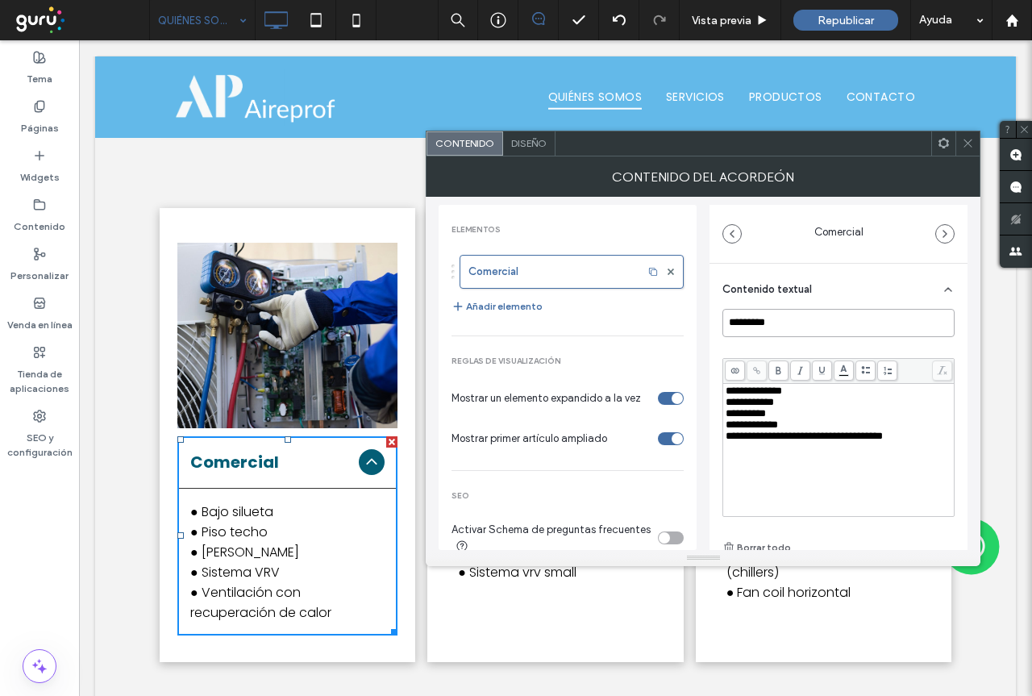
click at [796, 326] on input "*********" at bounding box center [838, 323] width 232 height 28
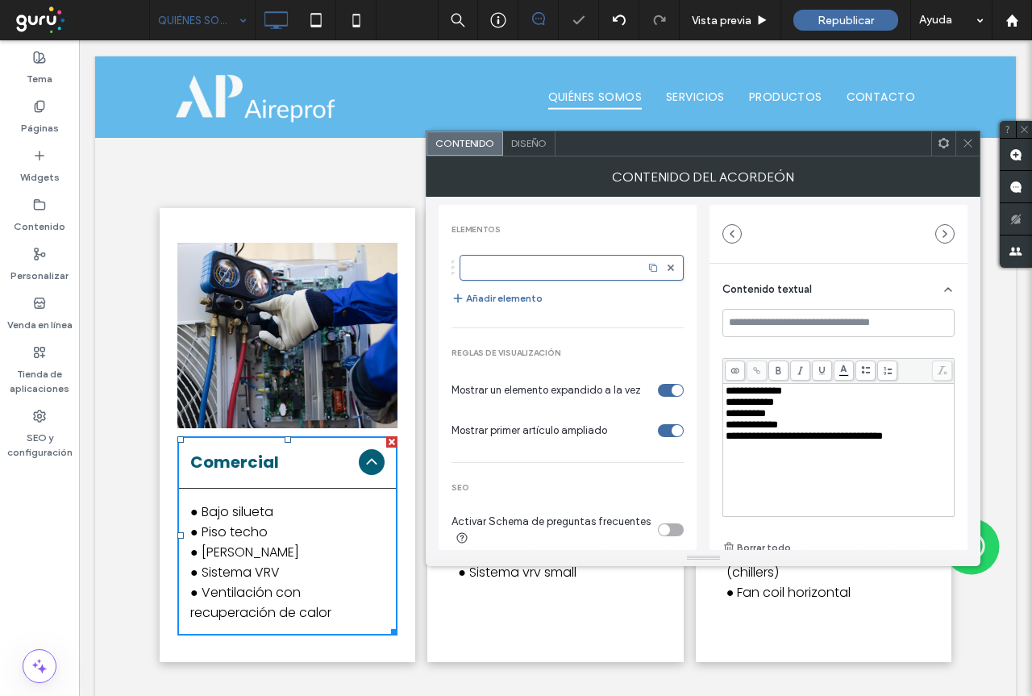
click at [822, 441] on span "**********" at bounding box center [803, 435] width 157 height 10
click at [813, 441] on span "**********" at bounding box center [803, 435] width 157 height 10
click at [786, 419] on div "**********" at bounding box center [838, 413] width 227 height 11
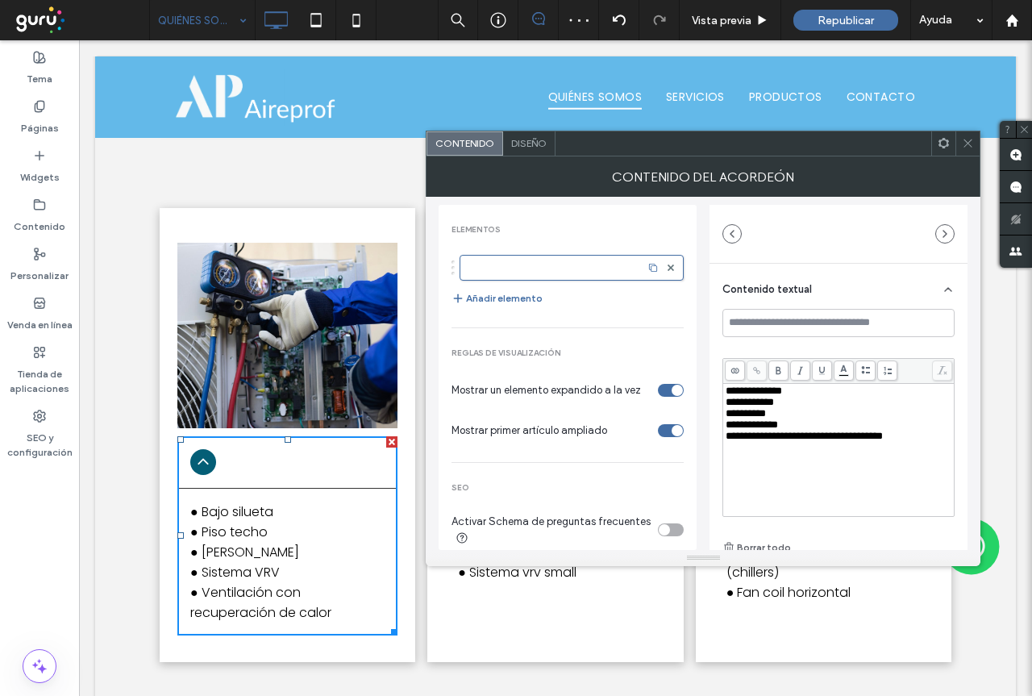
click at [966, 144] on use at bounding box center [968, 143] width 8 height 8
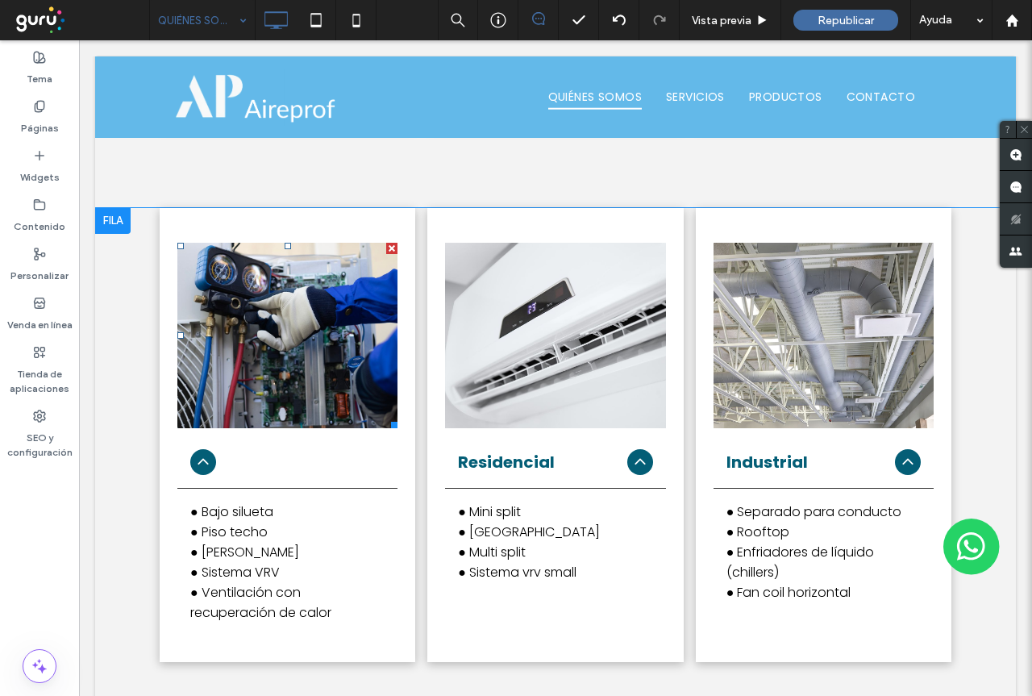
click at [301, 384] on link at bounding box center [288, 335] width 234 height 197
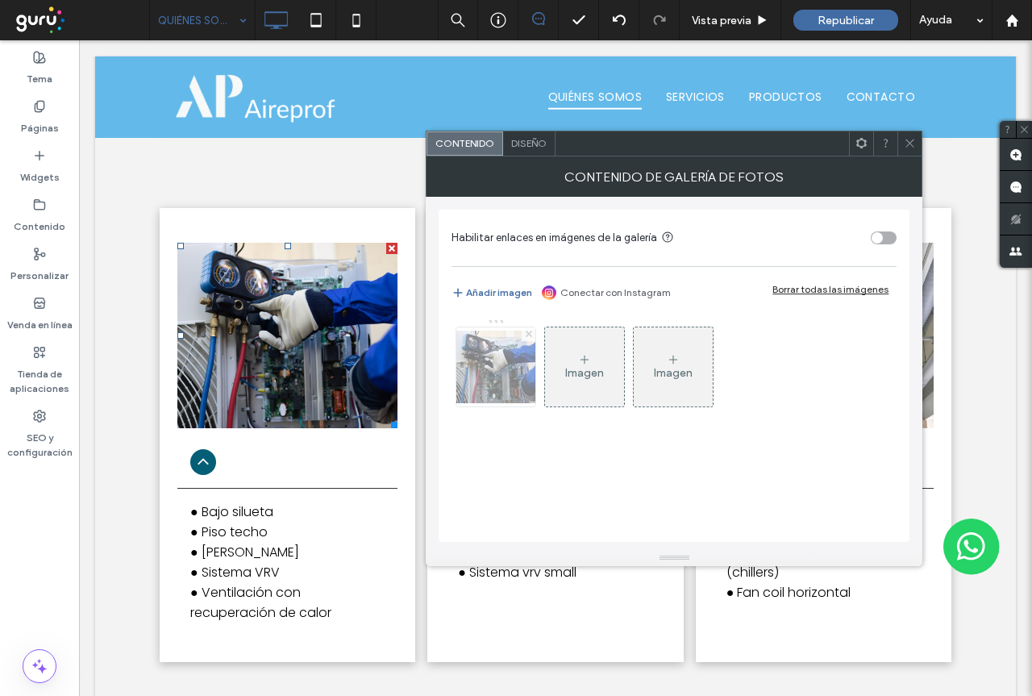
click at [529, 335] on icon at bounding box center [529, 333] width 6 height 6
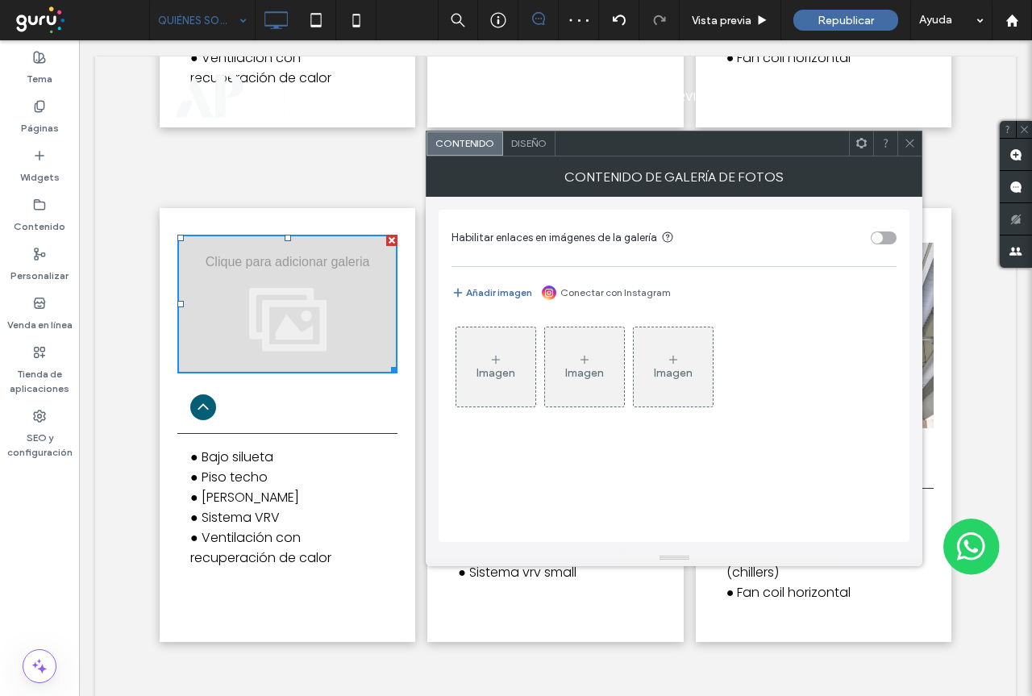
click at [908, 146] on icon at bounding box center [910, 143] width 12 height 12
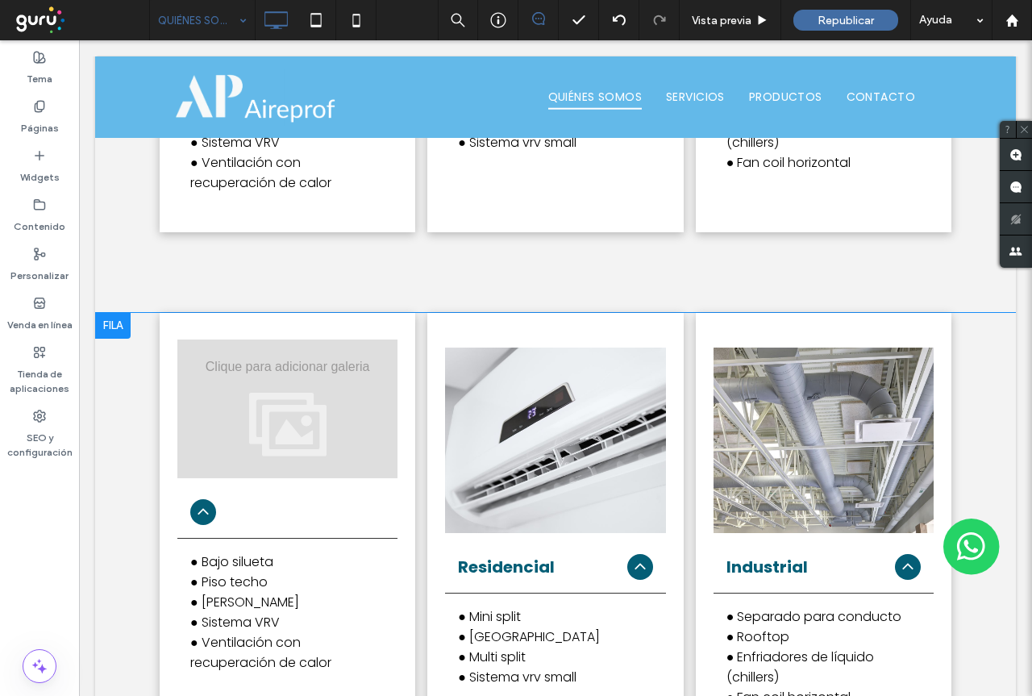
scroll to position [2578, 0]
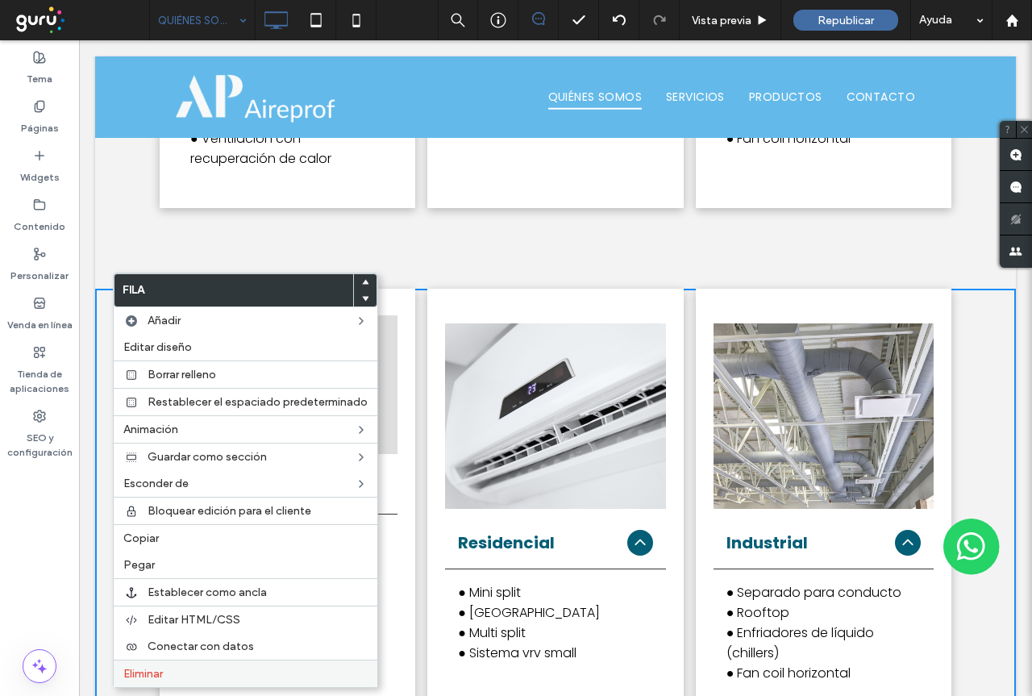
click at [157, 675] on span "Eliminar" at bounding box center [142, 674] width 39 height 14
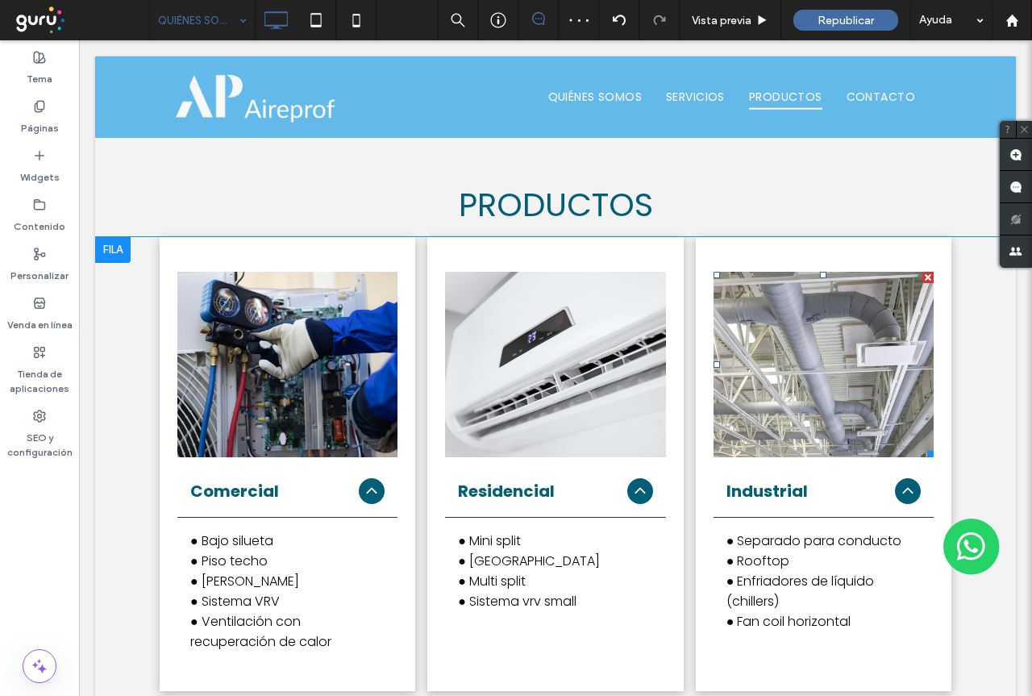
scroll to position [2094, 0]
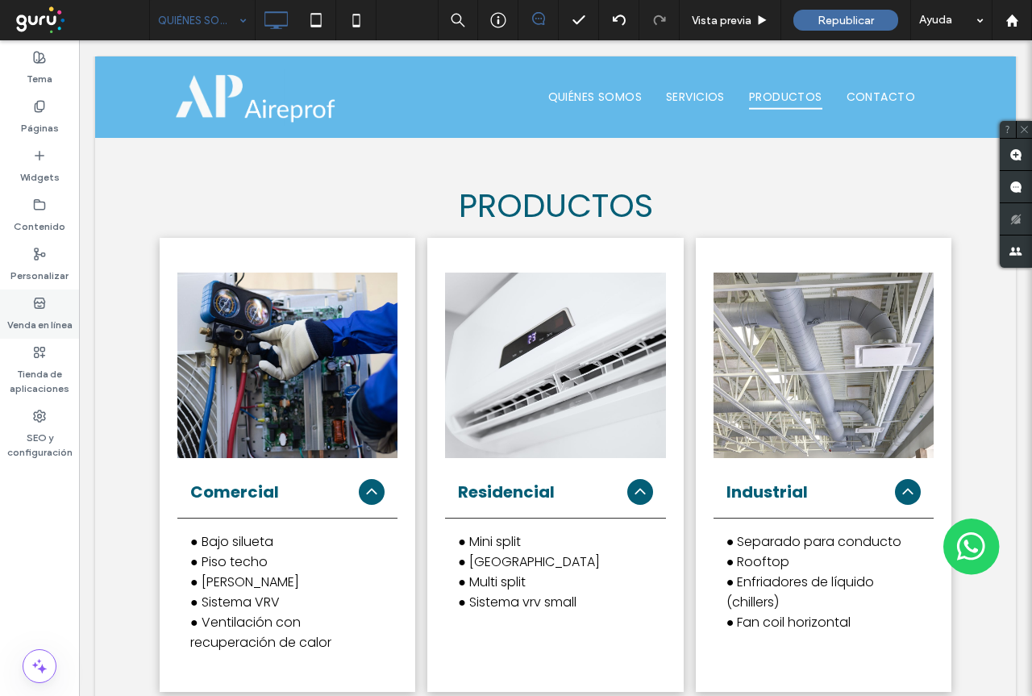
click at [44, 318] on label "Venda en línea" at bounding box center [39, 321] width 65 height 23
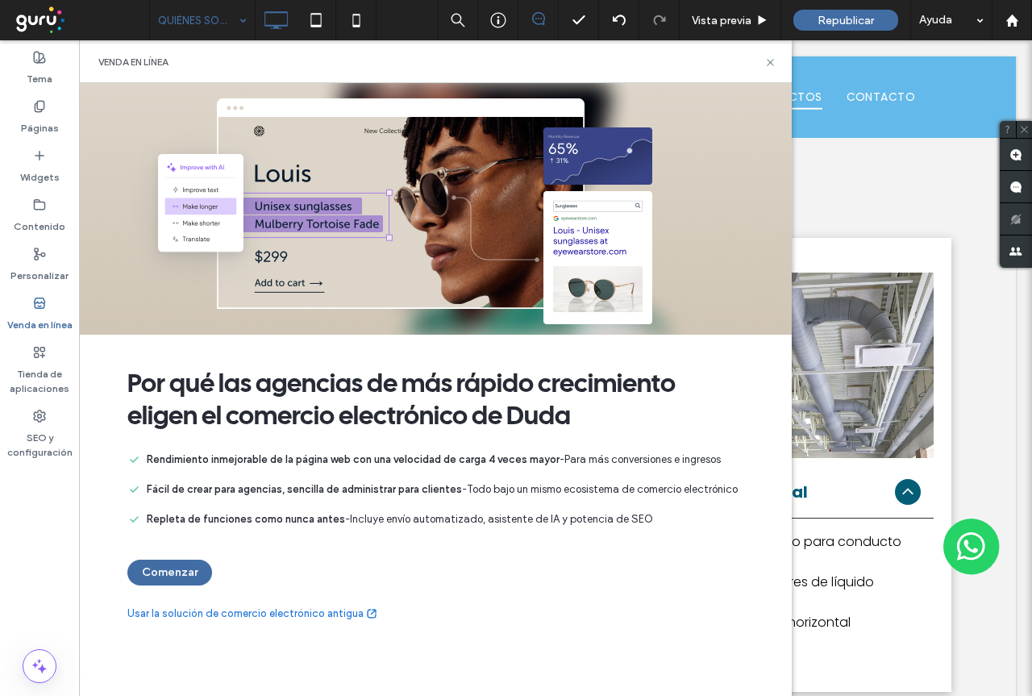
click at [777, 65] on div "Venda en línea" at bounding box center [435, 61] width 713 height 43
drag, startPoint x: 770, startPoint y: 62, endPoint x: 804, endPoint y: 335, distance: 274.5
click at [770, 62] on use at bounding box center [770, 62] width 6 height 6
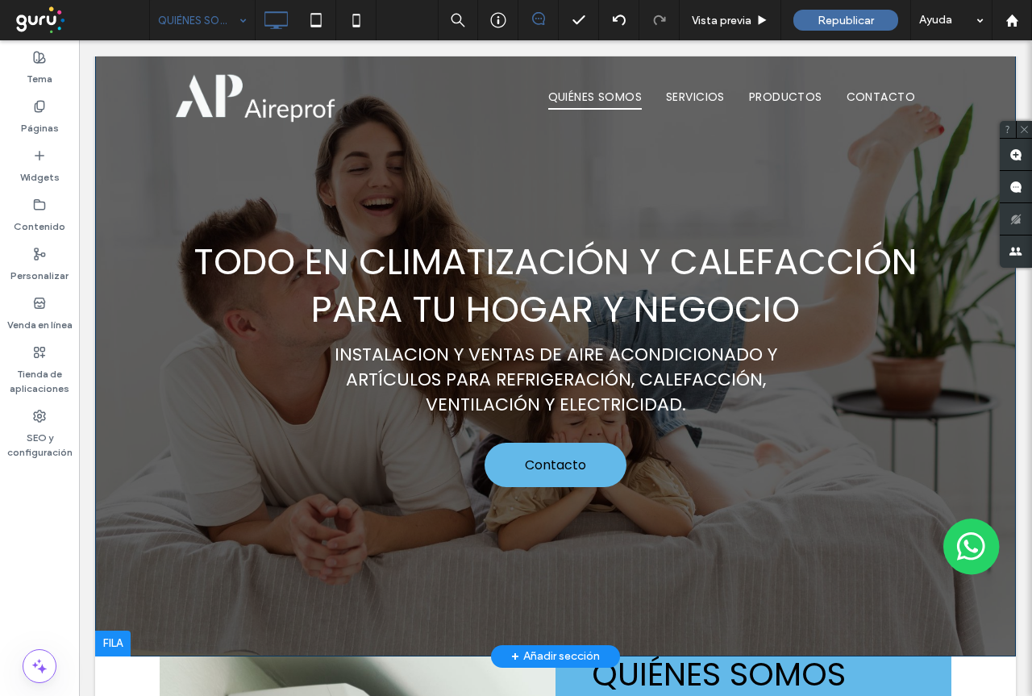
scroll to position [0, 0]
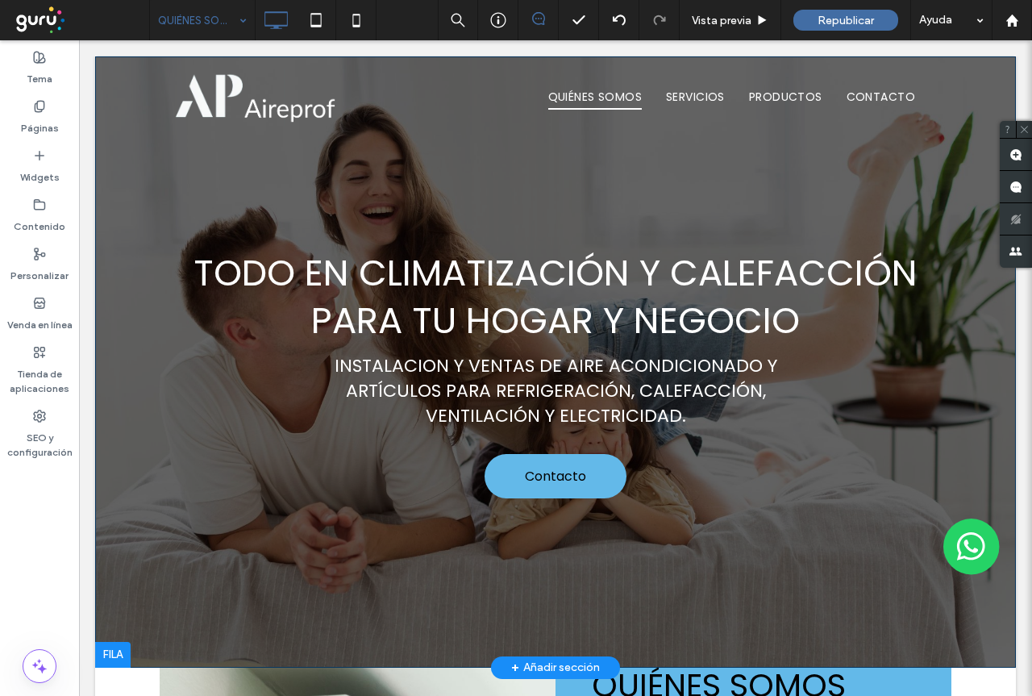
click at [181, 192] on div "Todo en CLIMATIZACIÓN y calefacción para tu hogar y negocio Instalacion y venta…" at bounding box center [555, 361] width 921 height 611
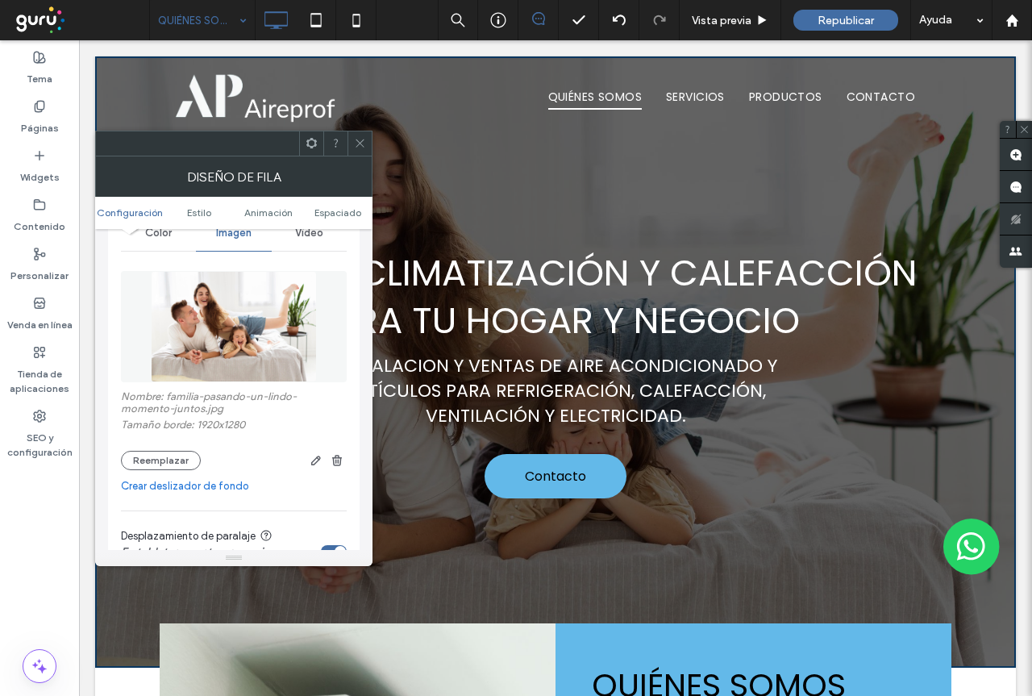
scroll to position [242, 0]
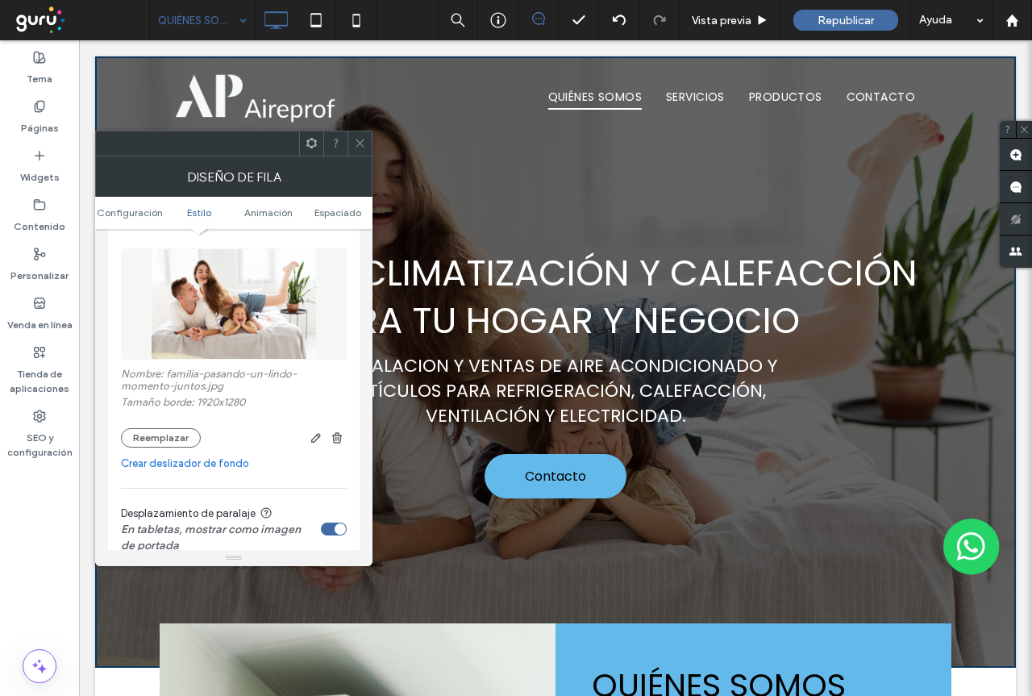
click at [359, 146] on icon at bounding box center [360, 143] width 12 height 12
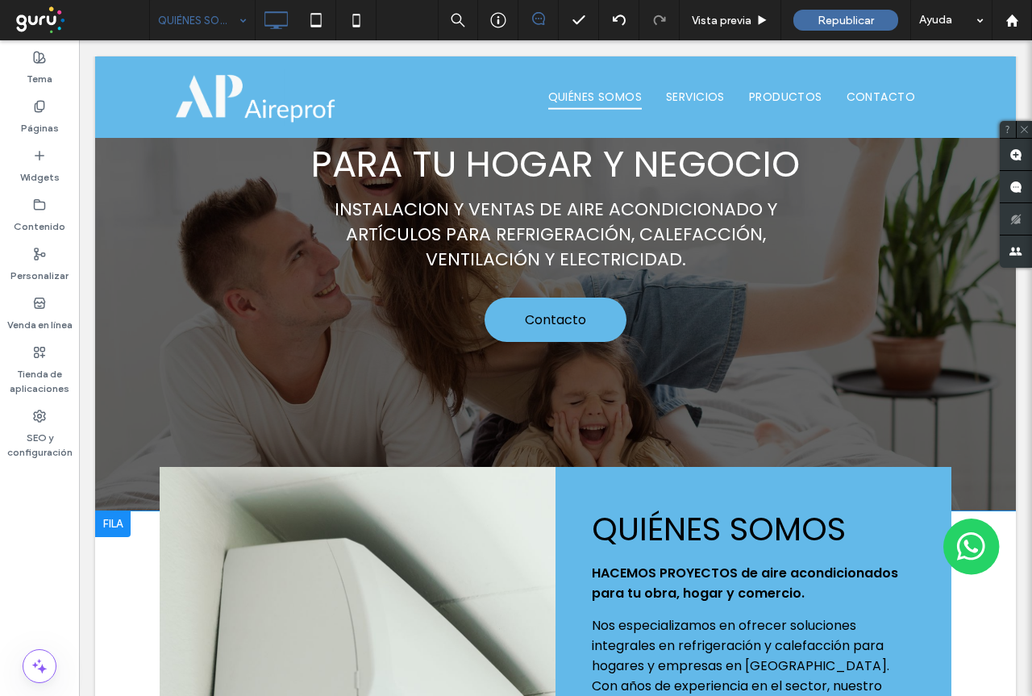
scroll to position [0, 0]
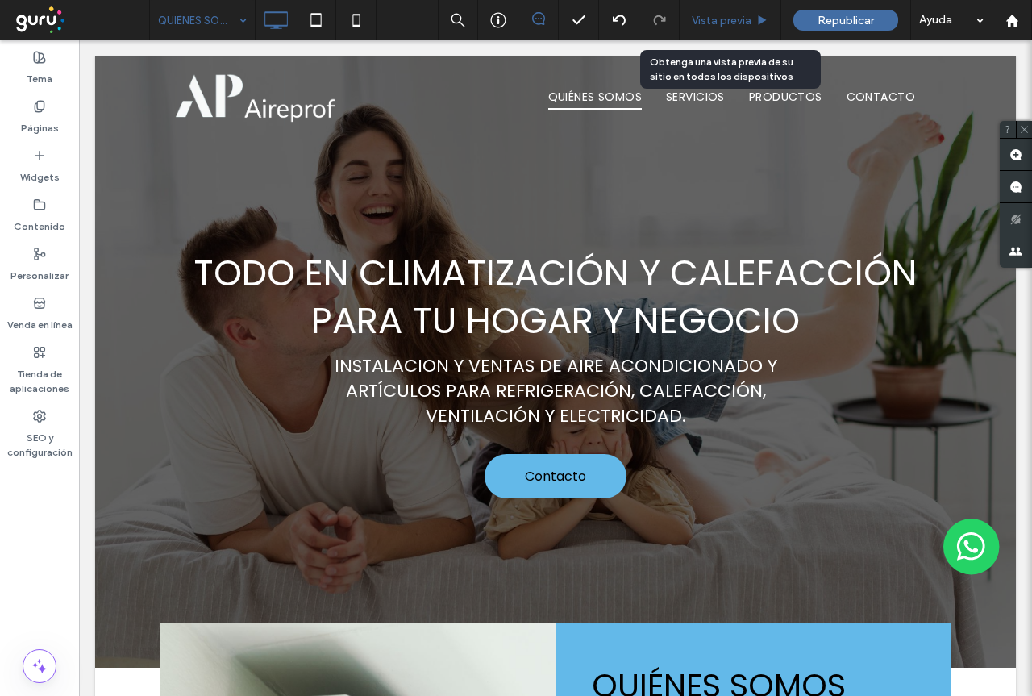
click at [713, 20] on span "Vista previa" at bounding box center [722, 21] width 60 height 14
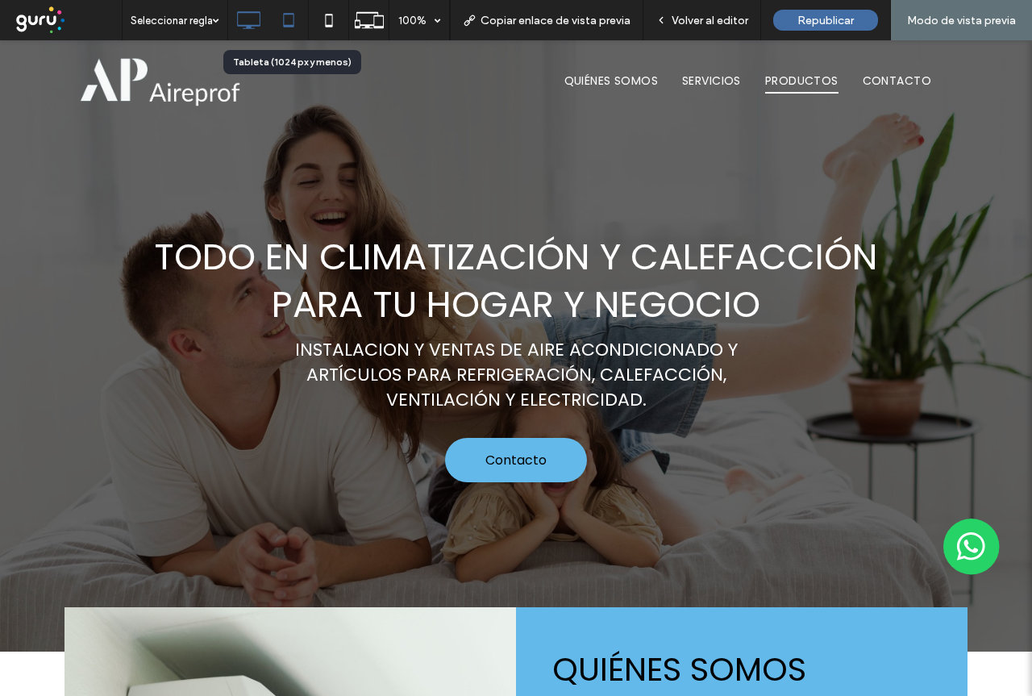
click at [293, 23] on icon at bounding box center [288, 20] width 32 height 32
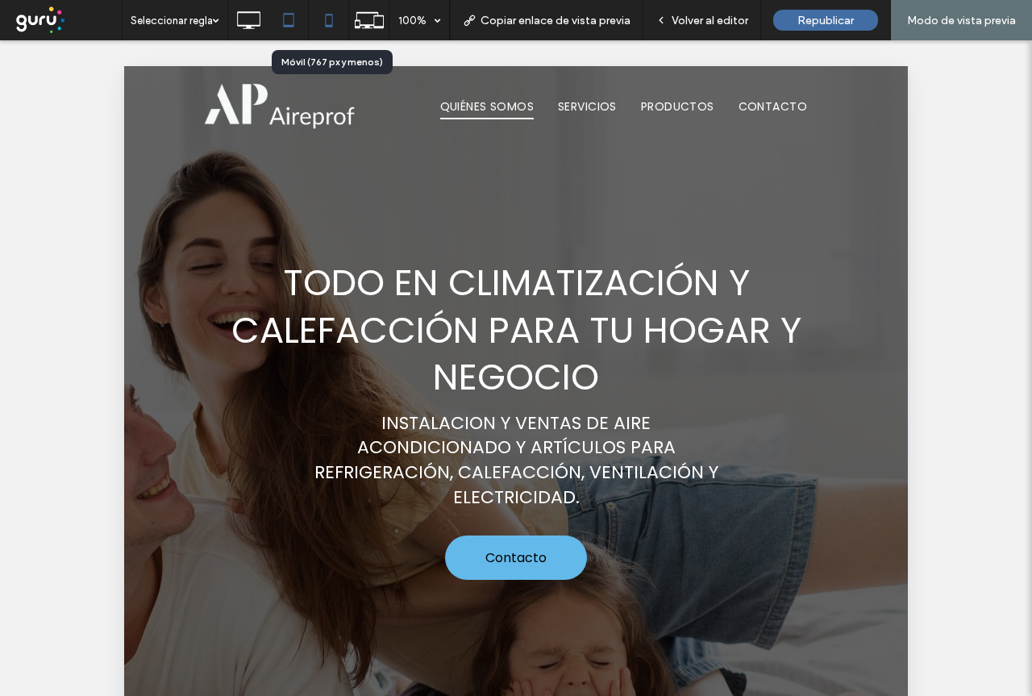
click at [331, 22] on icon at bounding box center [329, 20] width 32 height 32
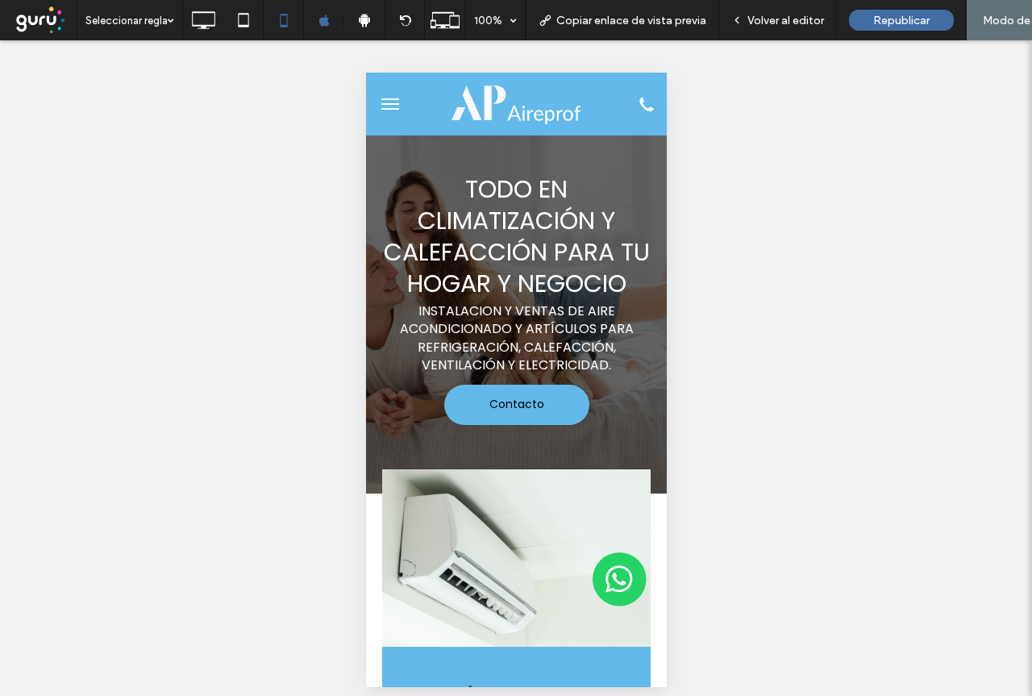
click at [390, 104] on span "menu" at bounding box center [389, 104] width 18 height 2
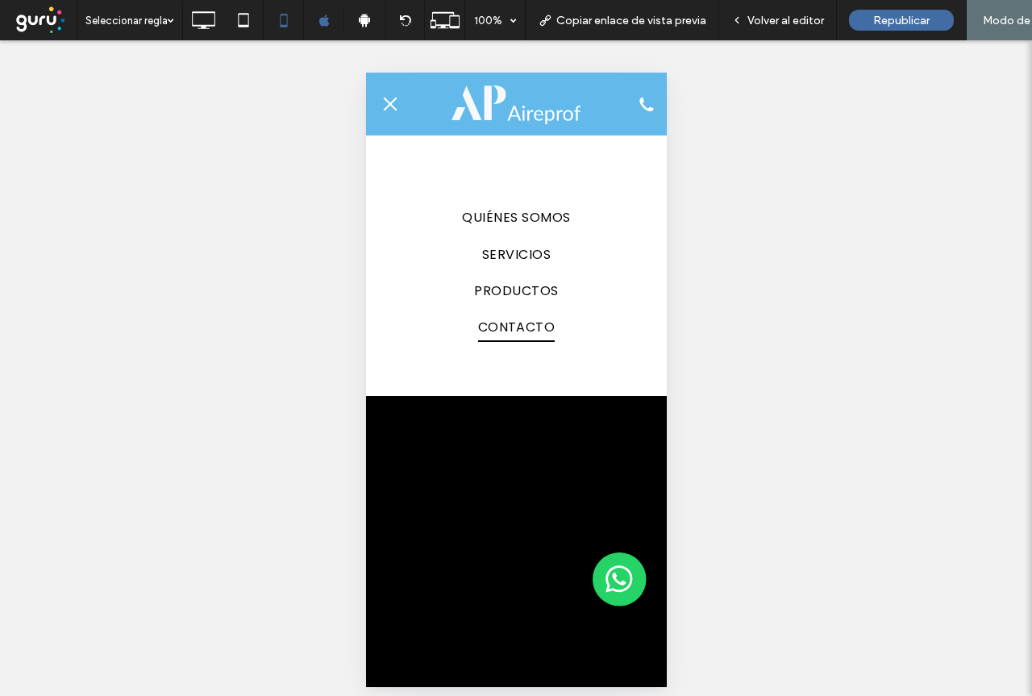
click at [517, 328] on span "CONTACTO" at bounding box center [515, 327] width 77 height 28
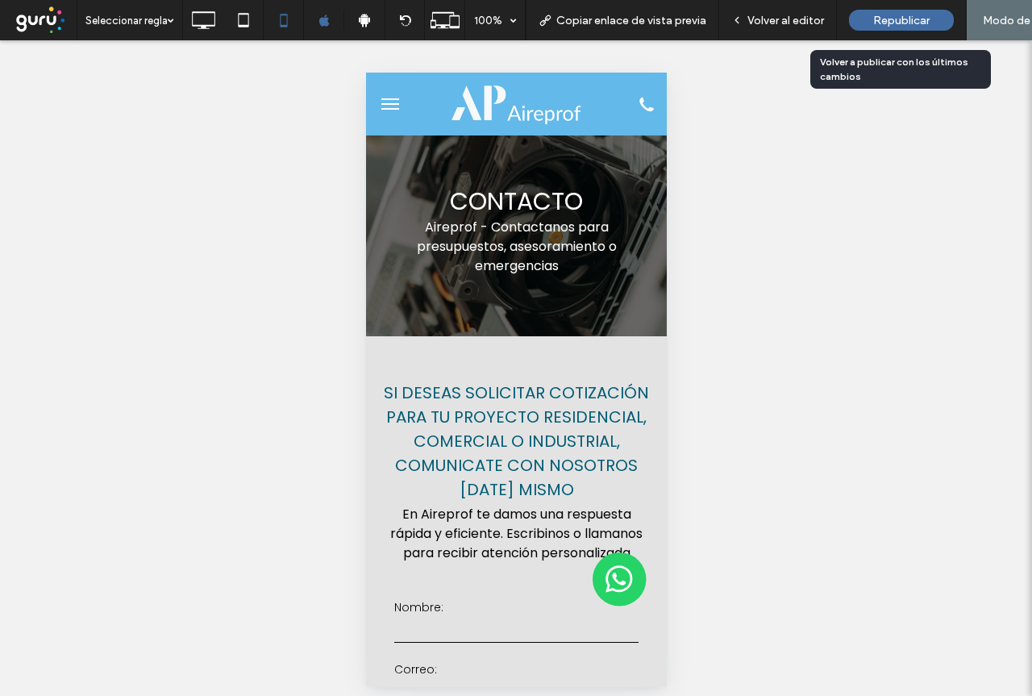
click at [891, 20] on span "Republicar" at bounding box center [901, 21] width 56 height 14
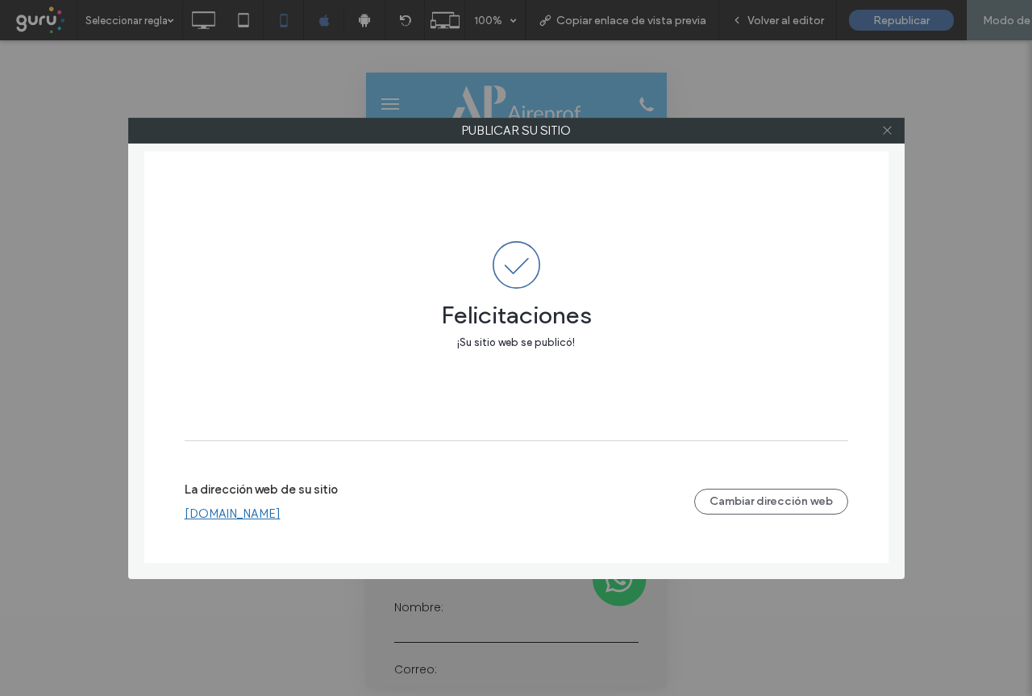
click at [887, 131] on use at bounding box center [887, 131] width 8 height 8
click at [887, 131] on icon at bounding box center [887, 130] width 12 height 12
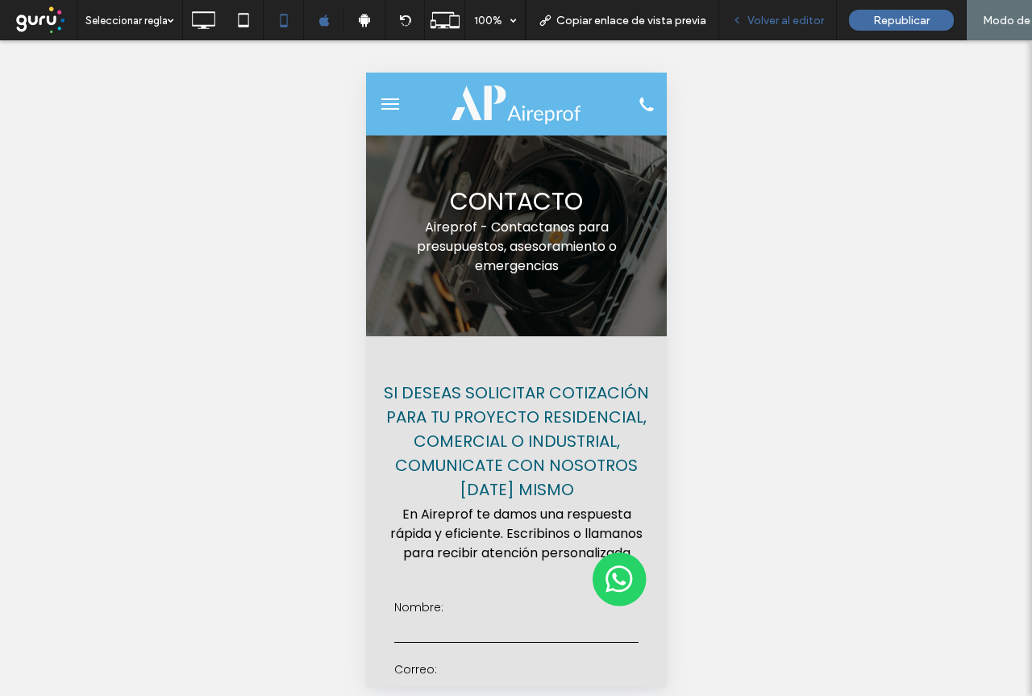
click at [779, 23] on span "Volver al editor" at bounding box center [785, 21] width 77 height 14
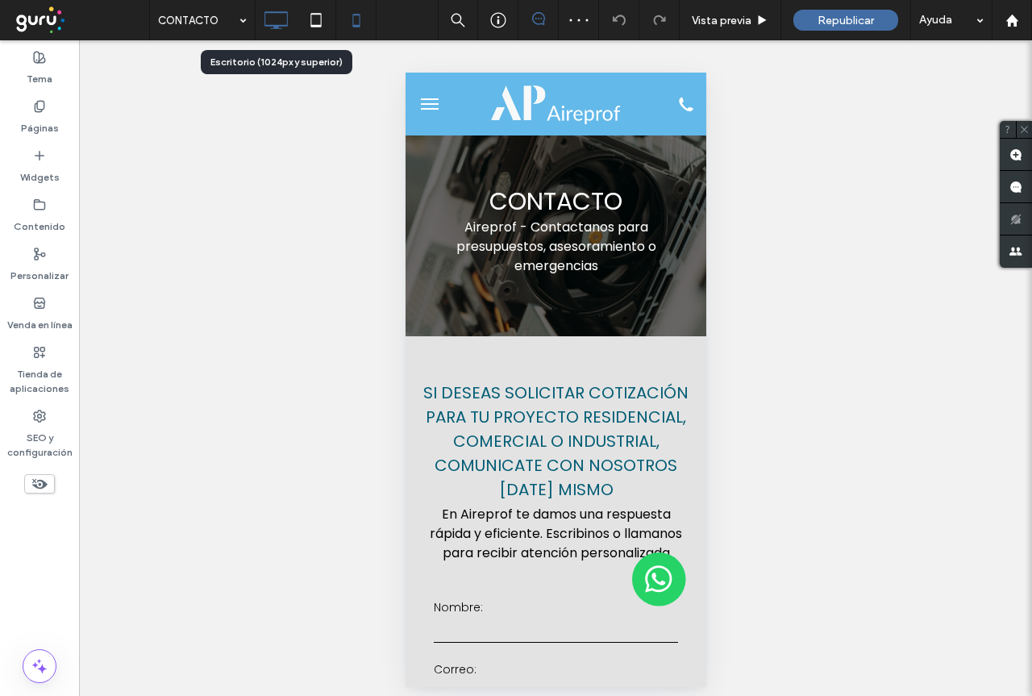
click at [278, 25] on use at bounding box center [275, 20] width 23 height 18
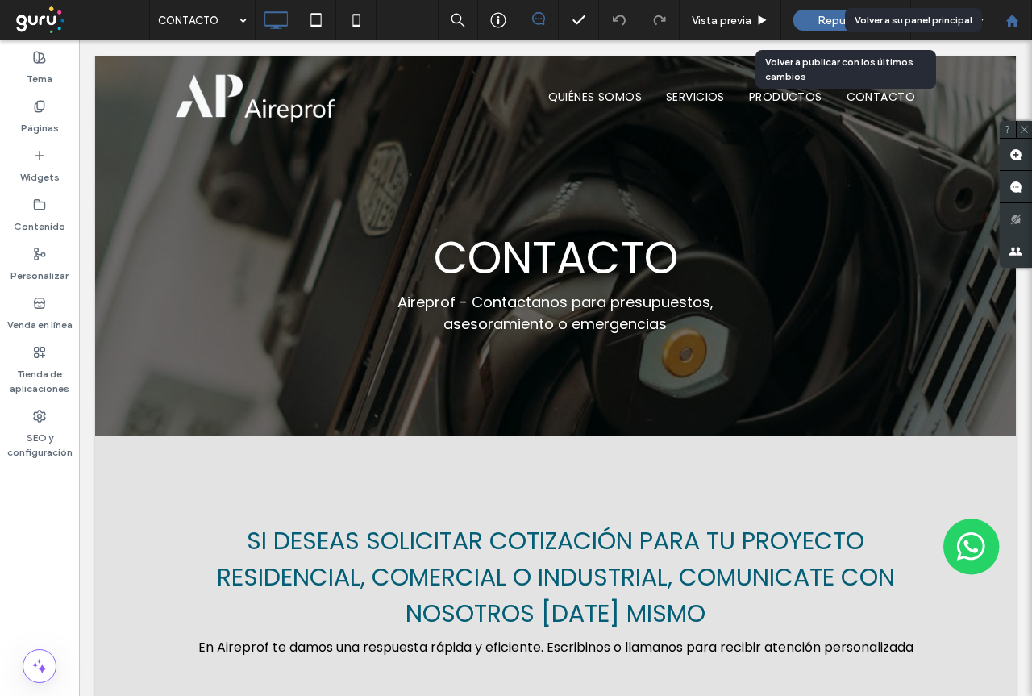
click at [1019, 24] on div at bounding box center [1011, 21] width 39 height 14
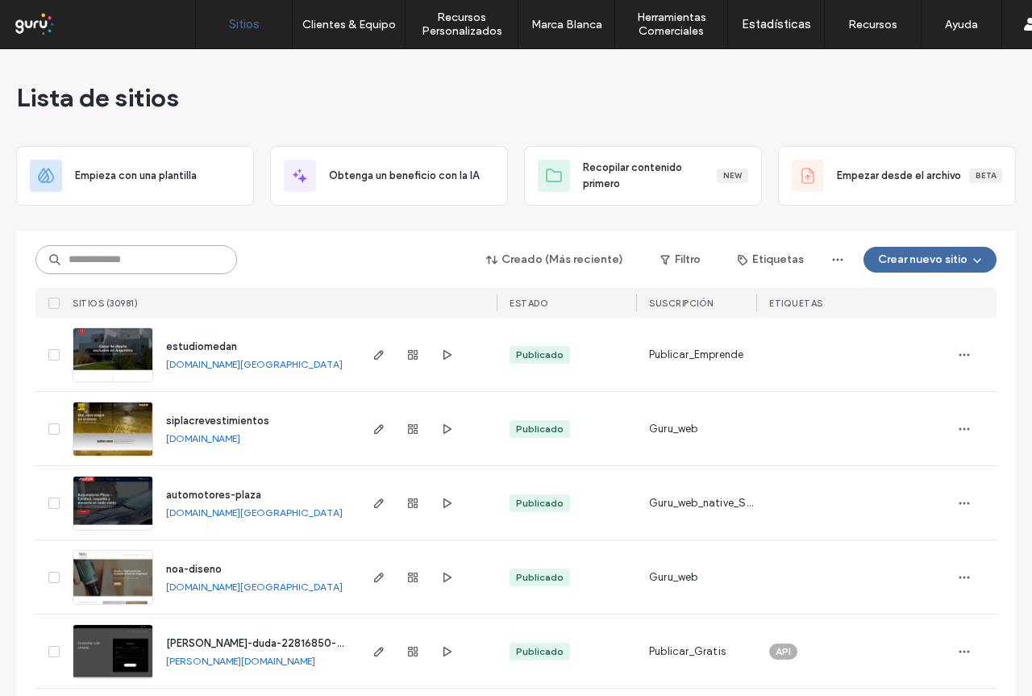
click at [185, 264] on input at bounding box center [136, 259] width 202 height 29
paste input "**********"
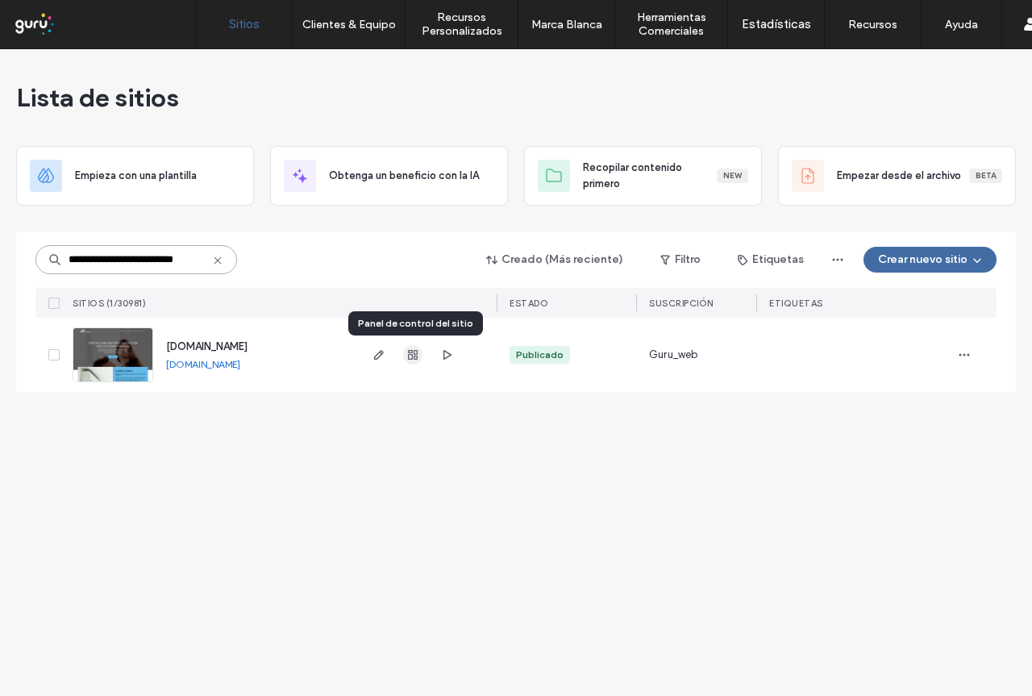
type input "**********"
click at [409, 357] on icon "button" at bounding box center [412, 354] width 13 height 13
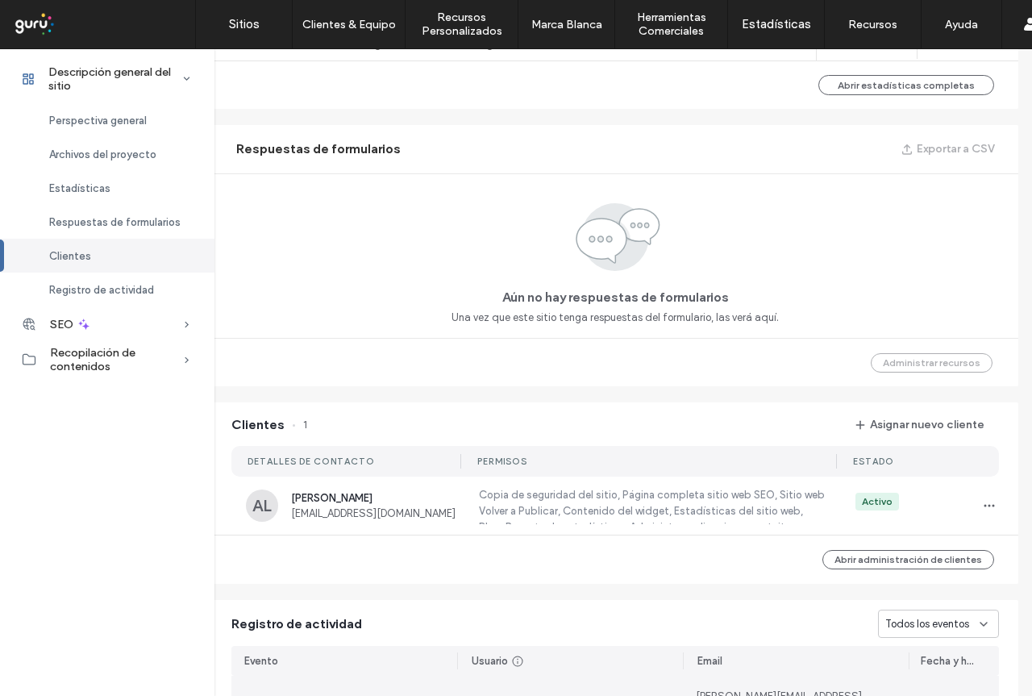
scroll to position [1292, 8]
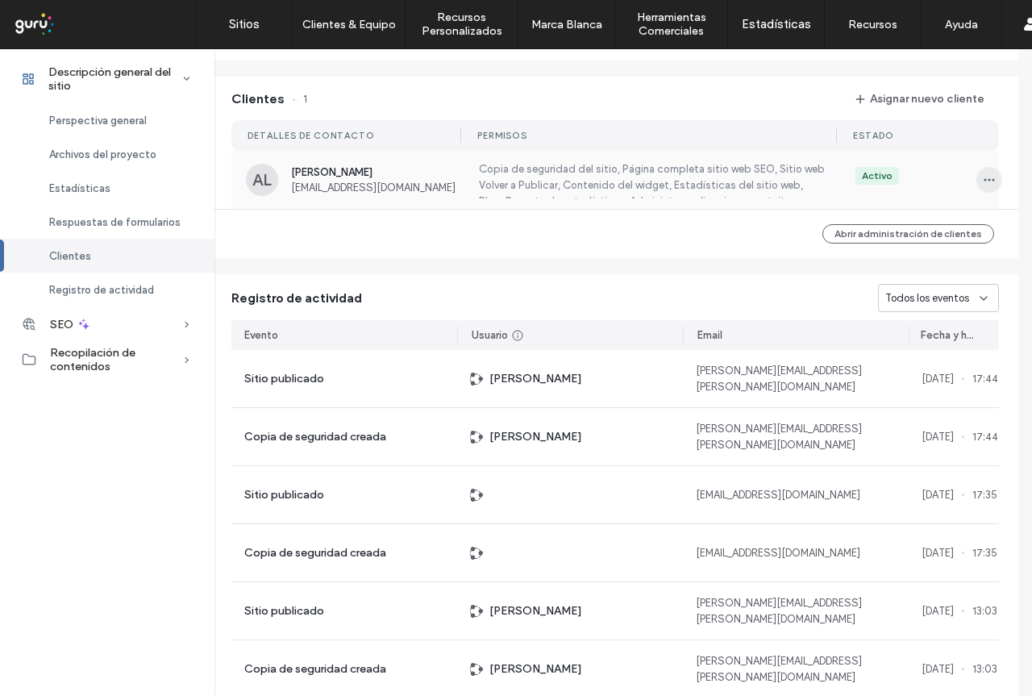
click at [993, 175] on span "button" at bounding box center [989, 180] width 26 height 26
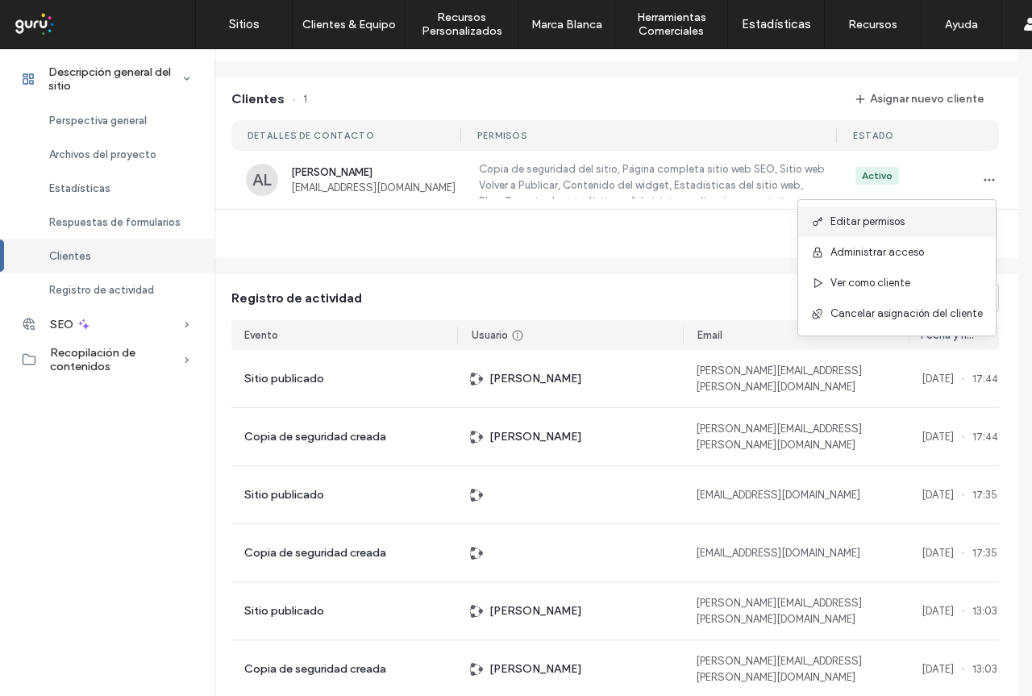
click at [911, 225] on div "Editar permisos" at bounding box center [896, 221] width 197 height 31
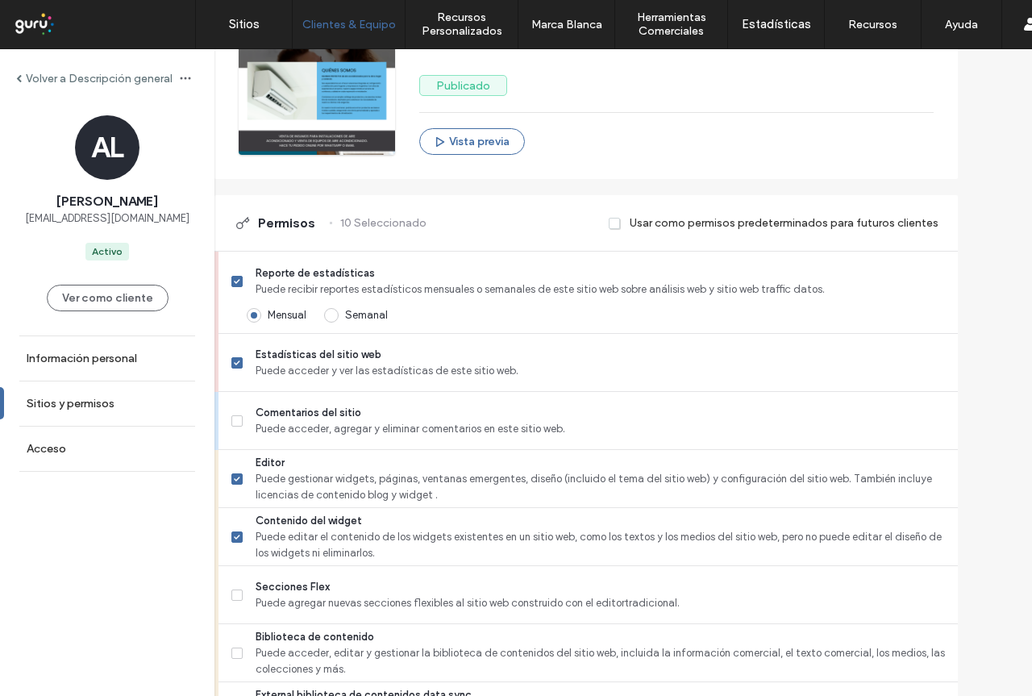
scroll to position [322, 0]
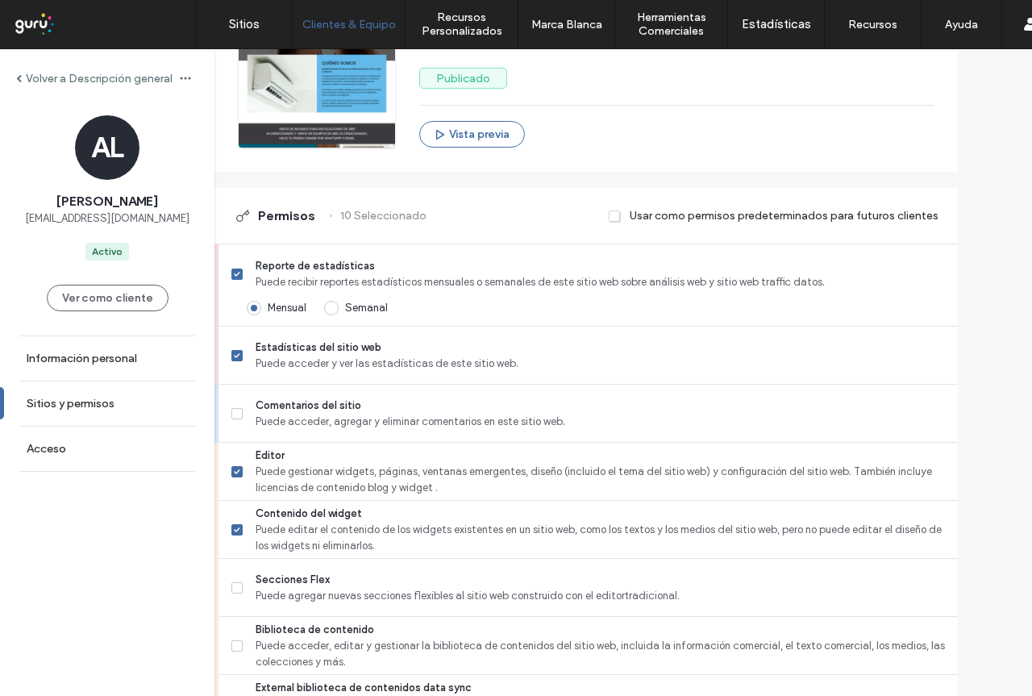
click at [110, 218] on span "[EMAIL_ADDRESS][DOMAIN_NAME]" at bounding box center [107, 218] width 164 height 16
click at [22, 78] on span at bounding box center [19, 78] width 6 height 8
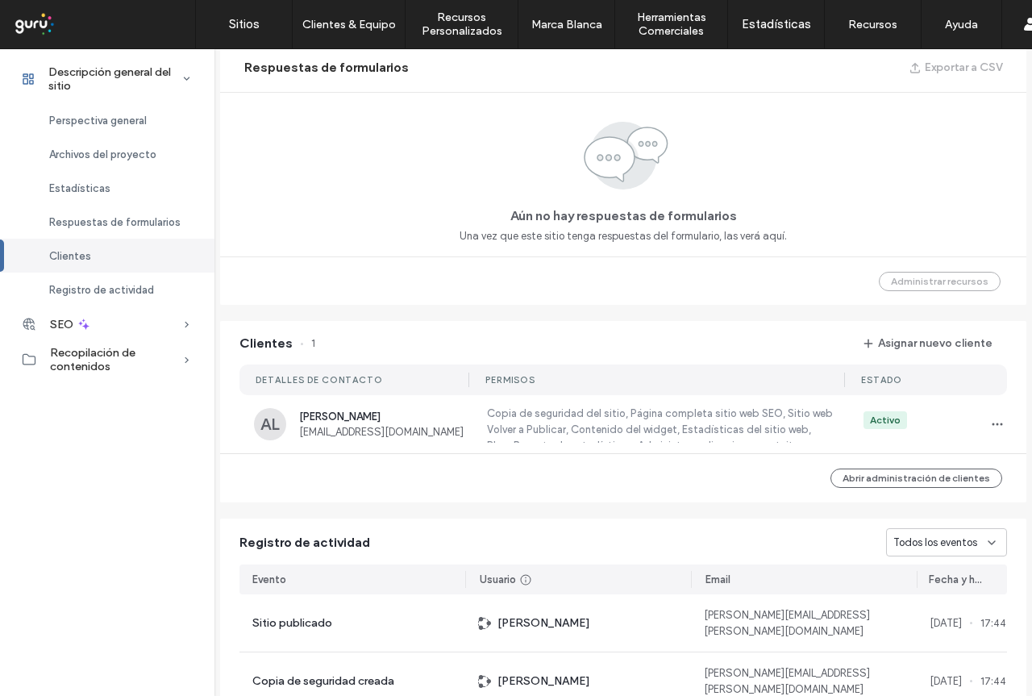
scroll to position [1128, 0]
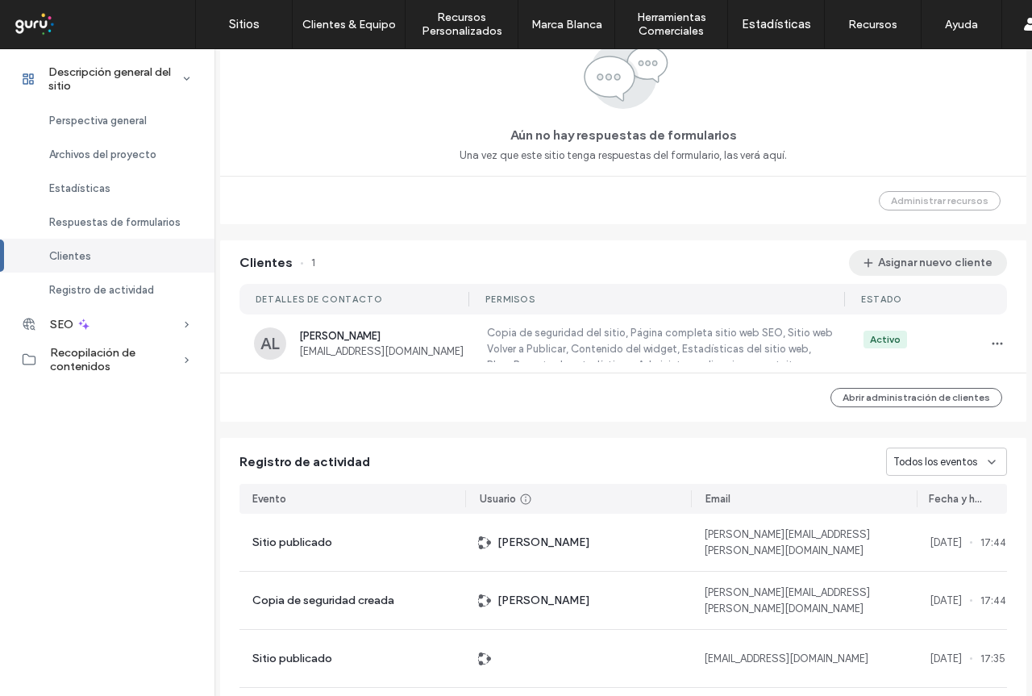
click at [929, 266] on button "Asignar nuevo cliente" at bounding box center [928, 263] width 158 height 26
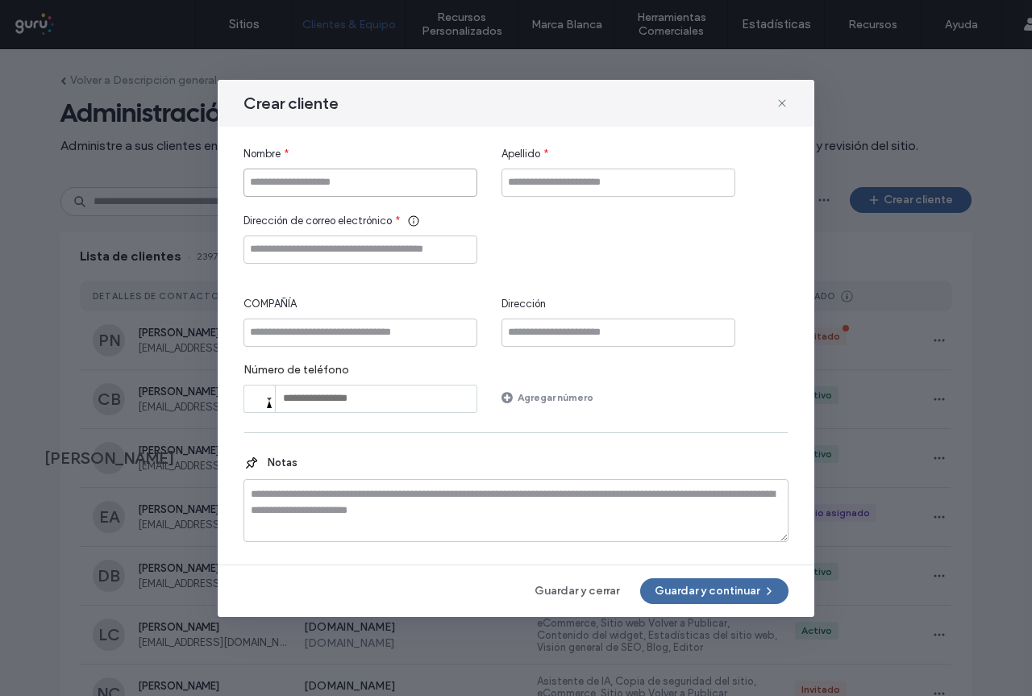
click at [349, 188] on input "Nombre" at bounding box center [360, 182] width 234 height 28
drag, startPoint x: 345, startPoint y: 184, endPoint x: 336, endPoint y: 177, distance: 11.5
click at [345, 184] on input "Nombre" at bounding box center [360, 182] width 234 height 28
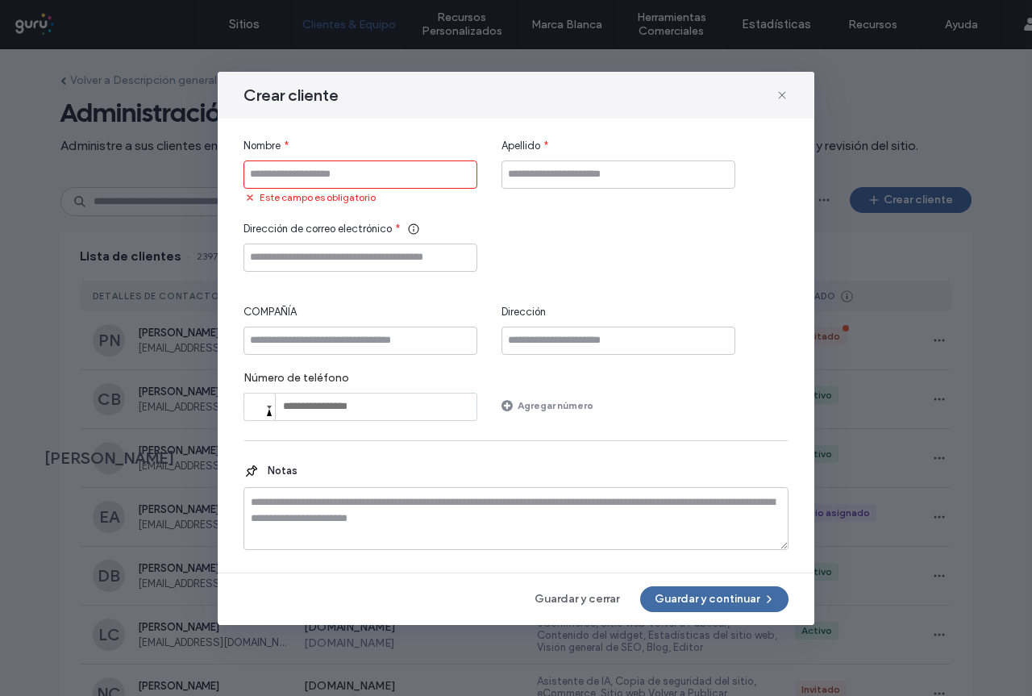
paste input "**********"
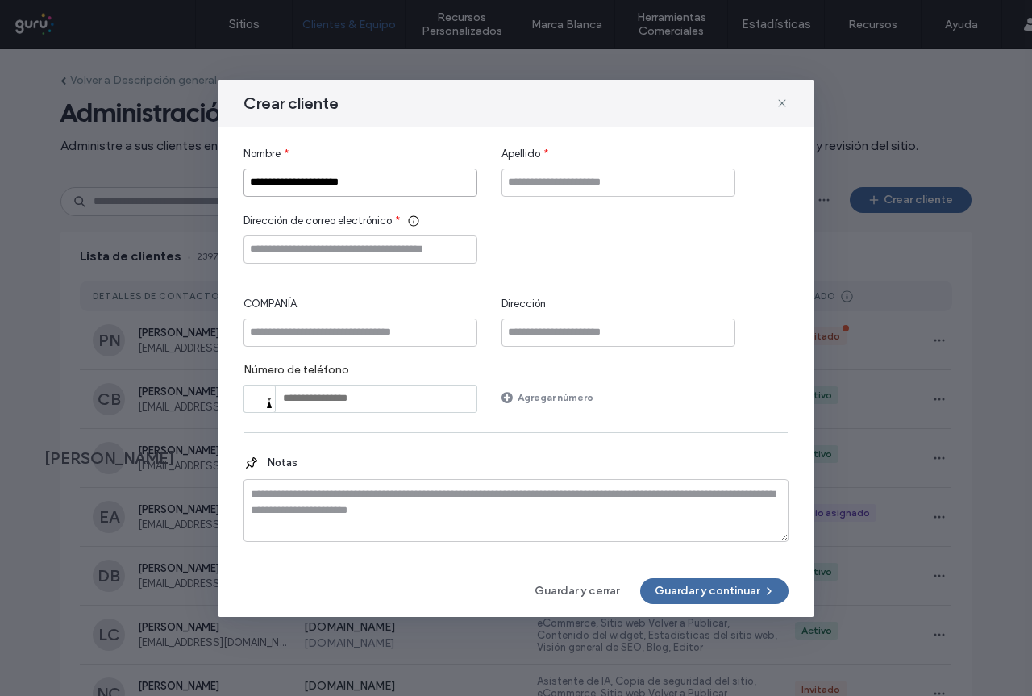
drag, startPoint x: 326, startPoint y: 181, endPoint x: 391, endPoint y: 180, distance: 64.5
click at [391, 180] on input "**********" at bounding box center [360, 182] width 234 height 28
type input "**********"
click at [541, 192] on input "Apellido" at bounding box center [618, 182] width 234 height 28
paste input "*****"
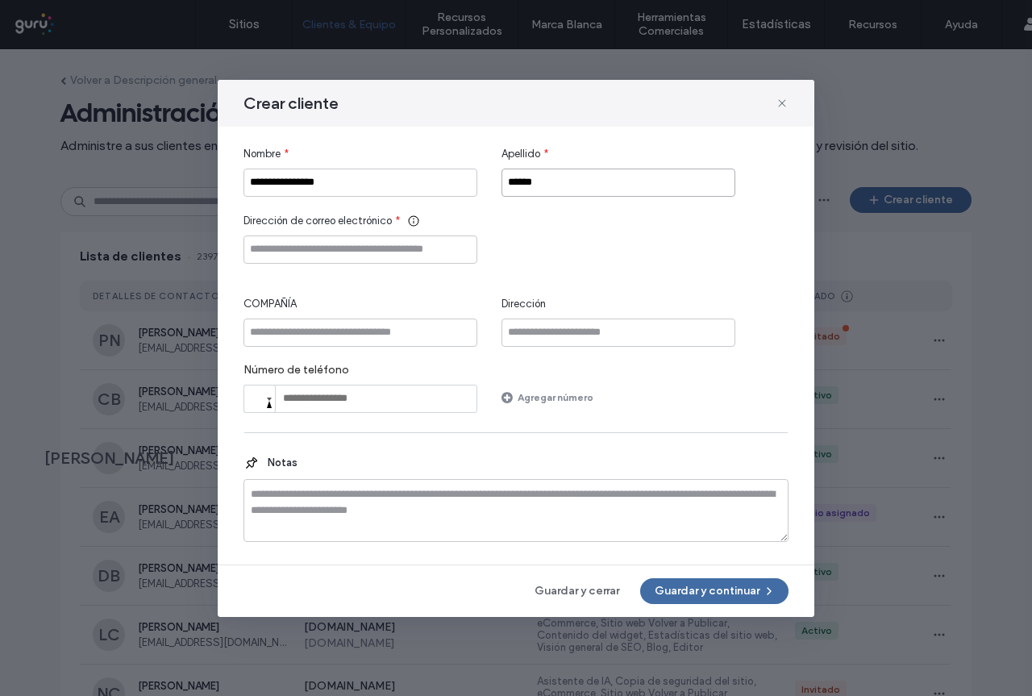
type input "*****"
click at [284, 260] on input "Dirección de correo electrónico" at bounding box center [360, 249] width 234 height 28
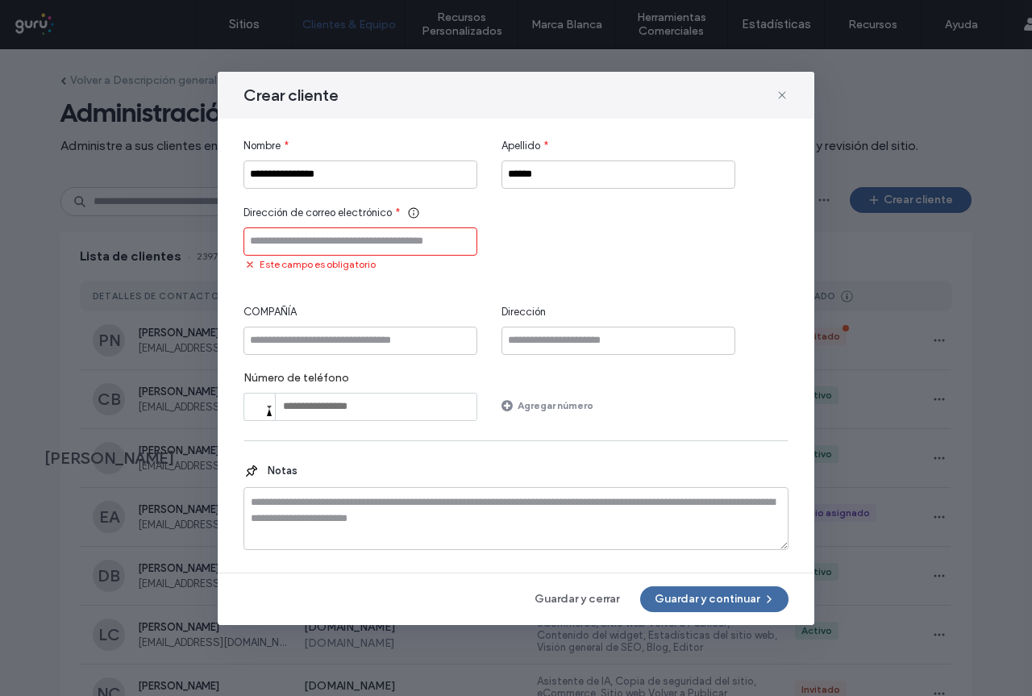
paste input "**********"
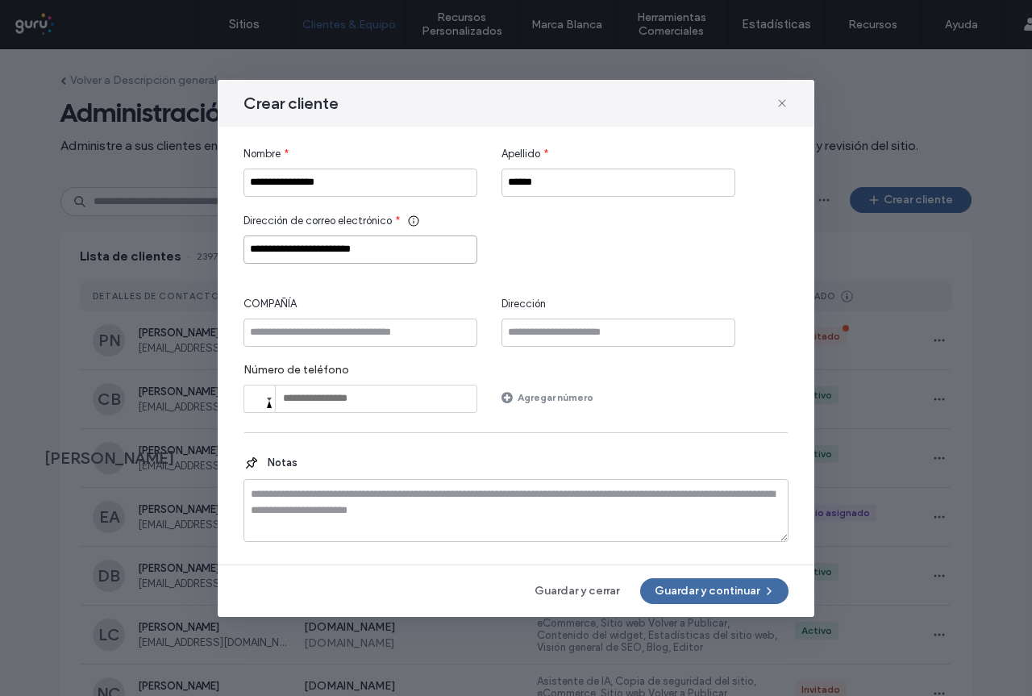
click at [270, 253] on input "**********" at bounding box center [360, 249] width 234 height 28
type input "**********"
click at [339, 330] on input "COMPAÑÍA" at bounding box center [360, 332] width 234 height 28
click at [351, 339] on input "COMPAÑÍA" at bounding box center [360, 332] width 234 height 28
paste input "********"
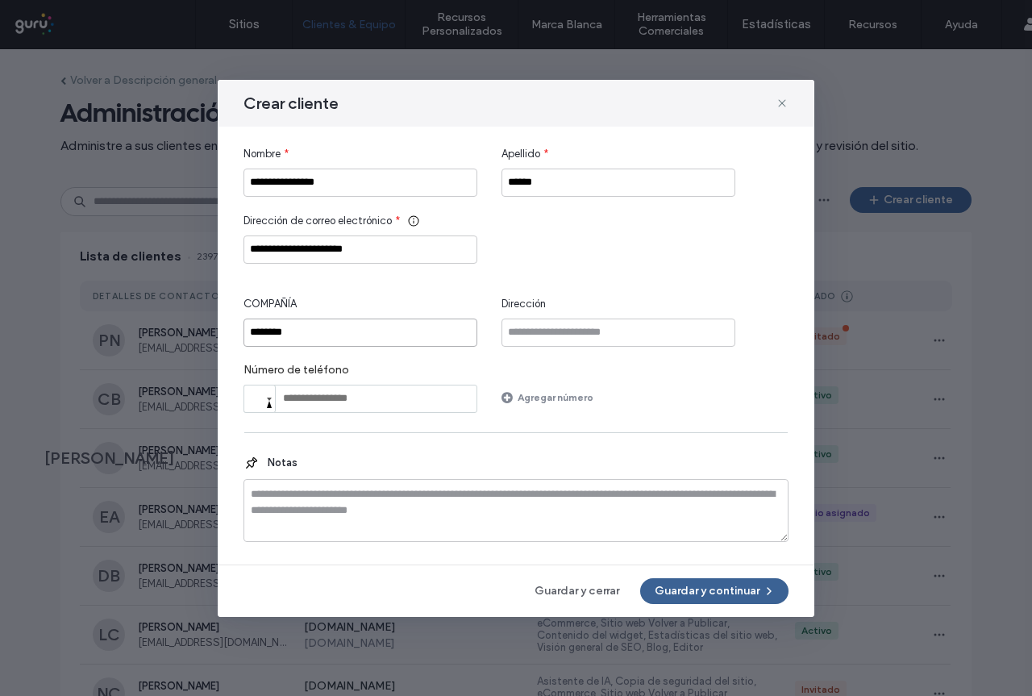
type input "********"
click at [688, 587] on button "Guardar y continuar" at bounding box center [714, 591] width 148 height 26
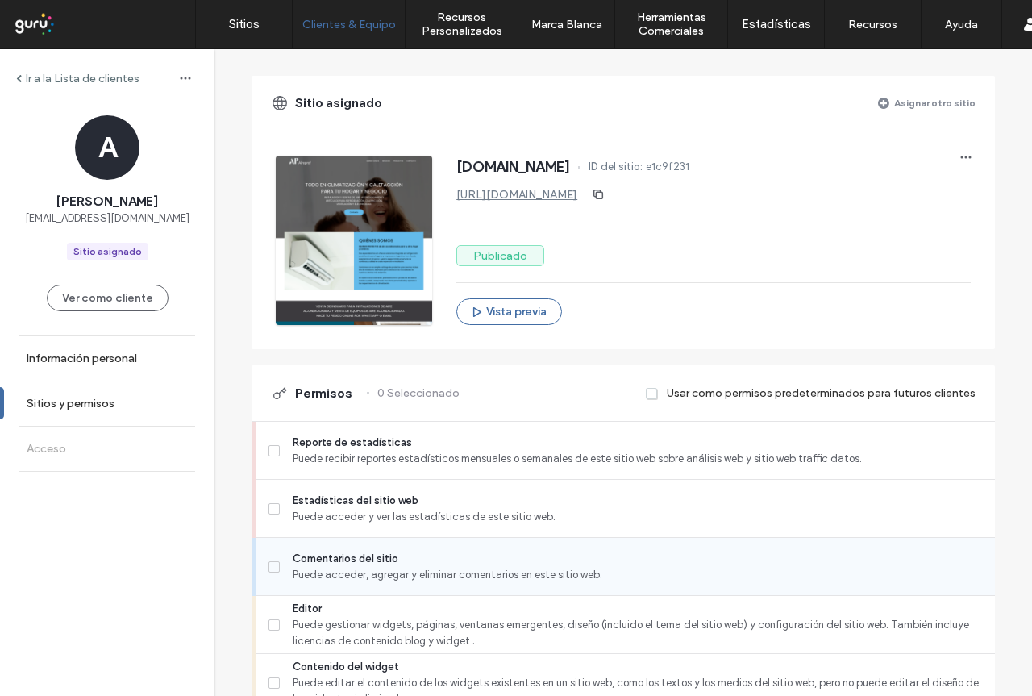
scroll to position [242, 0]
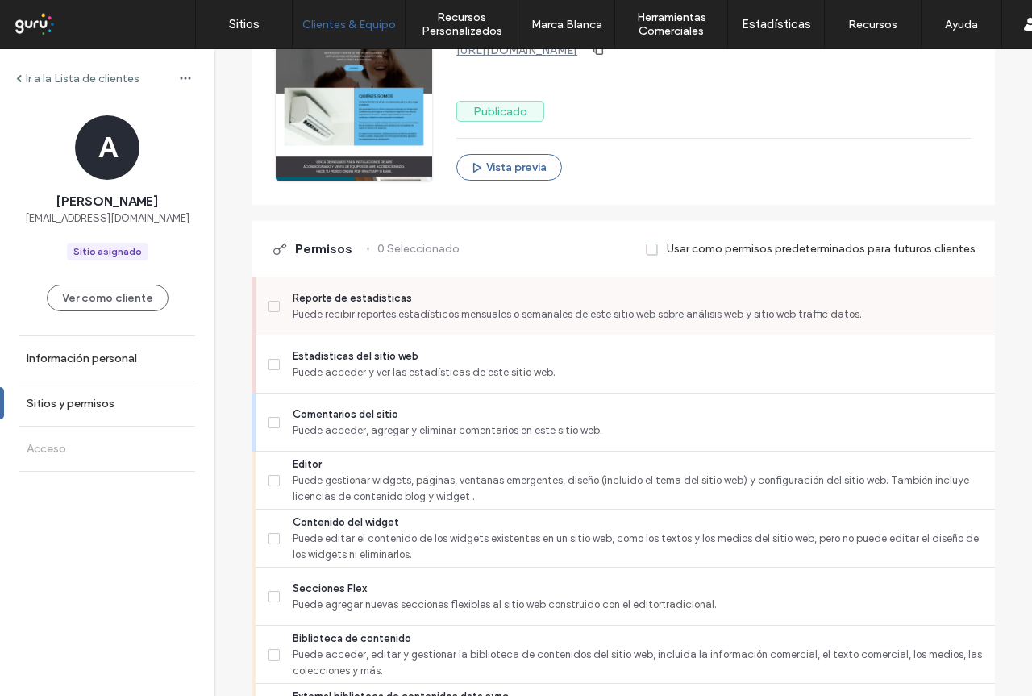
click at [271, 305] on icon at bounding box center [274, 306] width 6 height 5
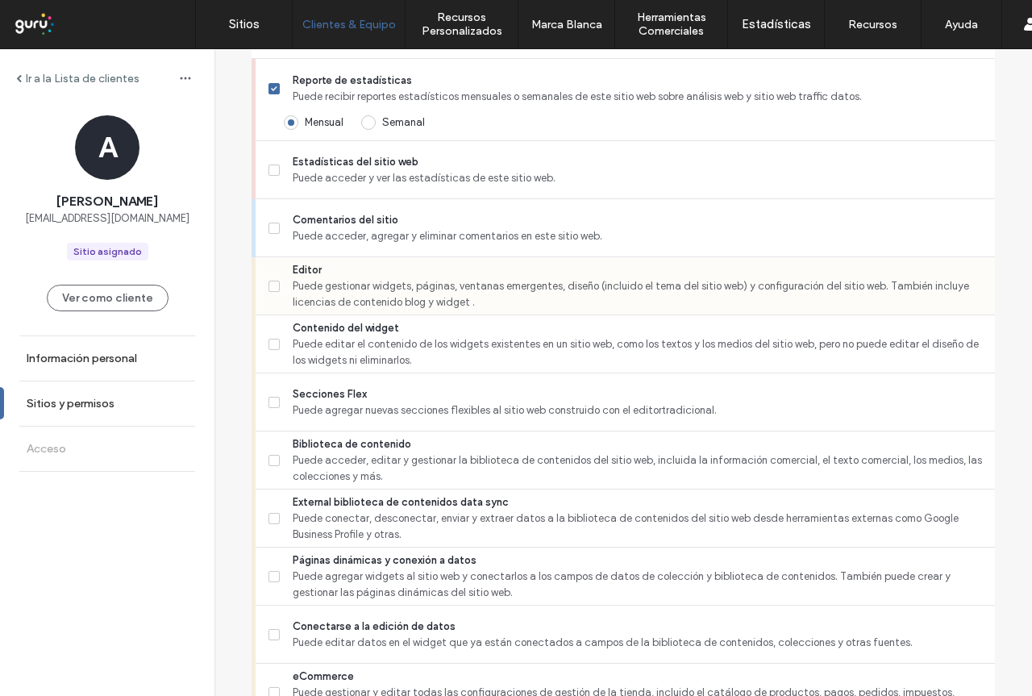
scroll to position [484, 0]
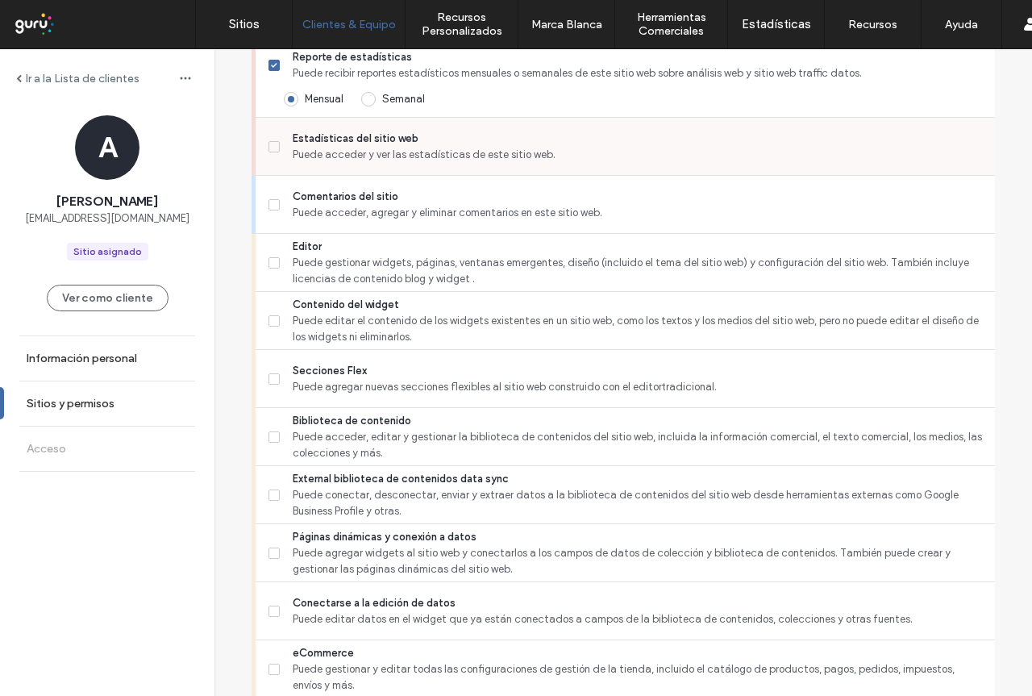
click at [268, 154] on label "Estadísticas del sitio web Puede acceder y ver las estadísticas de este sitio w…" at bounding box center [624, 147] width 713 height 32
drag, startPoint x: 261, startPoint y: 211, endPoint x: 268, endPoint y: 235, distance: 24.2
click at [262, 212] on div "Comentarios del sitio Puede acceder, agregar y eliminar comentarios en este sit…" at bounding box center [625, 205] width 739 height 58
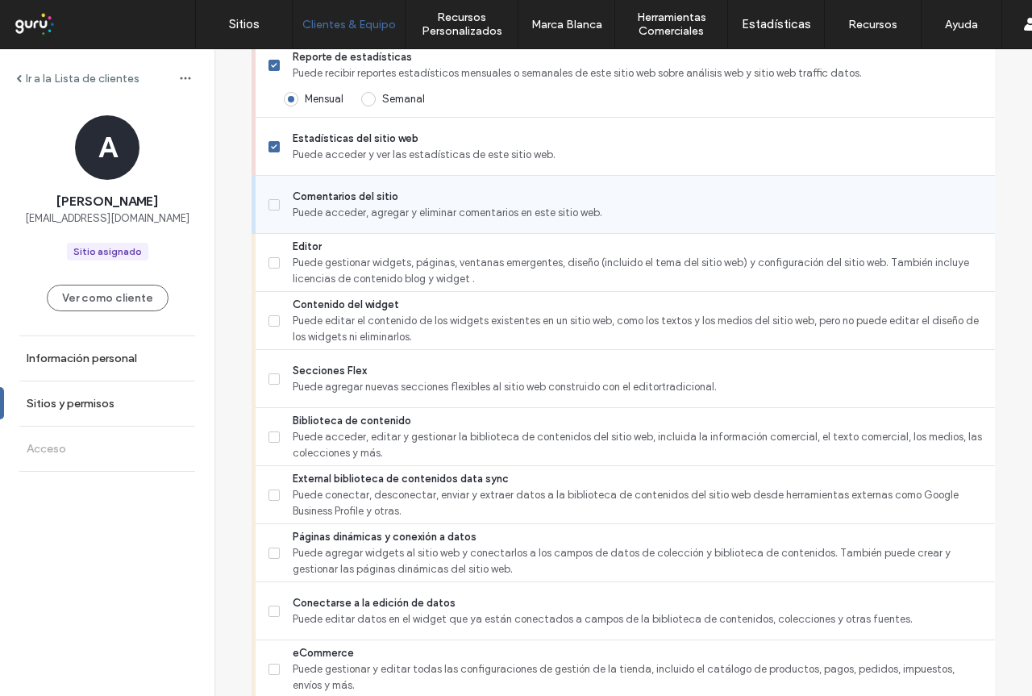
drag, startPoint x: 264, startPoint y: 206, endPoint x: 277, endPoint y: 275, distance: 70.7
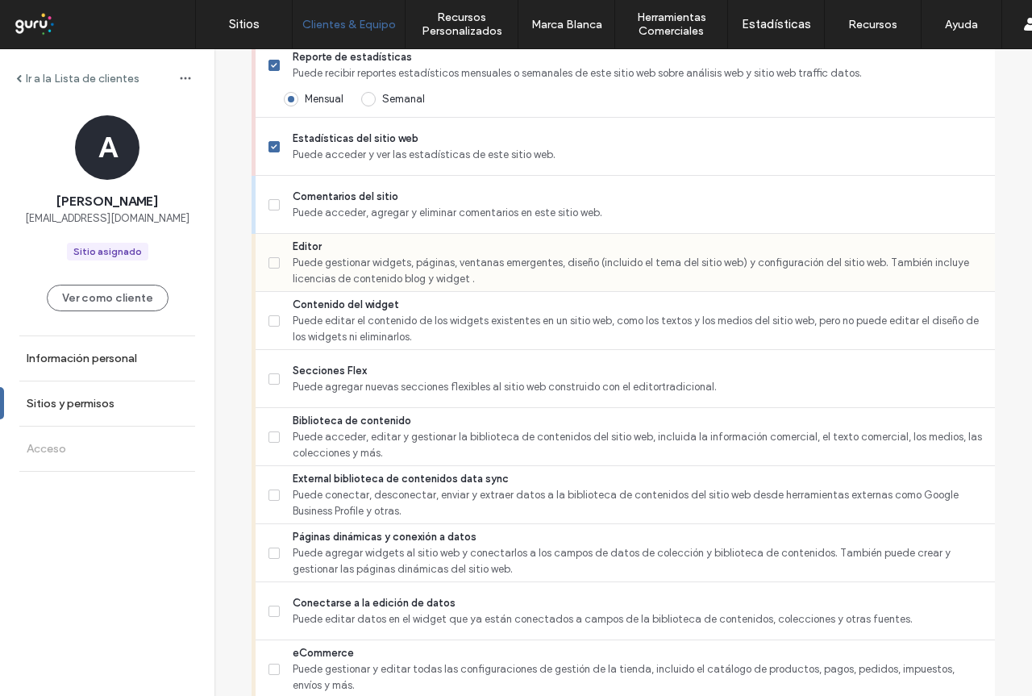
click at [268, 206] on span at bounding box center [273, 204] width 11 height 11
drag, startPoint x: 268, startPoint y: 310, endPoint x: 265, endPoint y: 296, distance: 14.1
click at [268, 312] on label "Contenido del widget Puede editar el contenido de los widgets existentes en un …" at bounding box center [624, 321] width 713 height 48
drag, startPoint x: 264, startPoint y: 258, endPoint x: 284, endPoint y: 296, distance: 42.5
click at [268, 259] on span at bounding box center [273, 262] width 11 height 11
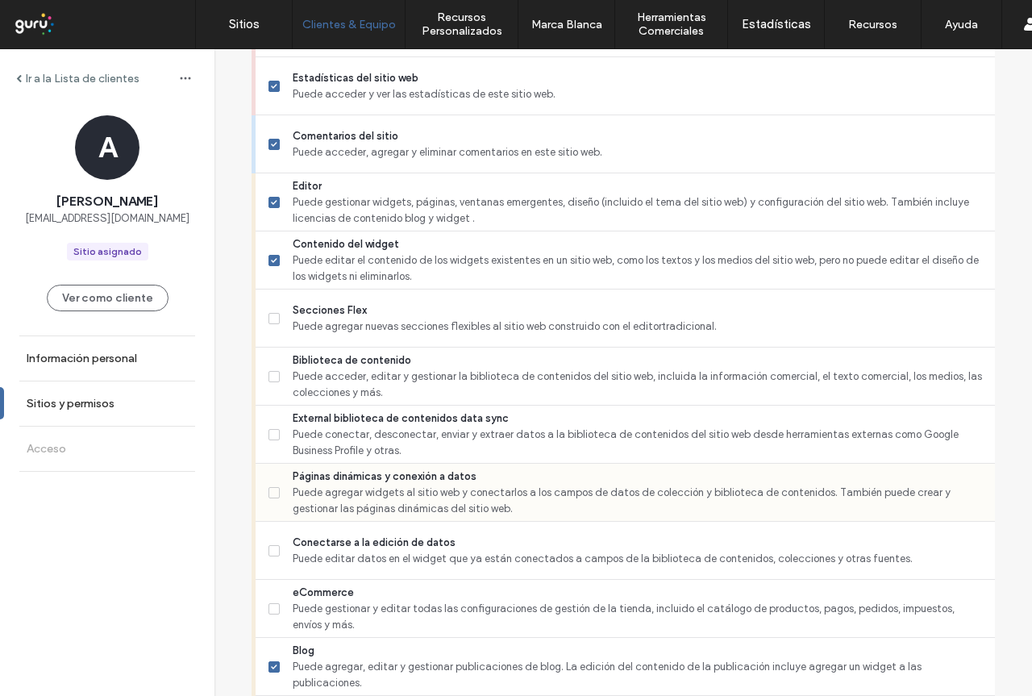
scroll to position [645, 0]
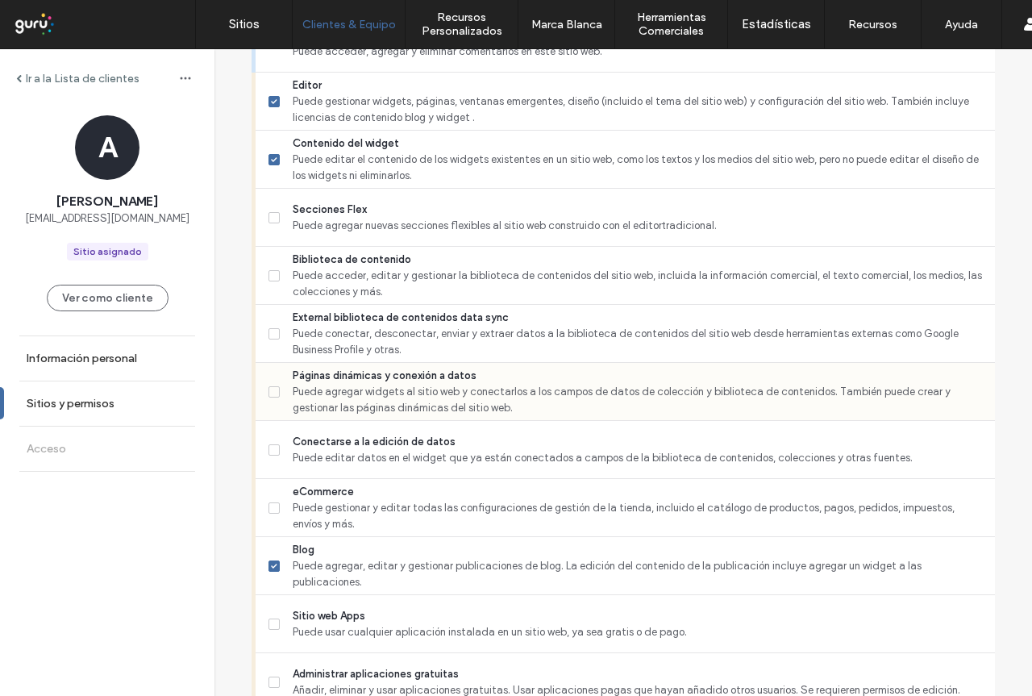
click at [271, 393] on icon at bounding box center [274, 391] width 6 height 5
drag, startPoint x: 268, startPoint y: 513, endPoint x: 283, endPoint y: 505, distance: 17.3
click at [272, 511] on label "eCommerce Puede gestionar y editar todas las configuraciones de gestión de la t…" at bounding box center [624, 508] width 713 height 48
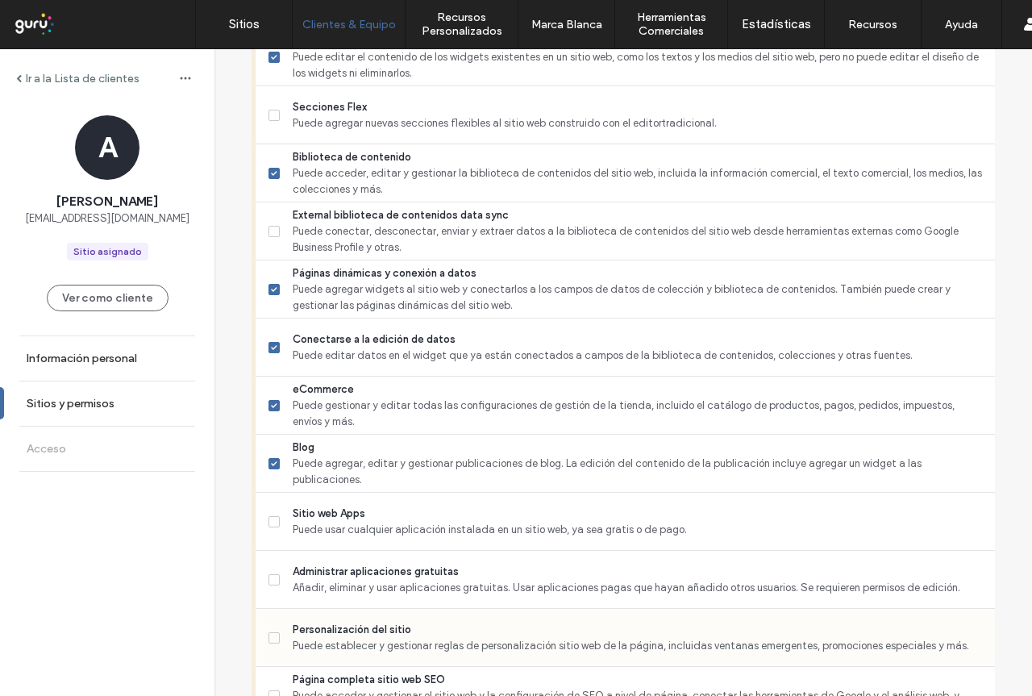
scroll to position [887, 0]
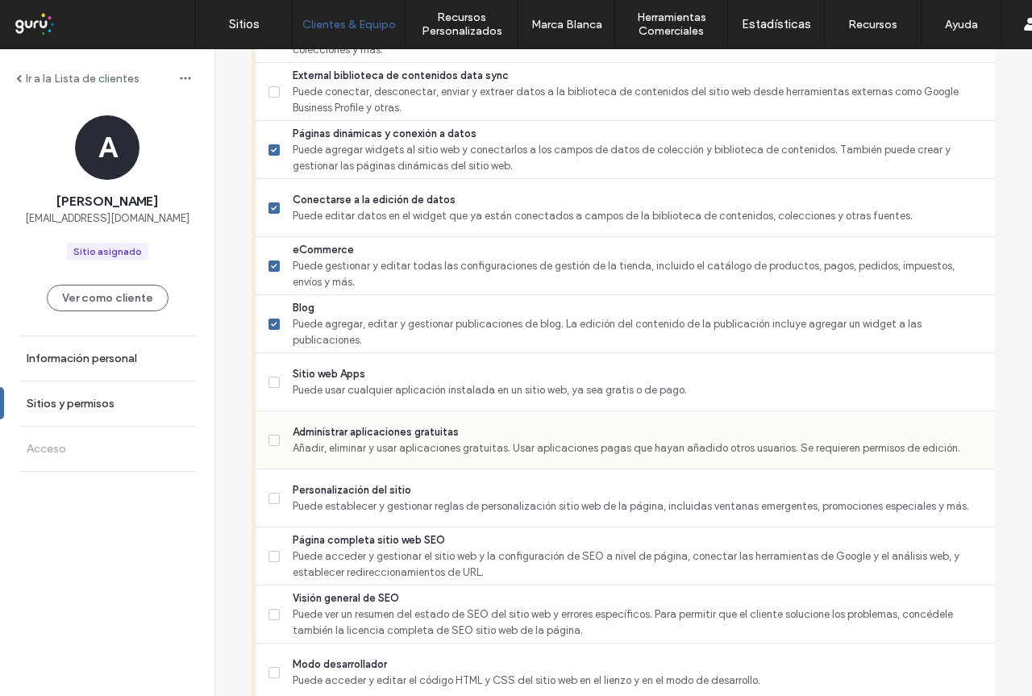
drag, startPoint x: 274, startPoint y: 438, endPoint x: 277, endPoint y: 448, distance: 11.0
click at [274, 439] on label "Administrar aplicaciones gratuitas Añadir, eliminar y usar aplicaciones gratuit…" at bounding box center [624, 440] width 713 height 32
drag, startPoint x: 272, startPoint y: 503, endPoint x: 275, endPoint y: 531, distance: 28.3
click at [272, 509] on label "Personalización del sitio Puede establecer y gestionar reglas de personalizació…" at bounding box center [624, 498] width 713 height 32
click at [273, 564] on label "Página completa sitio web SEO Puede acceder y gestionar el sitio web y la confi…" at bounding box center [624, 556] width 713 height 48
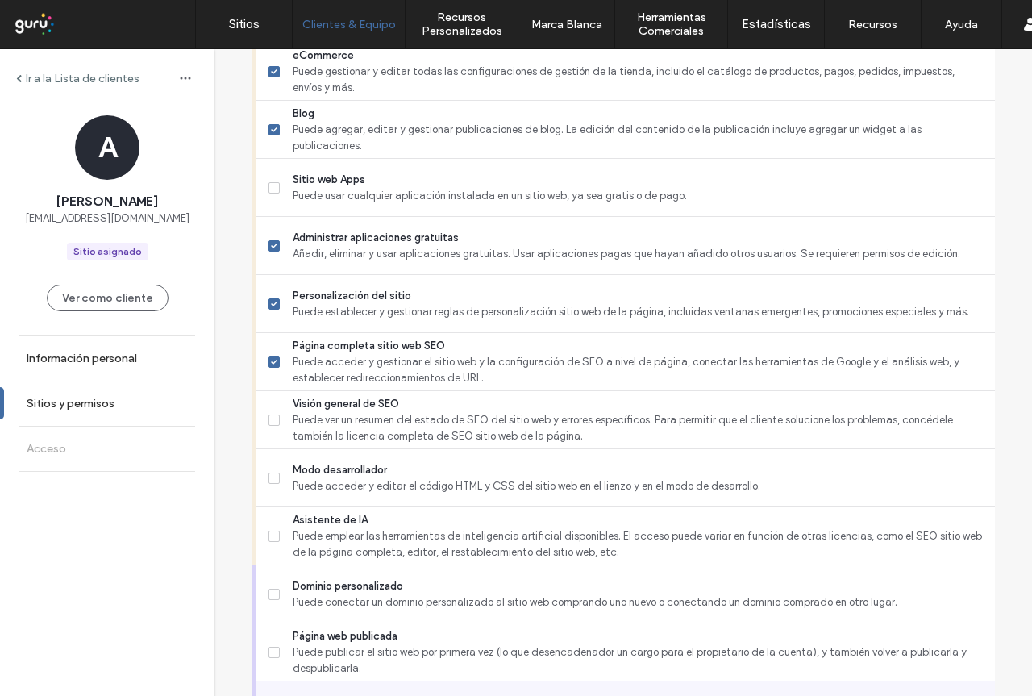
scroll to position [1299, 0]
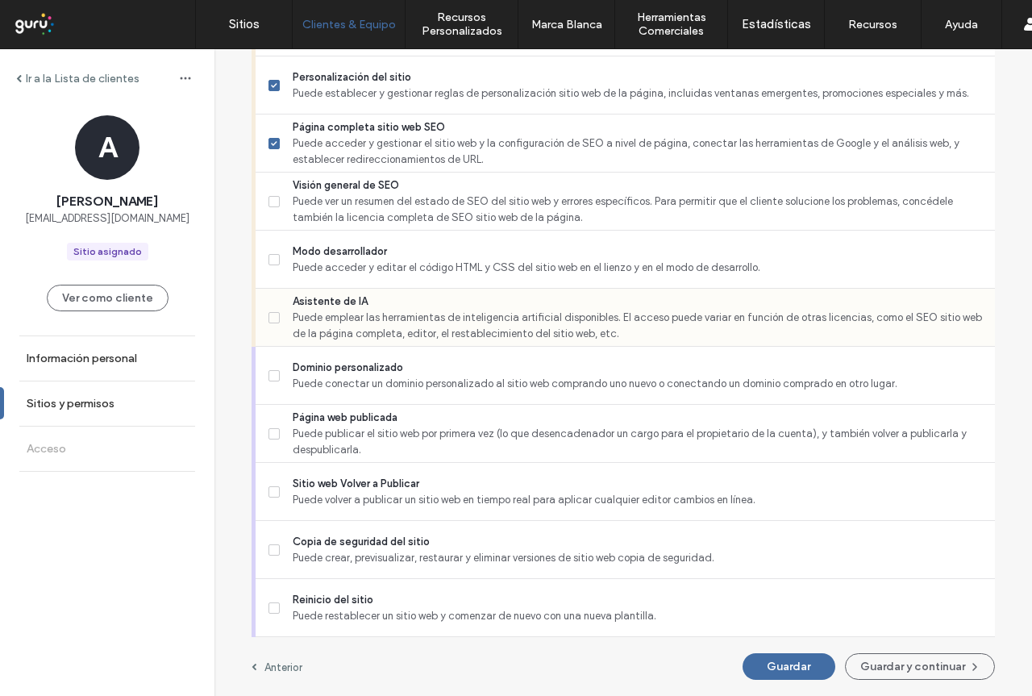
drag, startPoint x: 276, startPoint y: 321, endPoint x: 264, endPoint y: 302, distance: 21.7
click at [274, 322] on label "Asistente de IA Puede emplear las herramientas de inteligencia artificial dispo…" at bounding box center [624, 317] width 713 height 48
click at [268, 275] on div "Modo desarrollador Puede acceder y editar el código HTML y CSS del sitio web en…" at bounding box center [631, 259] width 726 height 57
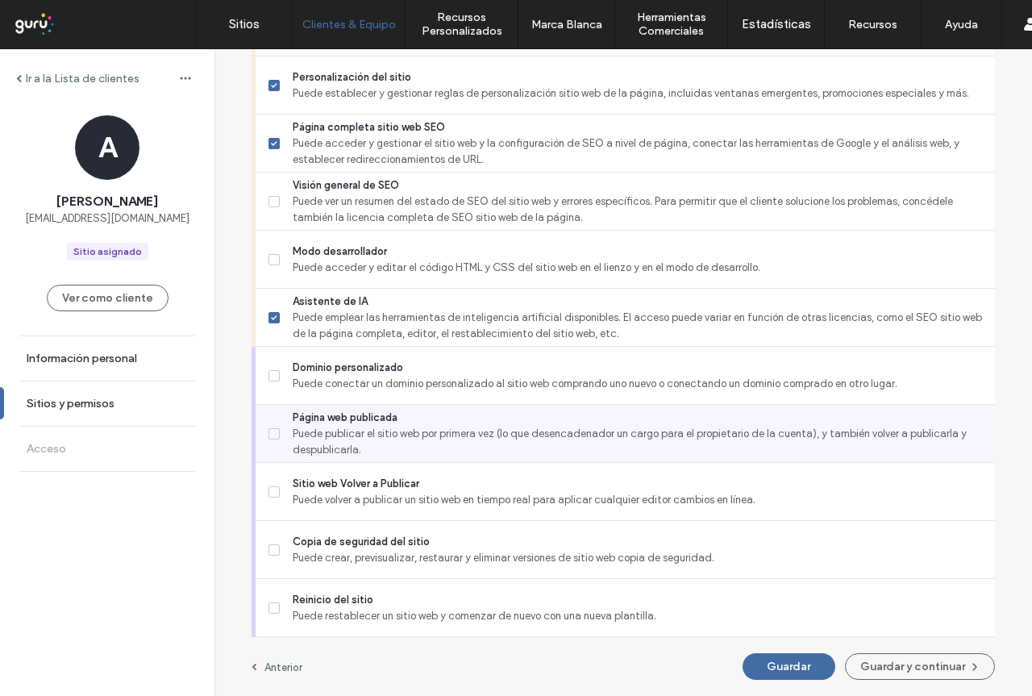
drag, startPoint x: 267, startPoint y: 380, endPoint x: 276, endPoint y: 414, distance: 35.2
click at [268, 384] on label "Dominio personalizado Puede conectar un dominio personalizado al sitio web comp…" at bounding box center [624, 376] width 713 height 32
drag, startPoint x: 268, startPoint y: 439, endPoint x: 278, endPoint y: 517, distance: 78.9
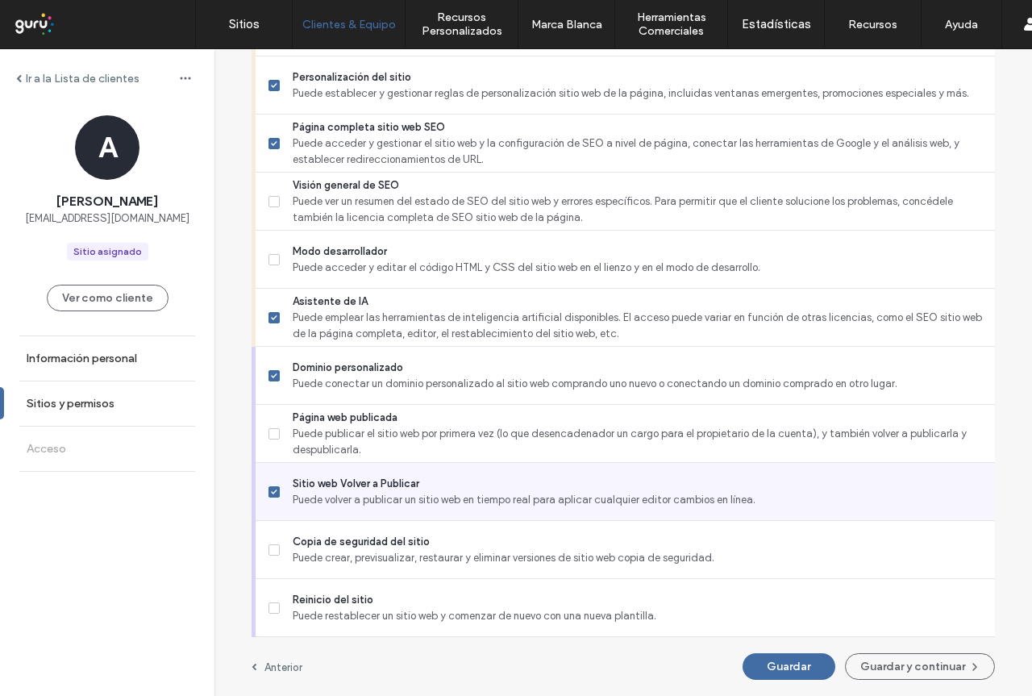
click at [268, 439] on label "Página web publicada Puede publicar el sitio web por primera vez (lo que desenc…" at bounding box center [624, 433] width 713 height 48
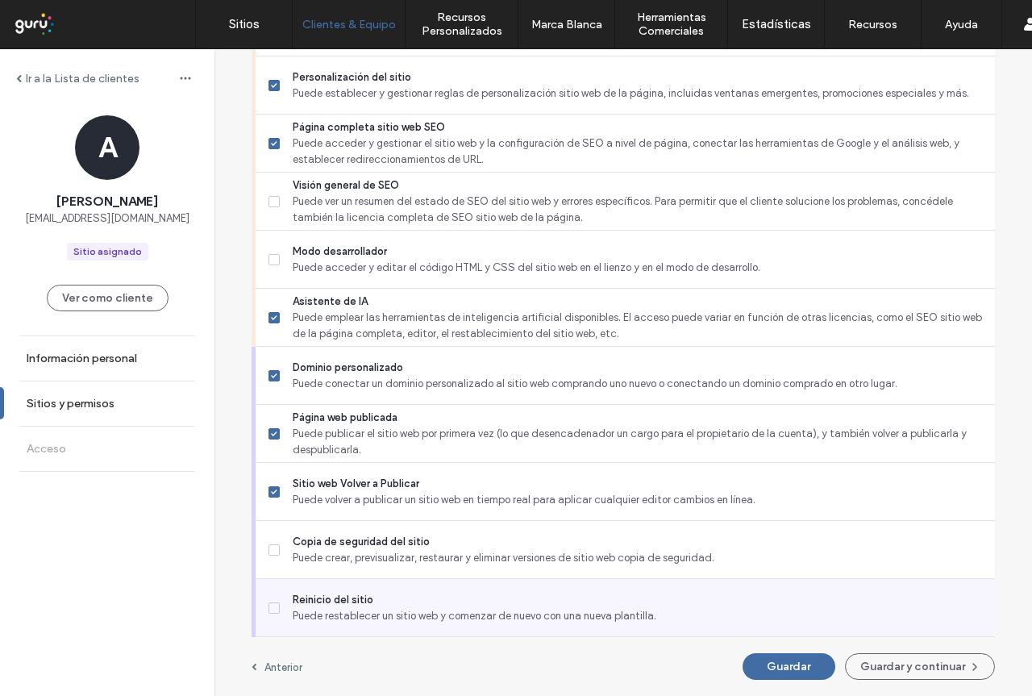
drag, startPoint x: 271, startPoint y: 555, endPoint x: 276, endPoint y: 626, distance: 71.9
click at [272, 557] on label "Copia de seguridad del sitio Puede crear, previsualizar, restaurar y eliminar v…" at bounding box center [624, 550] width 713 height 32
click at [268, 617] on label "Reinicio del sitio Puede restablecer un sitio web y comenzar de nuevo con una n…" at bounding box center [624, 608] width 713 height 32
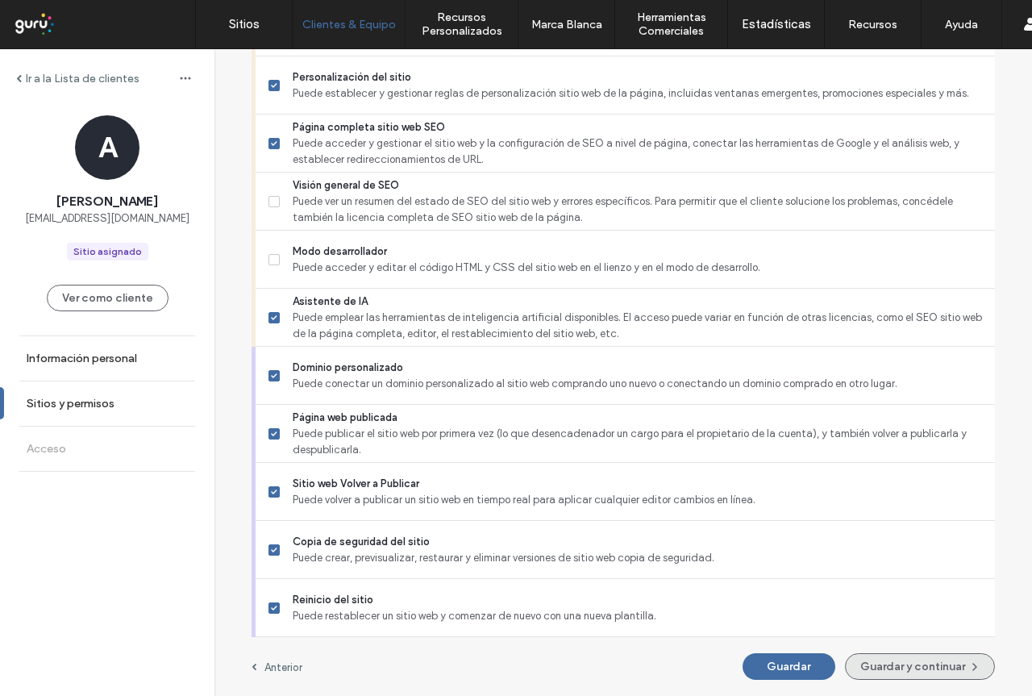
click at [885, 663] on button "Guardar y continuar" at bounding box center [920, 666] width 150 height 27
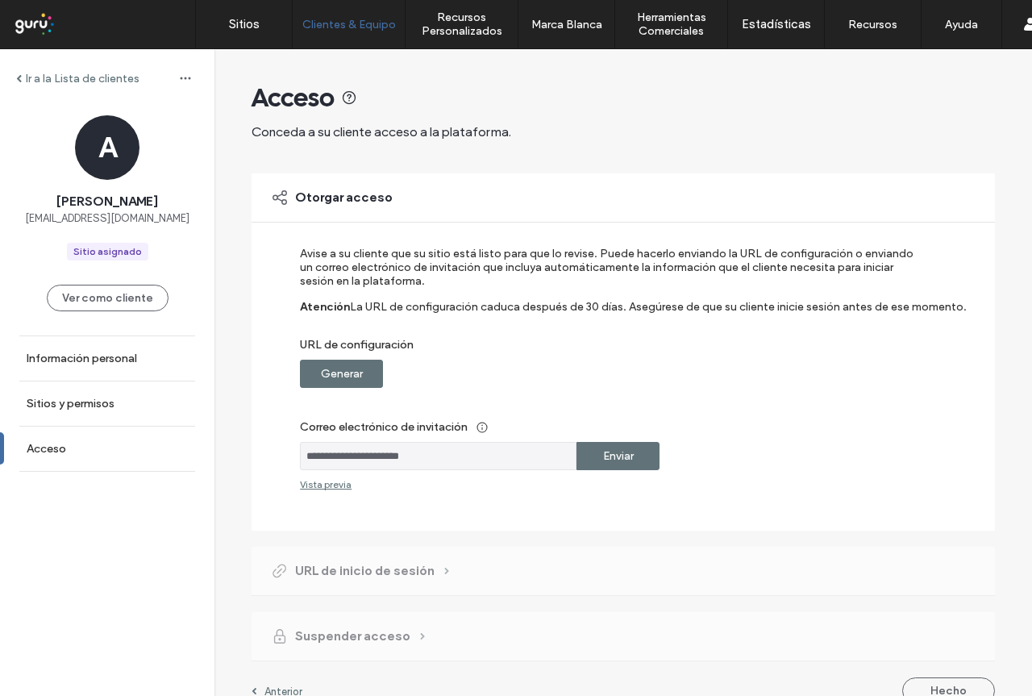
click at [333, 372] on label "Generar" at bounding box center [342, 374] width 42 height 30
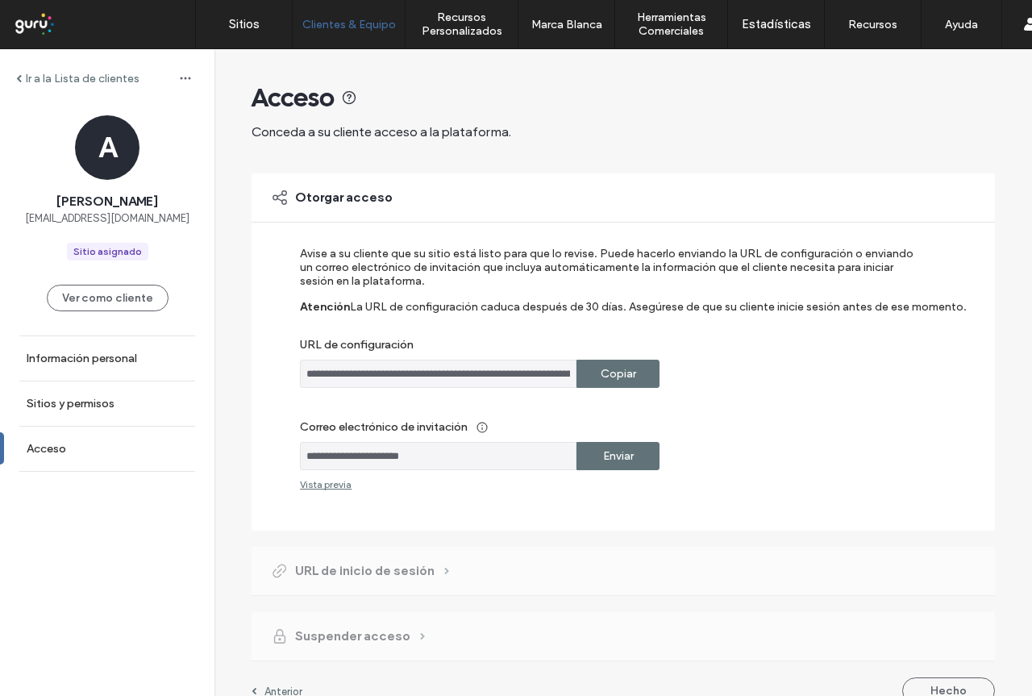
click at [617, 383] on label "Copiar" at bounding box center [618, 374] width 35 height 30
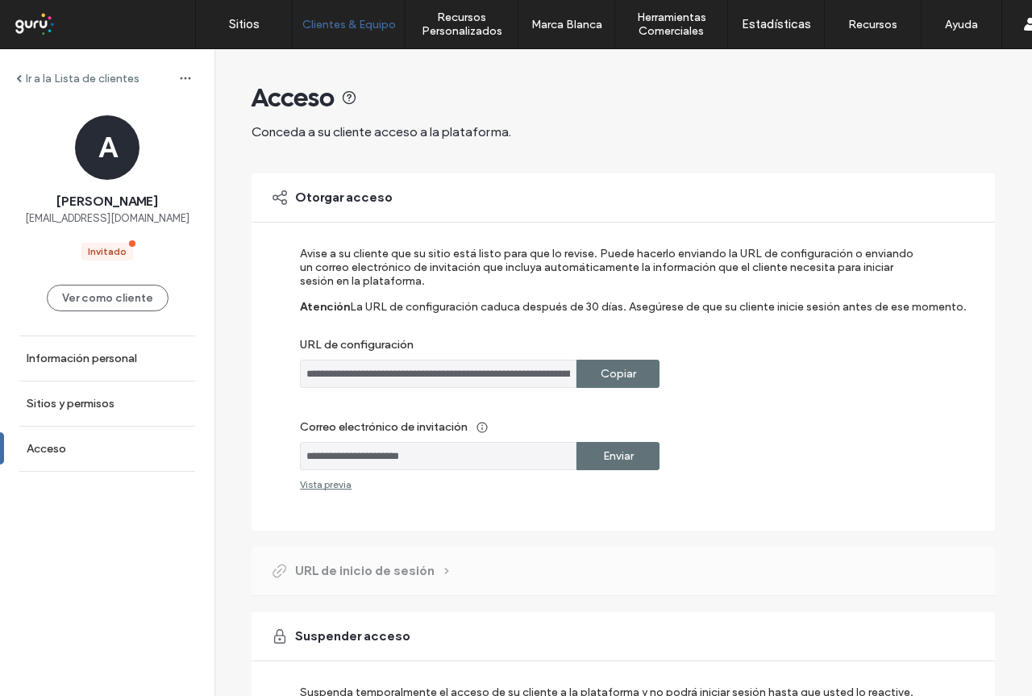
click at [23, 75] on div "Ir a la Lista de clientes" at bounding box center [77, 79] width 123 height 14
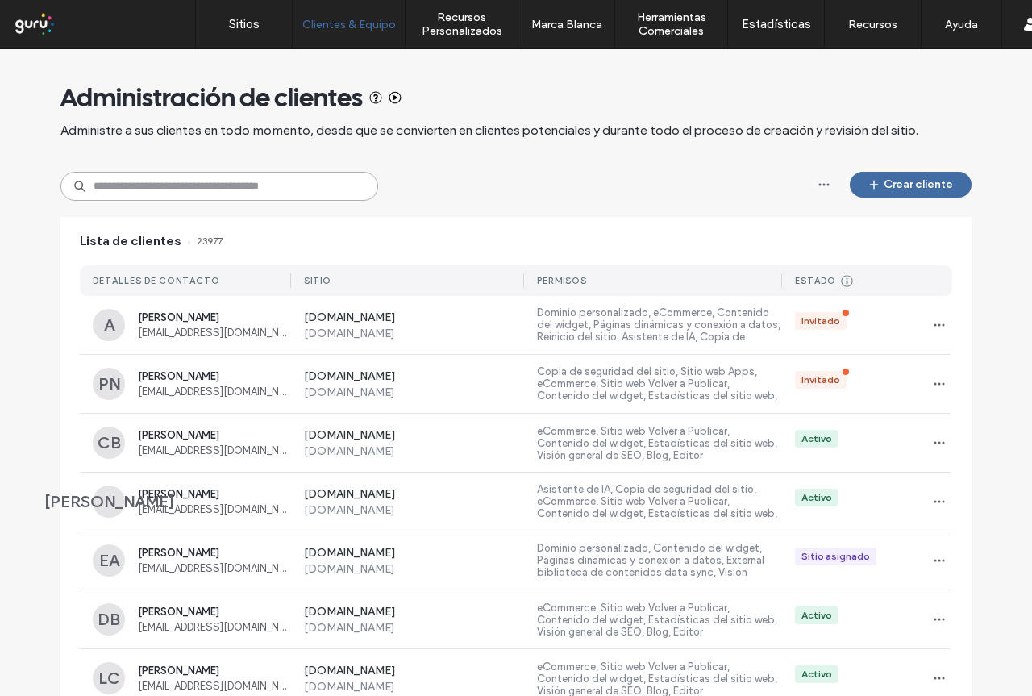
click at [194, 187] on input at bounding box center [219, 186] width 318 height 29
paste input "**********"
type input "**********"
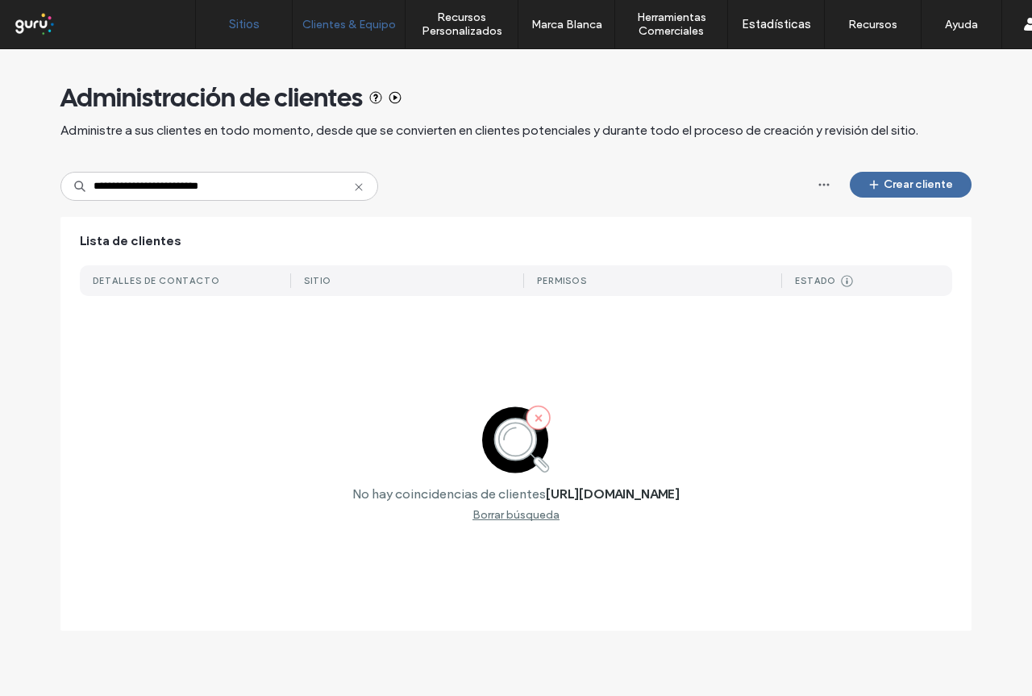
click at [239, 24] on label "Sitios" at bounding box center [244, 24] width 31 height 15
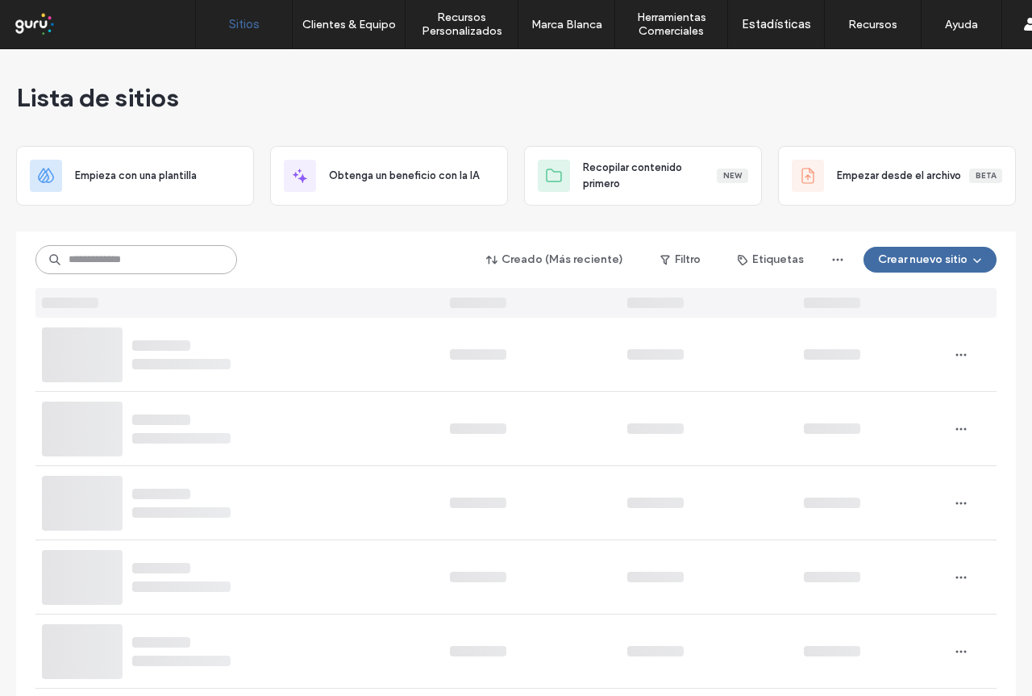
click at [179, 263] on input at bounding box center [136, 259] width 202 height 29
paste input "**********"
type input "**********"
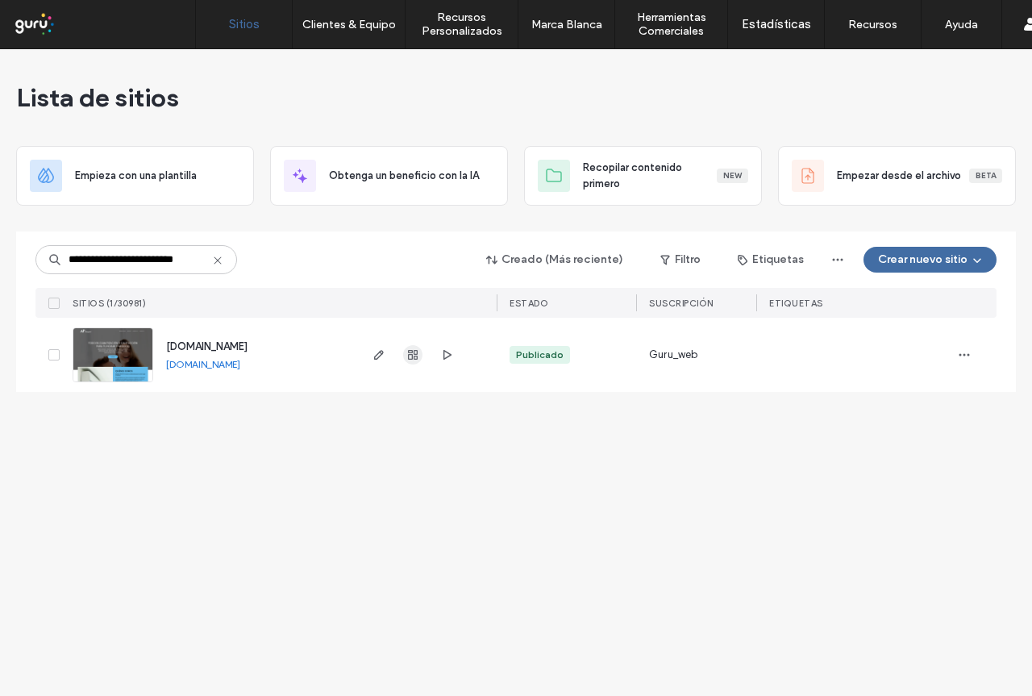
scroll to position [0, 0]
click at [415, 352] on icon "button" at bounding box center [412, 354] width 13 height 13
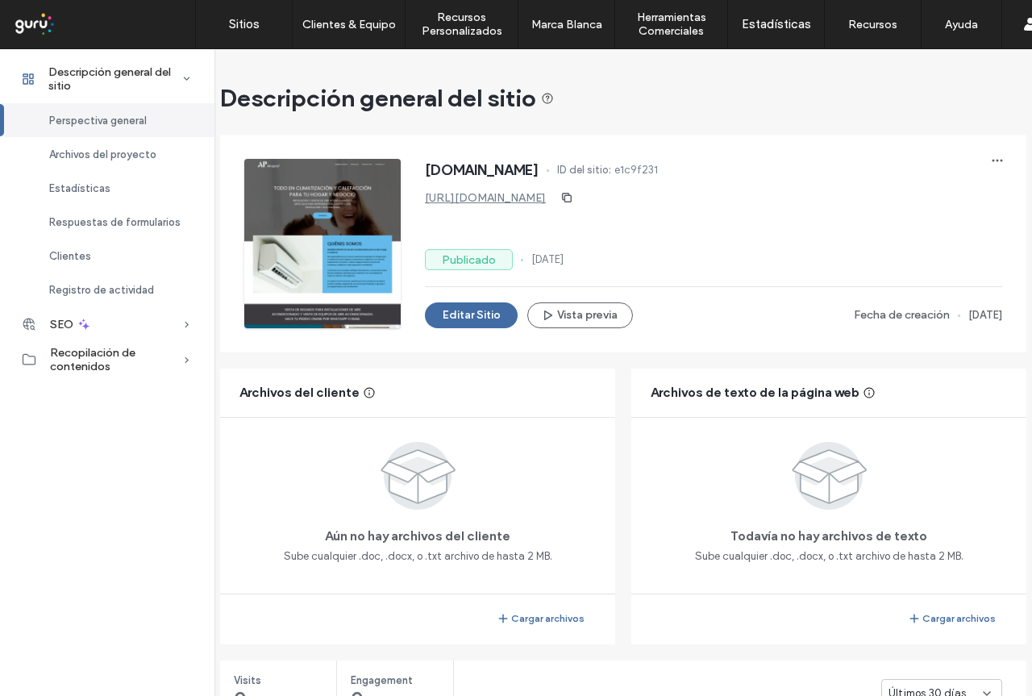
scroll to position [172, 0]
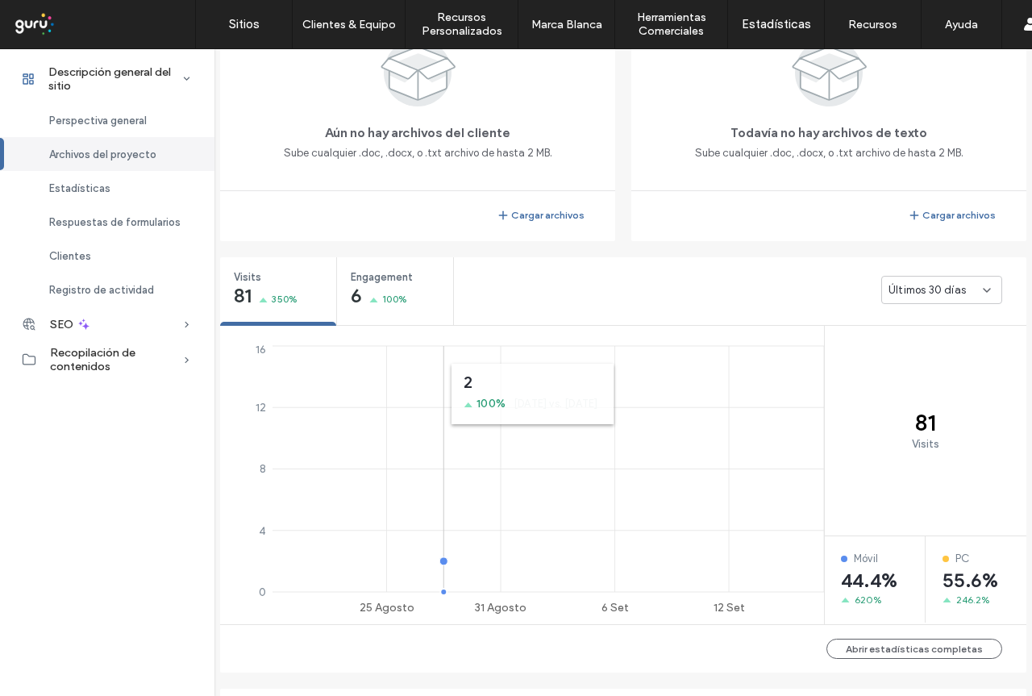
scroll to position [645, 0]
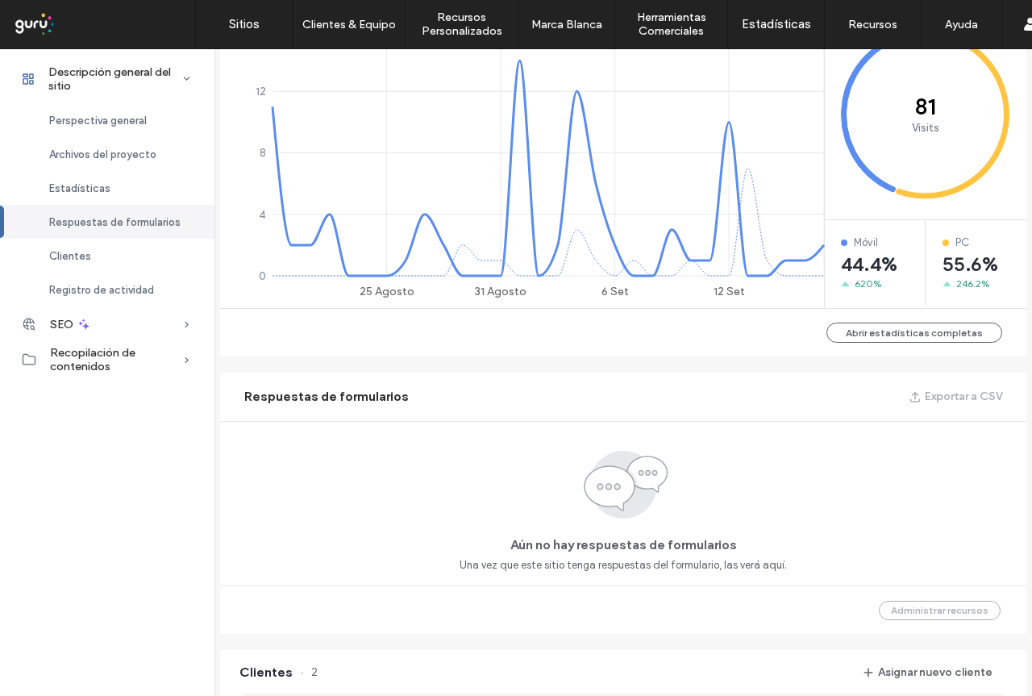
scroll to position [1048, 0]
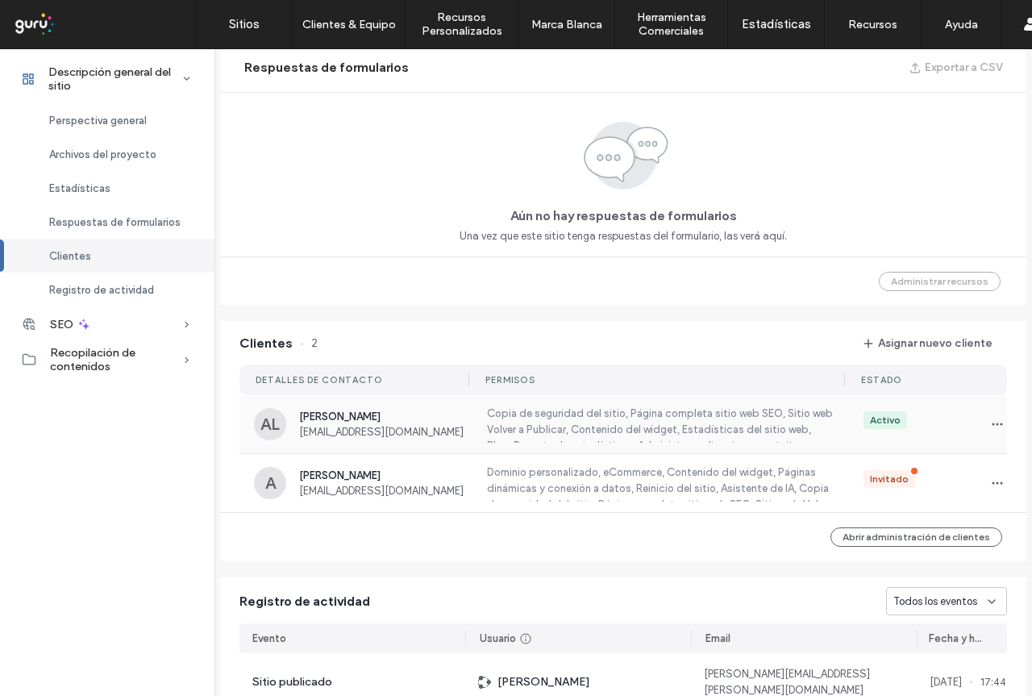
scroll to position [1128, 0]
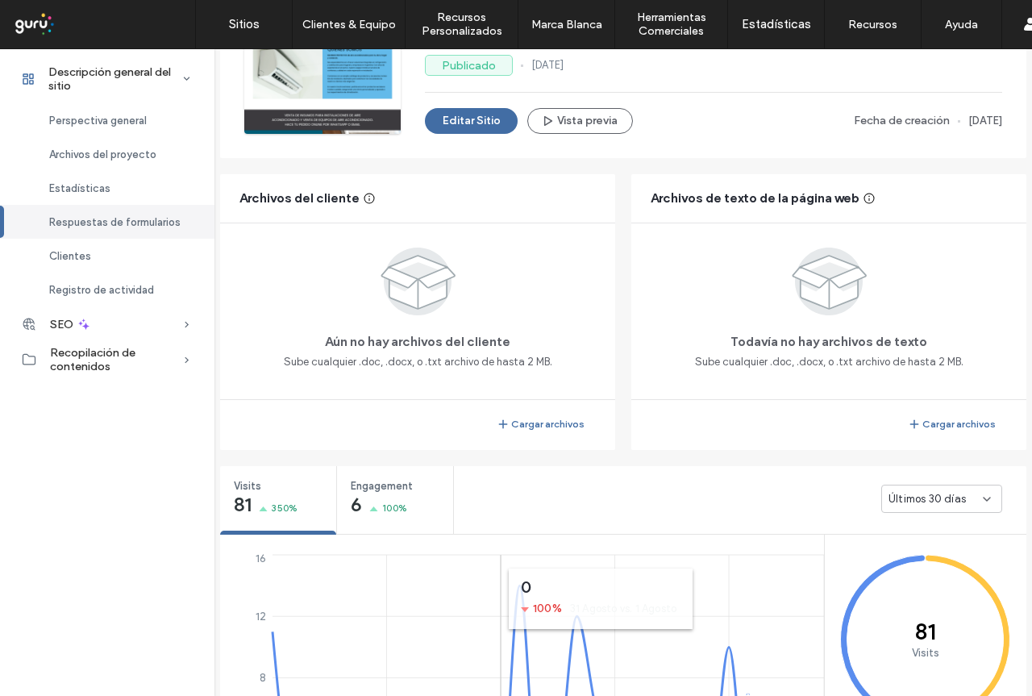
scroll to position [81, 0]
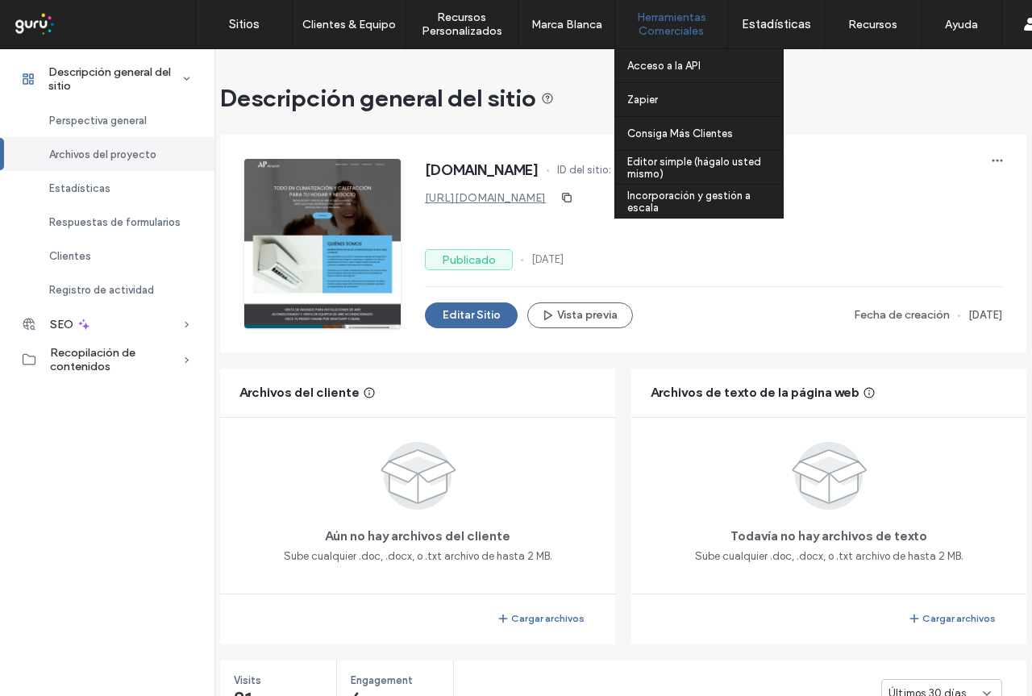
scroll to position [1121, 0]
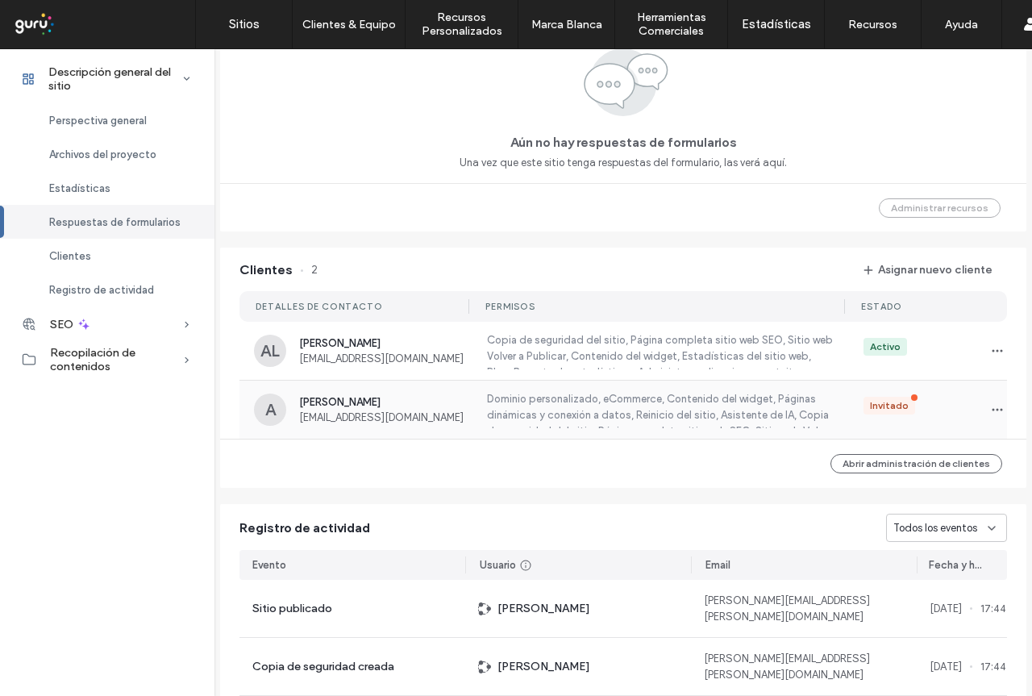
click at [353, 424] on div "A [PERSON_NAME] [EMAIL_ADDRESS][DOMAIN_NAME]" at bounding box center [362, 409] width 216 height 32
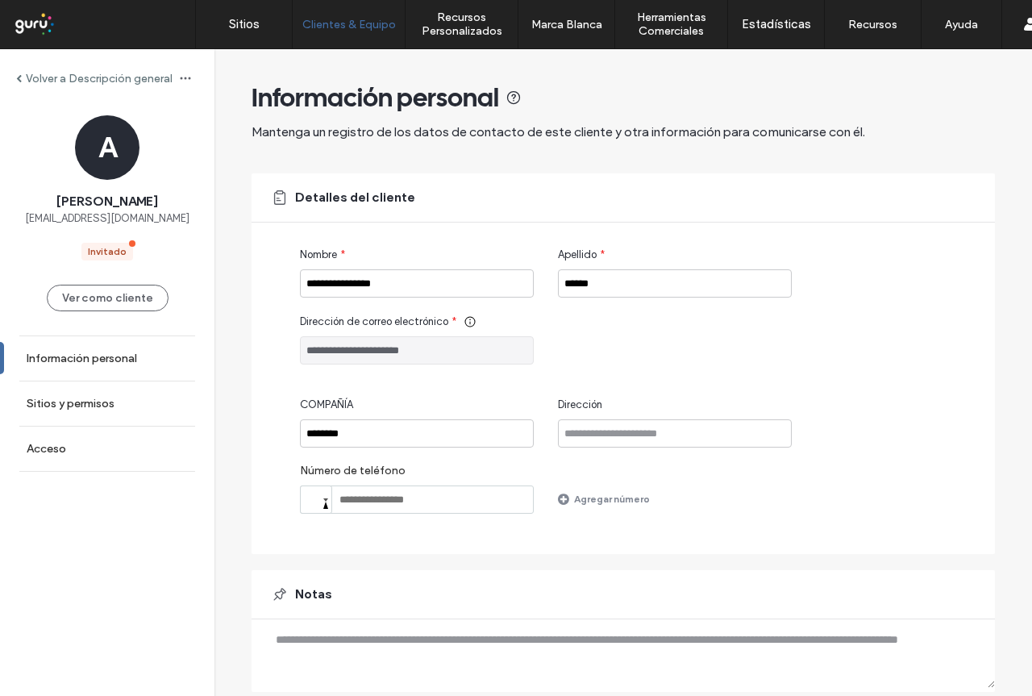
click at [353, 343] on input "**********" at bounding box center [417, 350] width 234 height 28
